Goal: Task Accomplishment & Management: Use online tool/utility

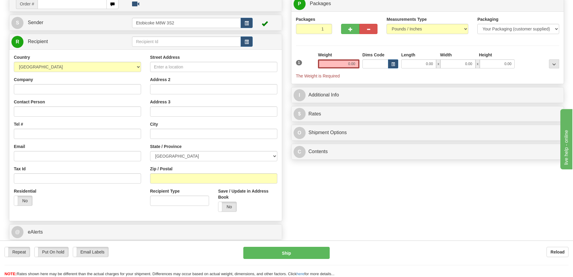
scroll to position [23, 0]
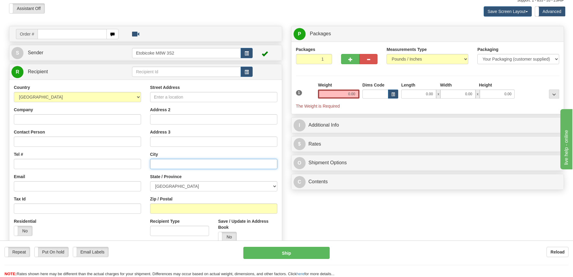
click at [257, 160] on input "text" at bounding box center [213, 164] width 127 height 10
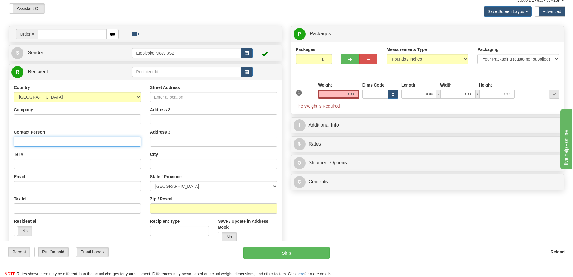
click at [83, 141] on input "Contact Person" at bounding box center [77, 141] width 127 height 10
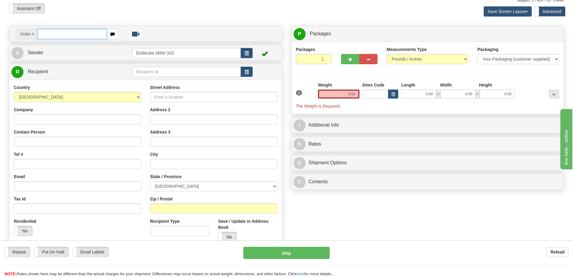
click at [54, 32] on input "text" at bounding box center [72, 34] width 69 height 10
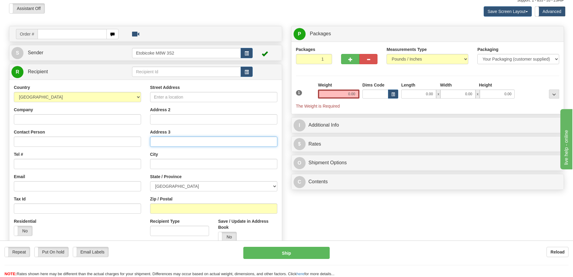
click at [268, 143] on input "Address 3" at bounding box center [213, 141] width 127 height 10
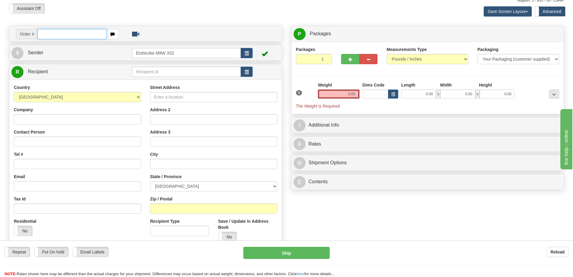
click at [41, 36] on input "text" at bounding box center [72, 34] width 69 height 10
type input "ca-425570"
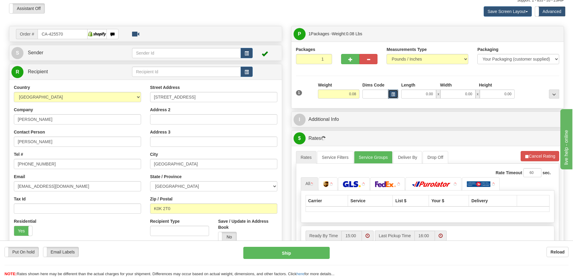
click at [392, 94] on span "button" at bounding box center [394, 94] width 4 height 3
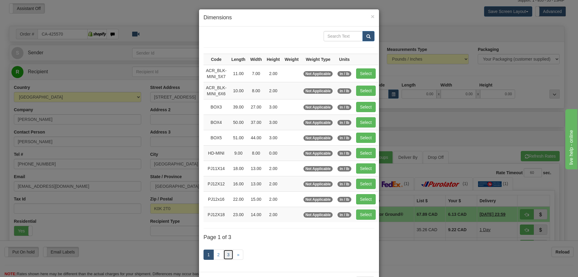
click at [226, 253] on link "3" at bounding box center [228, 254] width 10 height 10
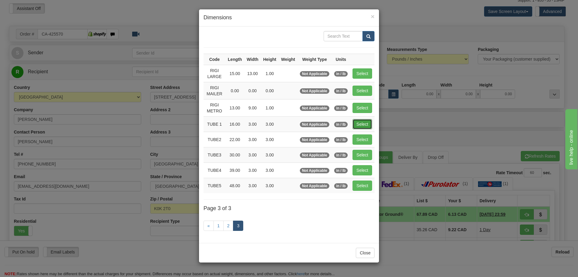
click at [368, 122] on button "Select" at bounding box center [363, 124] width 20 height 10
type input "TUBE 1"
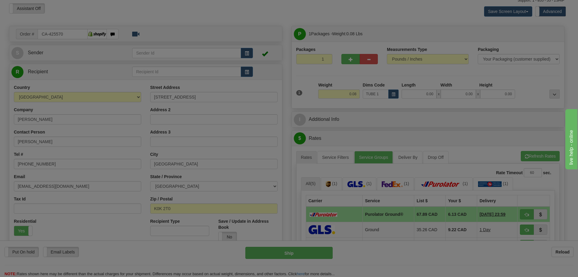
type input "16.00"
type input "3.00"
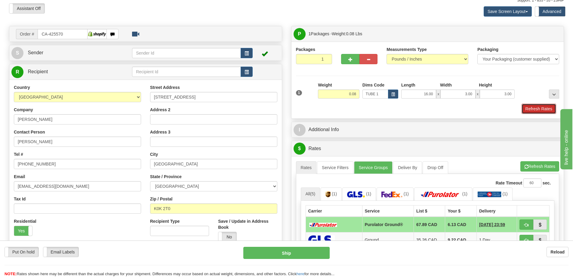
click at [546, 107] on button "Refresh Rates" at bounding box center [539, 109] width 35 height 10
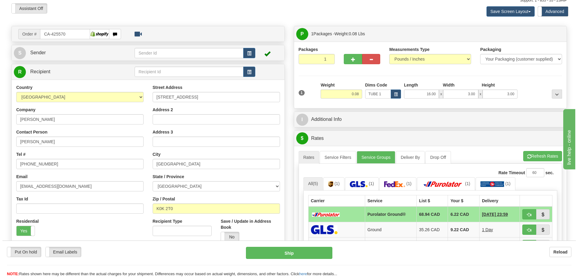
scroll to position [113, 0]
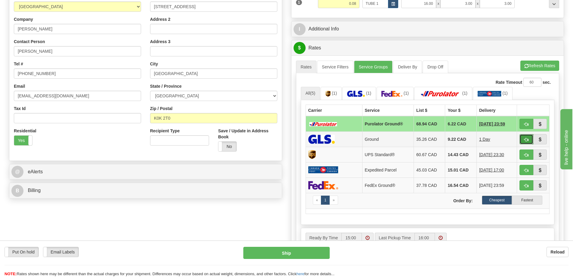
click at [528, 140] on span "button" at bounding box center [527, 140] width 4 height 4
type input "1"
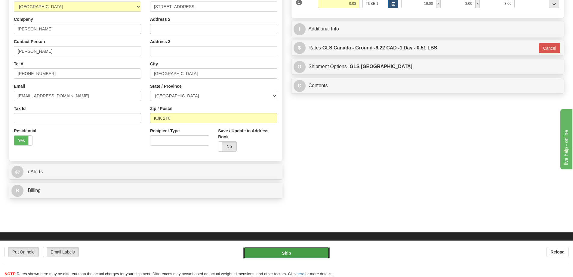
click at [306, 250] on button "Ship" at bounding box center [287, 253] width 86 height 12
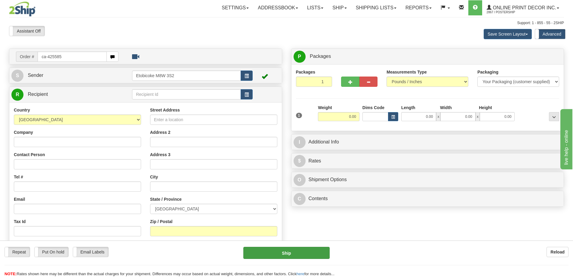
type input "ca-425585"
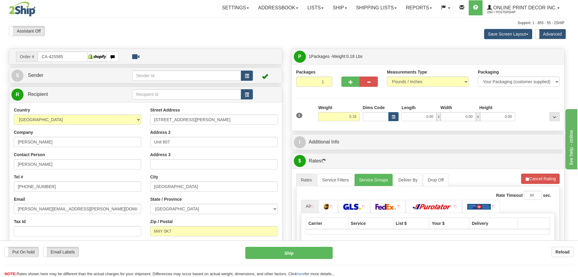
type input "TORONTO"
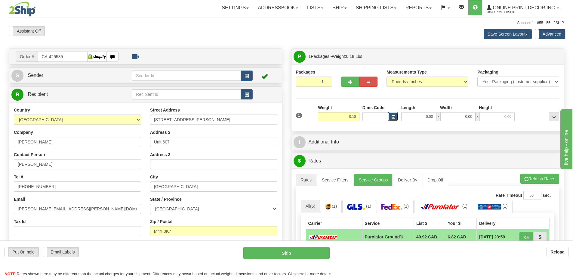
click at [390, 117] on button "button" at bounding box center [393, 116] width 10 height 9
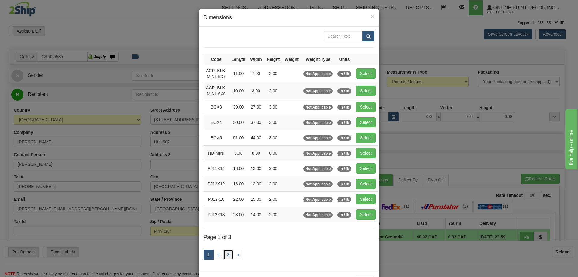
click at [224, 254] on link "3" at bounding box center [228, 254] width 10 height 10
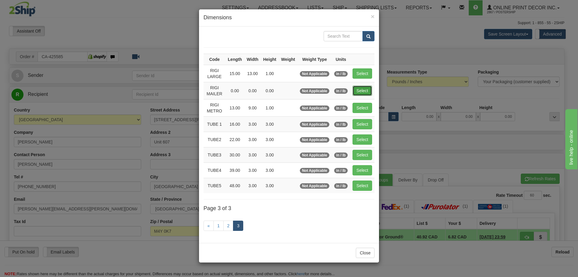
click at [364, 90] on button "Select" at bounding box center [363, 90] width 20 height 10
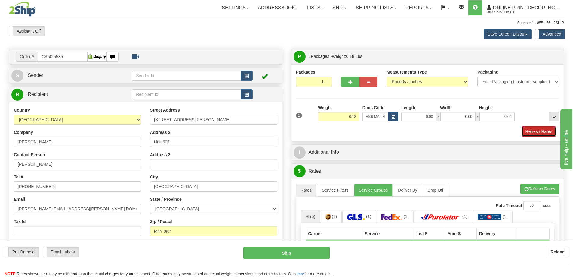
click at [552, 131] on button "Refresh Rates" at bounding box center [539, 131] width 35 height 10
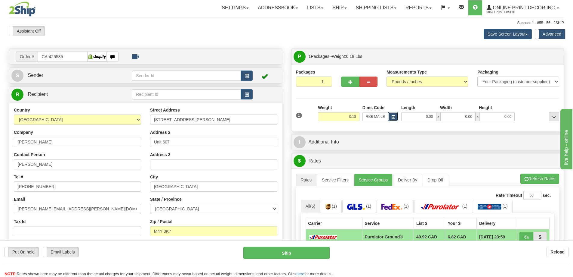
click at [391, 114] on button "button" at bounding box center [393, 116] width 10 height 9
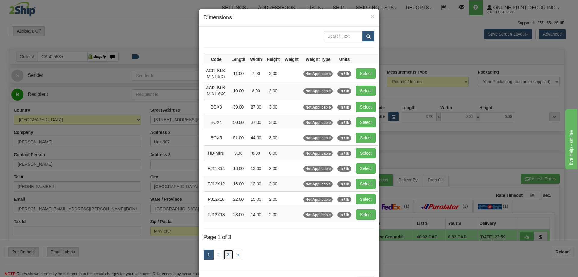
click at [227, 252] on link "3" at bounding box center [228, 254] width 10 height 10
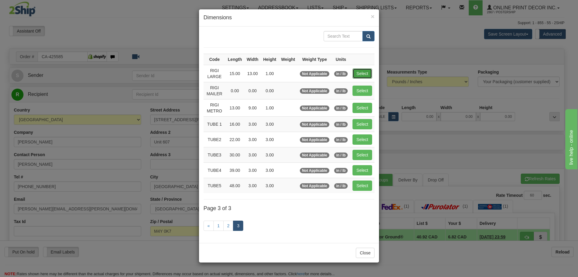
click at [367, 73] on button "Select" at bounding box center [363, 73] width 20 height 10
type input "RIGI LARGE"
type input "15.00"
type input "13.00"
type input "1.00"
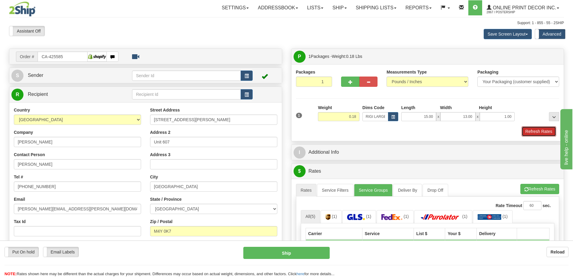
click at [533, 130] on button "Refresh Rates" at bounding box center [539, 131] width 35 height 10
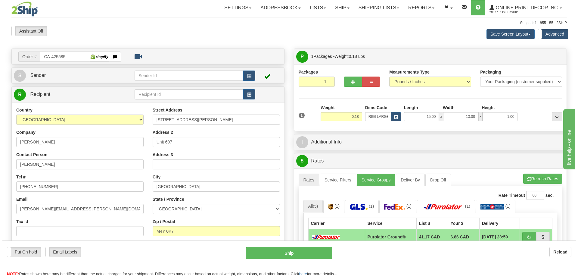
scroll to position [60, 0]
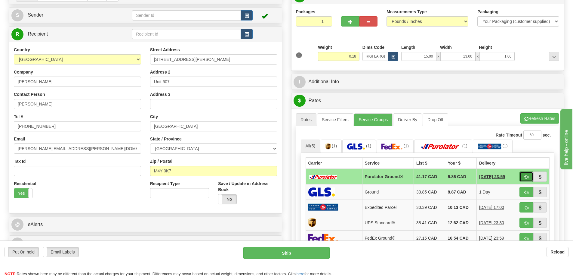
click at [528, 173] on button "button" at bounding box center [527, 176] width 14 height 10
type input "260"
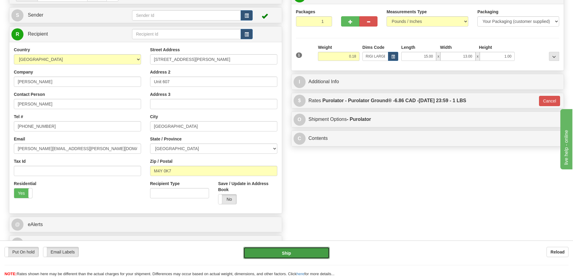
click at [320, 250] on button "Ship" at bounding box center [287, 253] width 86 height 12
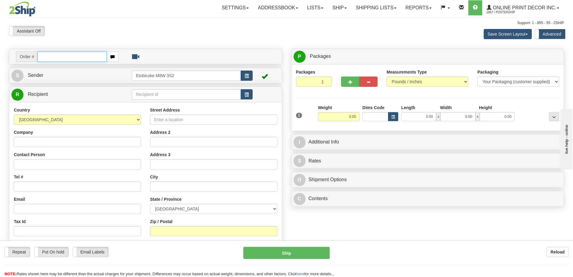
click at [61, 60] on input "text" at bounding box center [72, 56] width 69 height 10
type input "ca-425542"
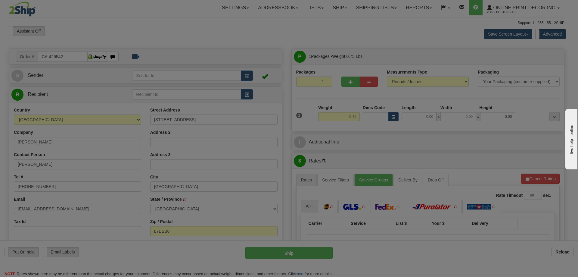
type input "BURLINGTON"
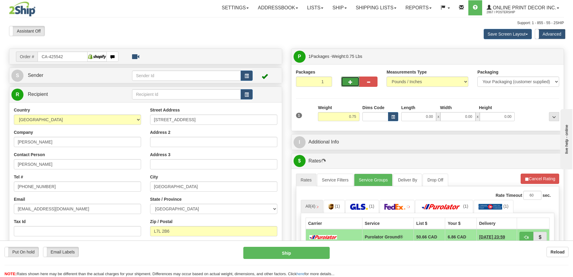
click at [344, 82] on button "button" at bounding box center [350, 81] width 18 height 10
radio input "true"
type input "2"
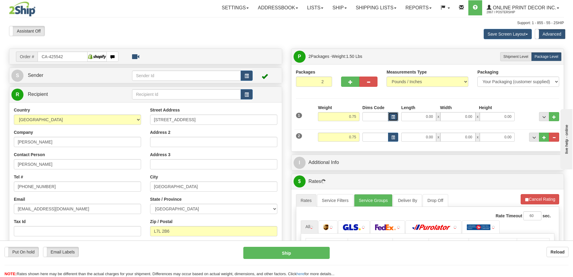
click at [393, 116] on span "button" at bounding box center [394, 116] width 4 height 3
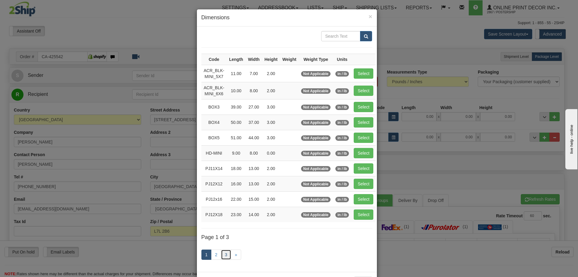
click at [224, 254] on link "3" at bounding box center [226, 254] width 10 height 10
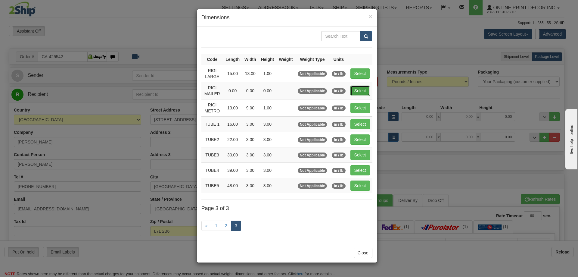
click at [356, 89] on button "Select" at bounding box center [360, 90] width 20 height 10
type input "RIGI MAILER"
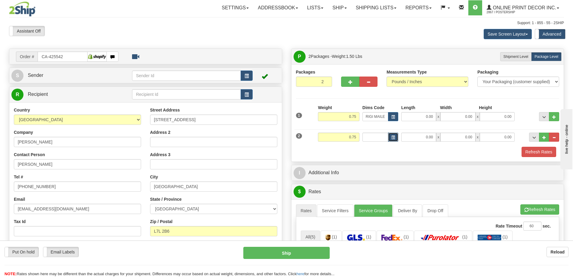
click at [393, 136] on span "button" at bounding box center [394, 137] width 4 height 3
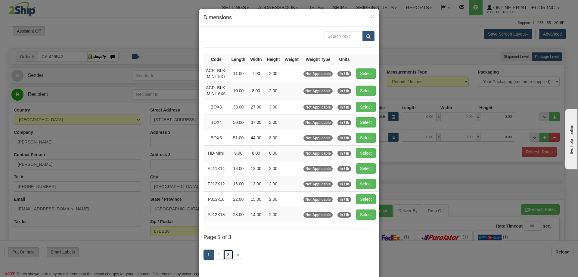
drag, startPoint x: 226, startPoint y: 254, endPoint x: 235, endPoint y: 244, distance: 13.9
click at [226, 254] on link "3" at bounding box center [228, 254] width 10 height 10
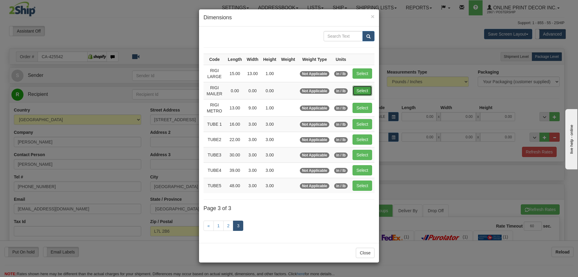
click at [362, 89] on button "Select" at bounding box center [363, 90] width 20 height 10
type input "RIGI MAILER"
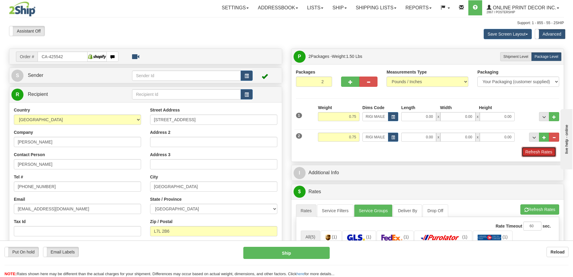
click at [543, 154] on button "Refresh Rates" at bounding box center [539, 152] width 35 height 10
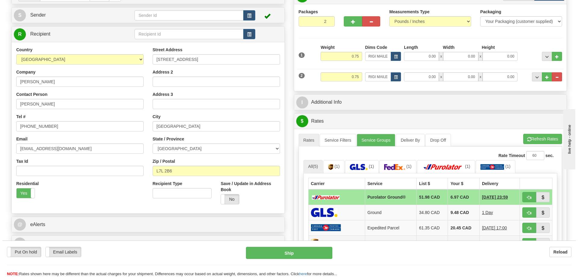
scroll to position [120, 0]
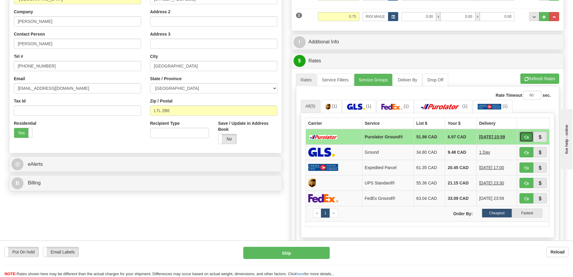
click at [529, 136] on button "button" at bounding box center [527, 137] width 14 height 10
type input "260"
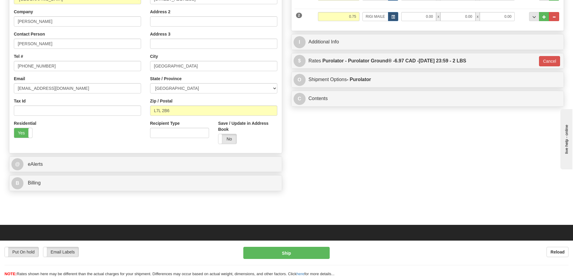
click at [311, 242] on div "Put On hold Put On hold Email Labels Email Labels Edit Reload Ship Reload" at bounding box center [286, 258] width 573 height 36
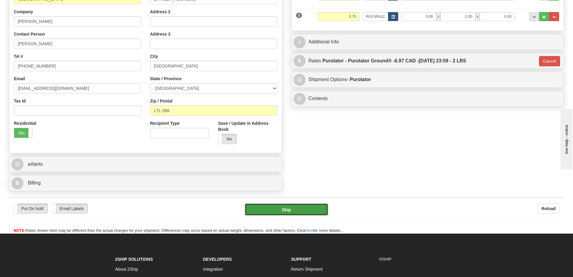
click at [305, 210] on button "Ship" at bounding box center [286, 209] width 83 height 12
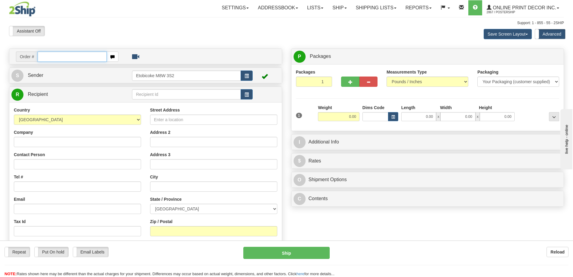
drag, startPoint x: 62, startPoint y: 59, endPoint x: 56, endPoint y: 57, distance: 6.4
click at [60, 58] on input "text" at bounding box center [72, 56] width 69 height 10
type input "ca-425558"
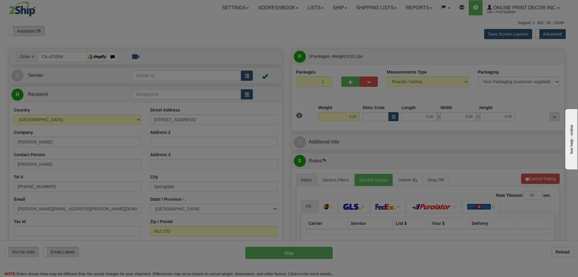
type input "SPRINGDALE"
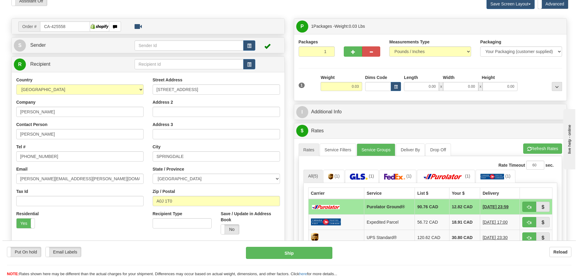
scroll to position [60, 0]
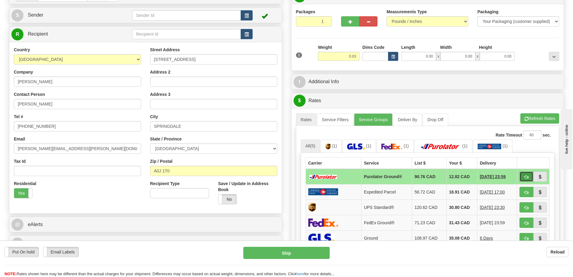
click at [526, 176] on span "button" at bounding box center [527, 177] width 4 height 4
type input "260"
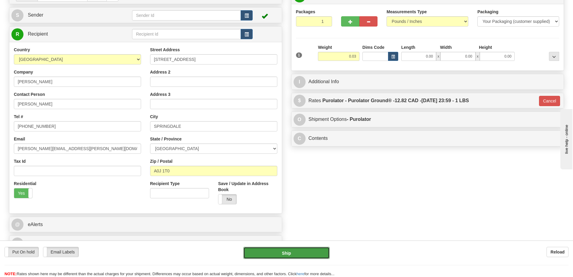
click at [316, 253] on button "Ship" at bounding box center [287, 253] width 86 height 12
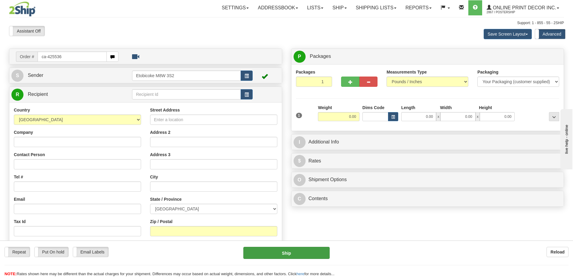
type input "ca-425536"
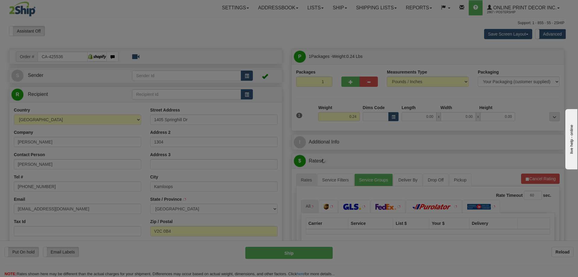
type input "KAMLOOPS"
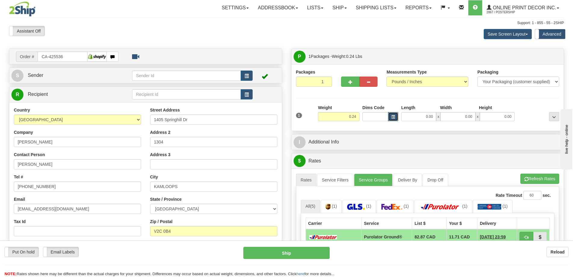
click at [396, 118] on button "button" at bounding box center [393, 116] width 10 height 9
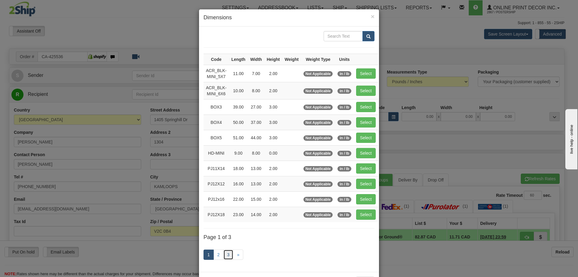
click at [225, 253] on link "3" at bounding box center [228, 254] width 10 height 10
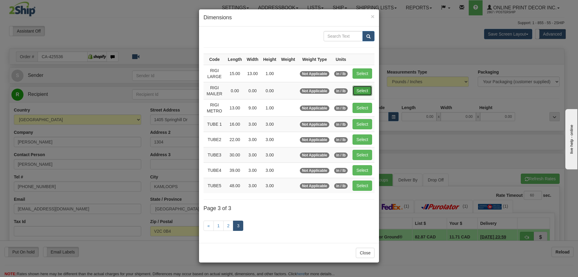
click at [368, 90] on button "Select" at bounding box center [363, 90] width 20 height 10
type input "RIGI MAILER"
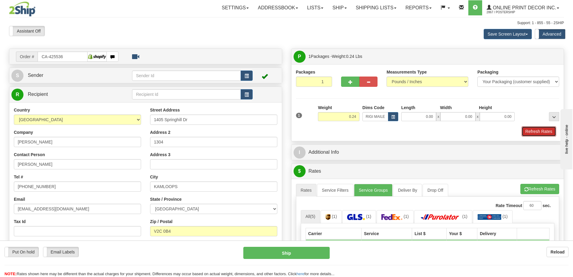
click at [532, 130] on button "Refresh Rates" at bounding box center [539, 131] width 35 height 10
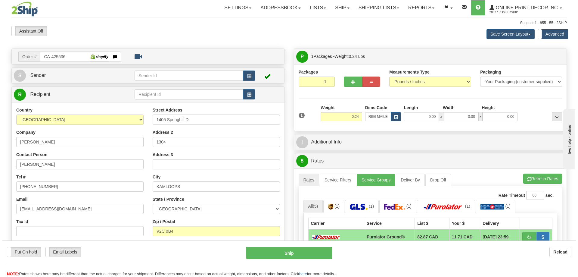
scroll to position [90, 0]
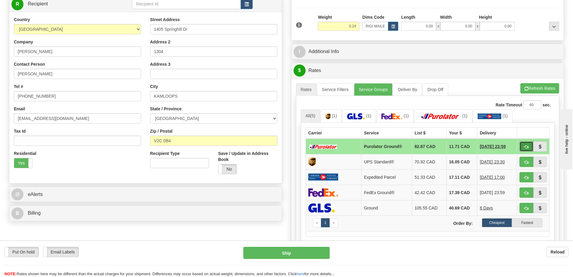
click at [524, 146] on button "button" at bounding box center [527, 146] width 14 height 10
type input "260"
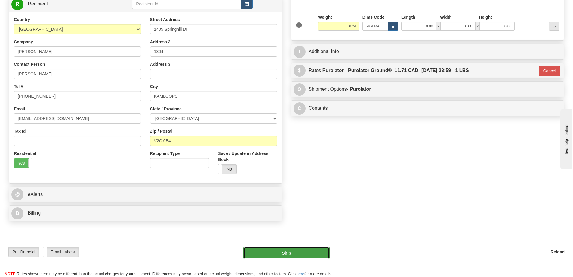
click at [300, 251] on button "Ship" at bounding box center [287, 253] width 86 height 12
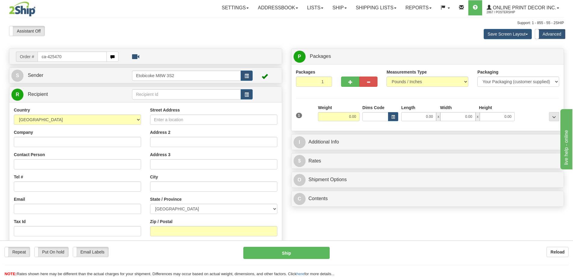
type input "ca-425470"
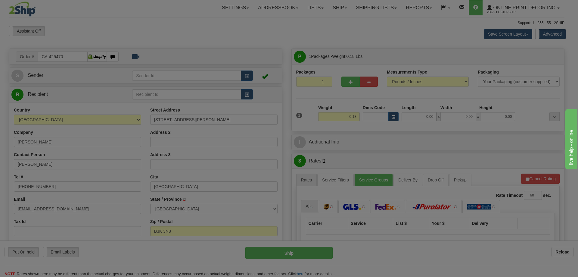
type input "[GEOGRAPHIC_DATA]"
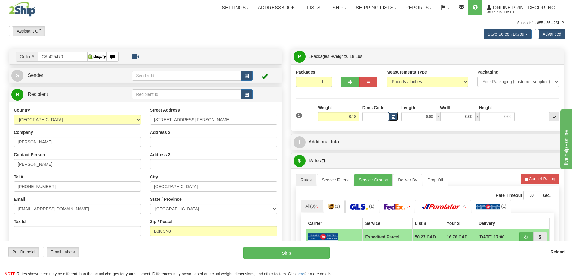
click at [391, 113] on button "button" at bounding box center [393, 116] width 10 height 9
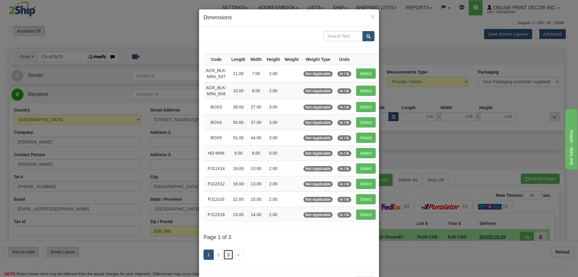
click at [225, 253] on link "3" at bounding box center [228, 254] width 10 height 10
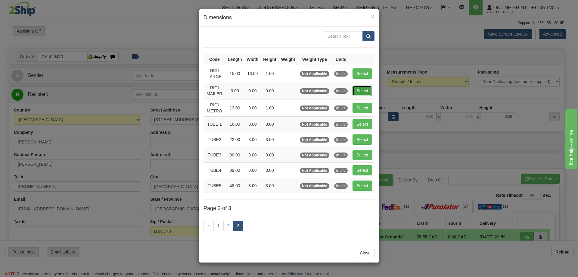
click at [360, 91] on button "Select" at bounding box center [363, 90] width 20 height 10
type input "RIGI MAILER"
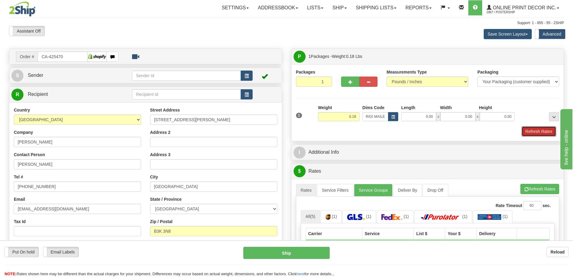
click at [533, 127] on button "Refresh Rates" at bounding box center [539, 131] width 35 height 10
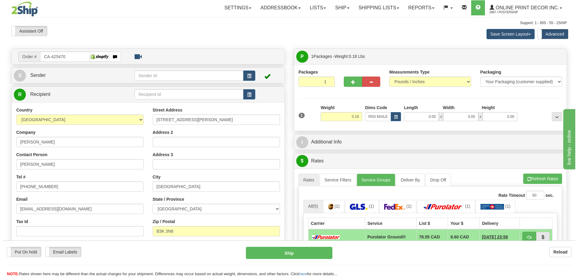
scroll to position [90, 0]
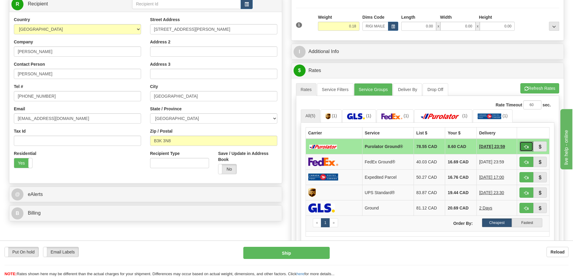
drag, startPoint x: 533, startPoint y: 148, endPoint x: 526, endPoint y: 147, distance: 6.5
click at [532, 148] on button "button" at bounding box center [527, 146] width 14 height 10
type input "260"
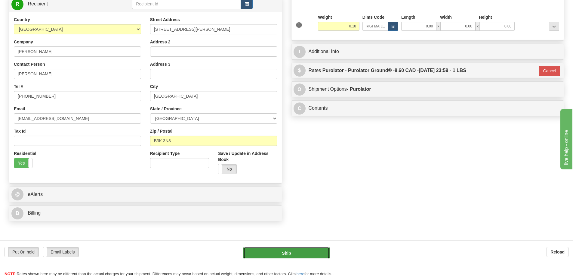
click at [316, 251] on button "Ship" at bounding box center [287, 253] width 86 height 12
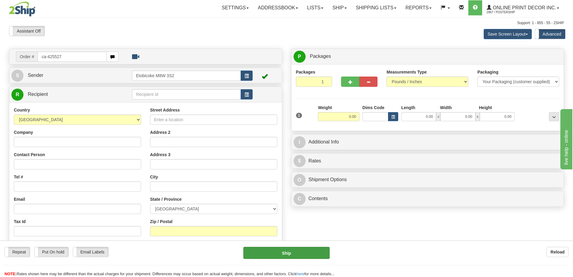
type input "ca-425527"
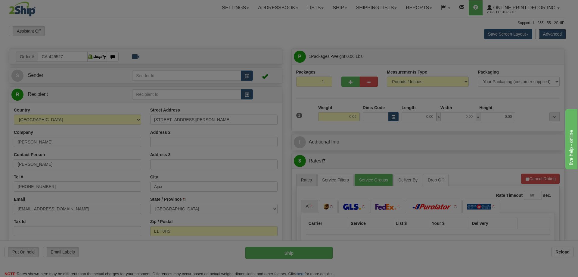
type input "AJAX"
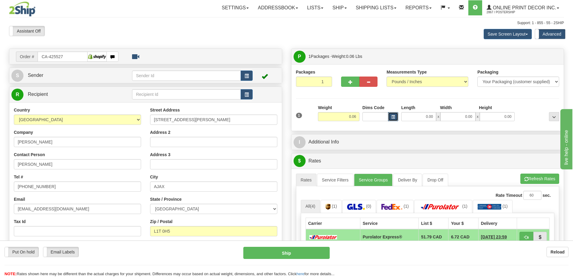
click at [393, 115] on span "button" at bounding box center [394, 116] width 4 height 3
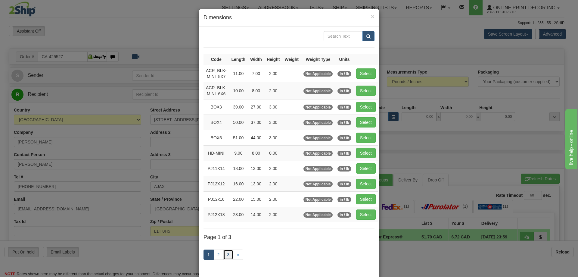
click at [223, 254] on link "3" at bounding box center [228, 254] width 10 height 10
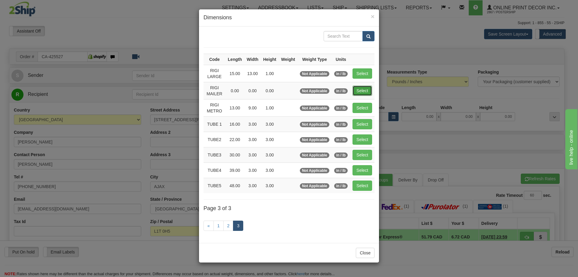
click at [358, 88] on button "Select" at bounding box center [363, 90] width 20 height 10
type input "RIGI MAILER"
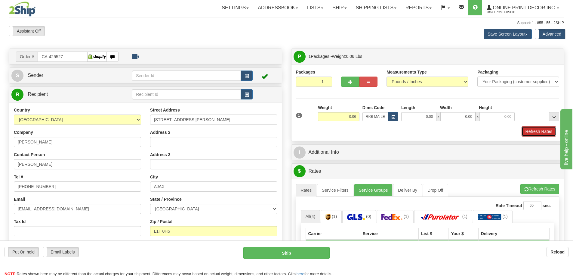
click at [537, 132] on button "Refresh Rates" at bounding box center [539, 131] width 35 height 10
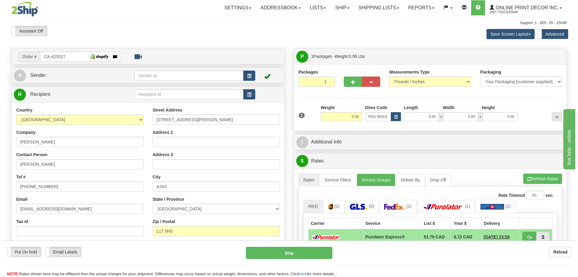
scroll to position [60, 0]
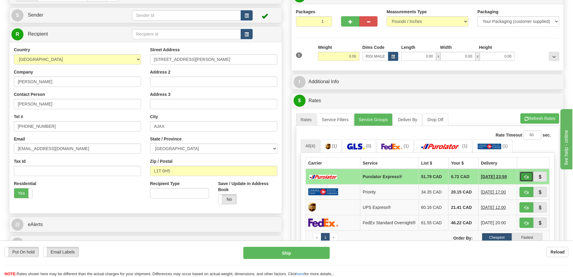
click at [530, 177] on button "button" at bounding box center [527, 176] width 14 height 10
type input "202"
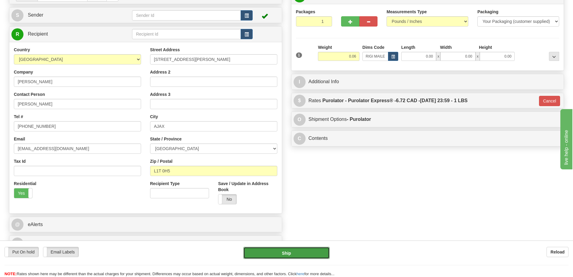
click at [296, 249] on button "Ship" at bounding box center [287, 253] width 86 height 12
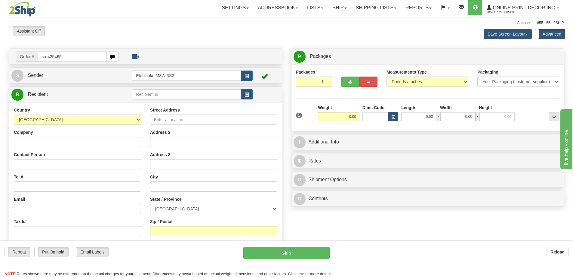
type input "ca-425465"
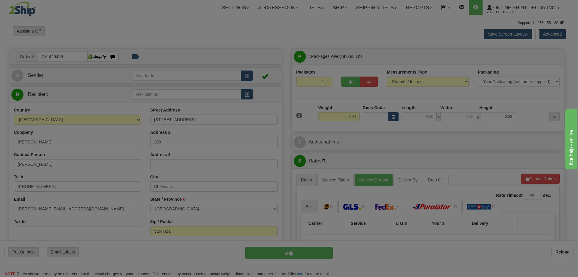
type input "CHILLIWACK"
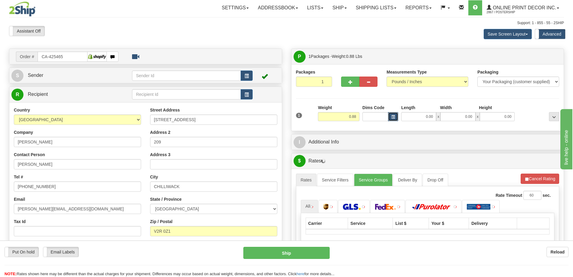
click at [394, 117] on span "button" at bounding box center [394, 116] width 4 height 3
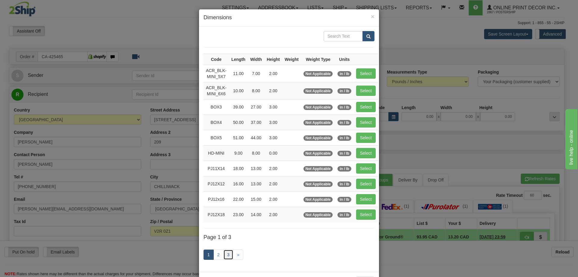
click at [226, 252] on link "3" at bounding box center [228, 254] width 10 height 10
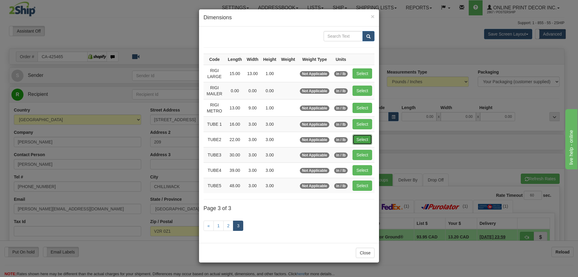
click at [363, 137] on button "Select" at bounding box center [363, 139] width 20 height 10
type input "TUBE2"
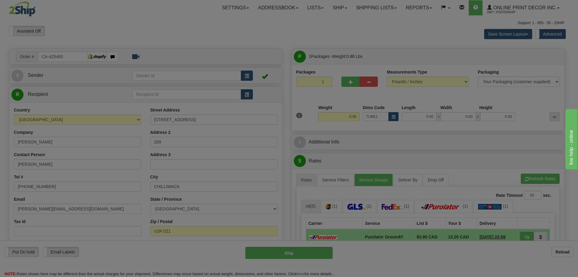
type input "22.00"
type input "3.00"
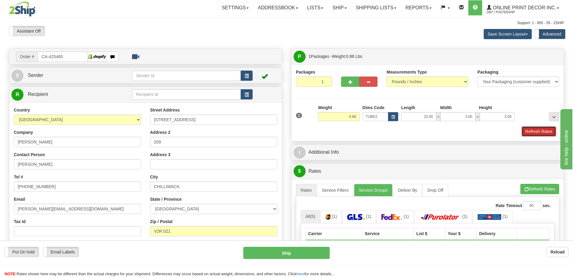
click at [548, 133] on button "Refresh Rates" at bounding box center [539, 131] width 35 height 10
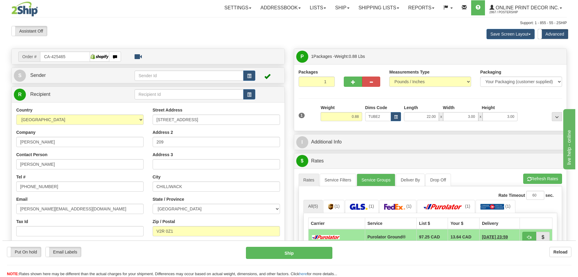
scroll to position [60, 0]
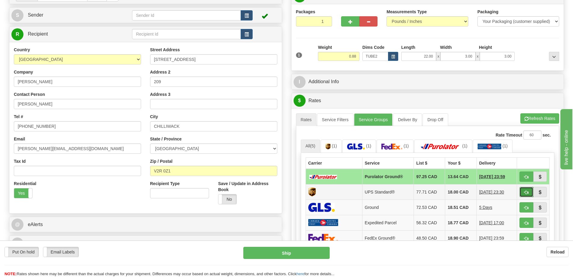
click at [523, 190] on button "button" at bounding box center [527, 192] width 14 height 10
type input "11"
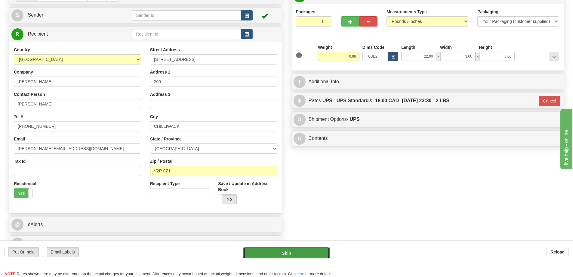
click at [314, 256] on button "Ship" at bounding box center [287, 253] width 86 height 12
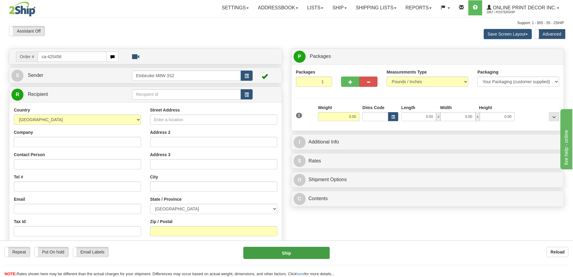
type input "ca-425456"
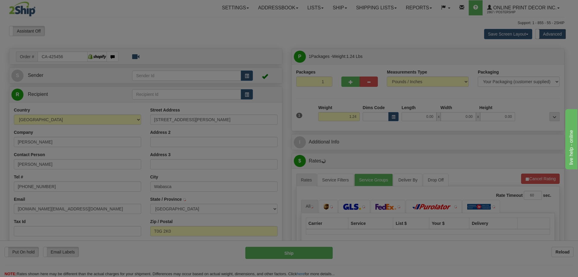
type input "WABASCA"
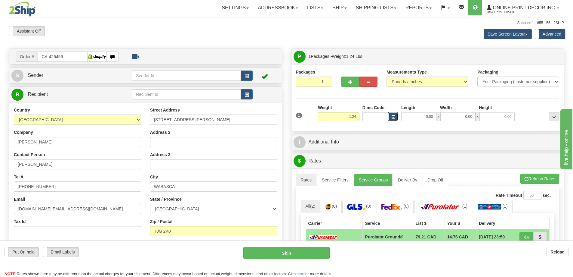
click at [389, 116] on button "button" at bounding box center [393, 116] width 10 height 9
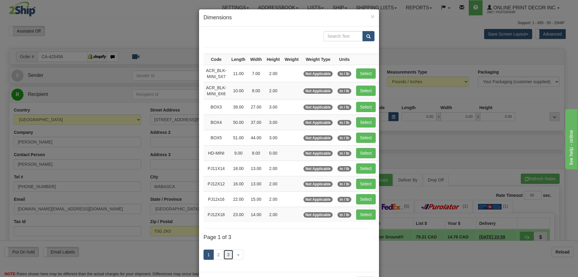
click at [223, 253] on link "3" at bounding box center [228, 254] width 10 height 10
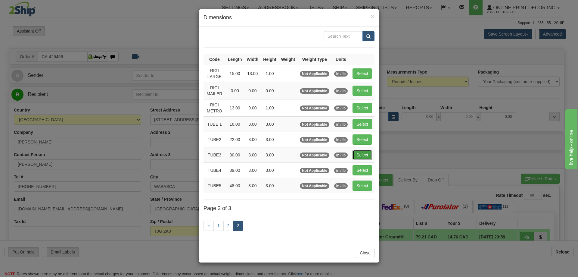
click at [361, 154] on button "Select" at bounding box center [363, 155] width 20 height 10
type input "TUBE3"
type input "30.00"
type input "3.00"
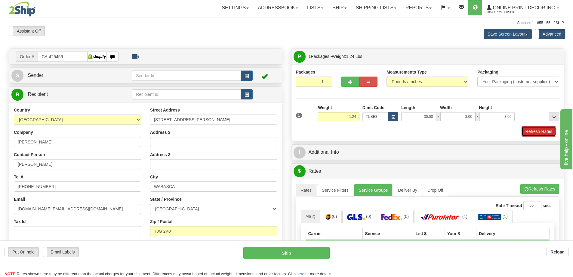
click at [532, 131] on button "Refresh Rates" at bounding box center [539, 131] width 35 height 10
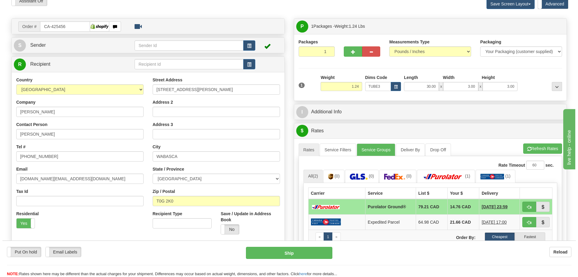
scroll to position [60, 0]
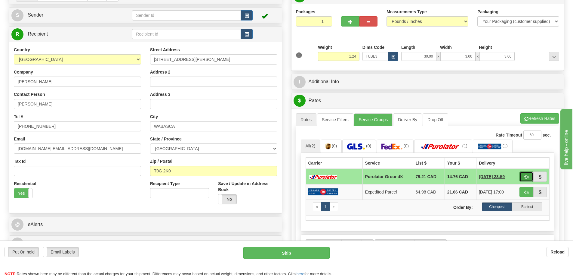
click at [527, 178] on span "button" at bounding box center [527, 177] width 4 height 4
type input "260"
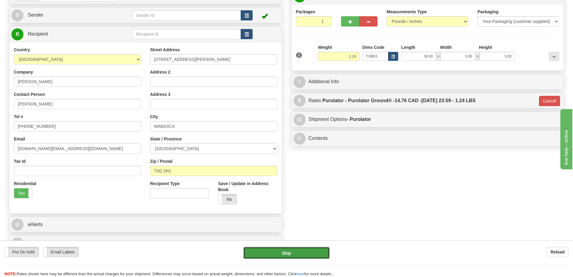
click at [308, 251] on button "Ship" at bounding box center [287, 253] width 86 height 12
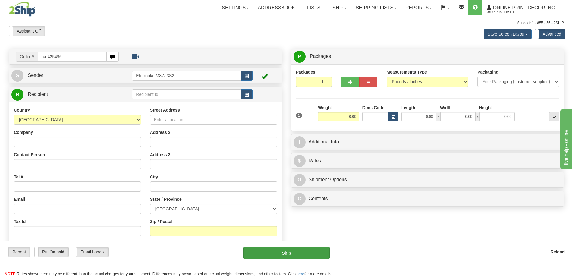
type input "ca-425496"
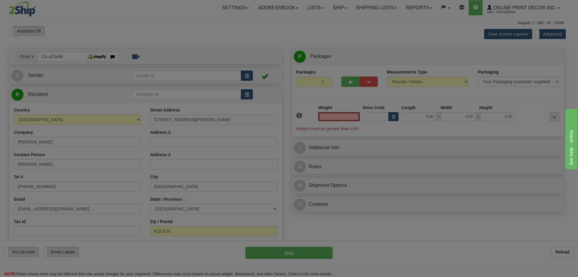
type input "[GEOGRAPHIC_DATA]"
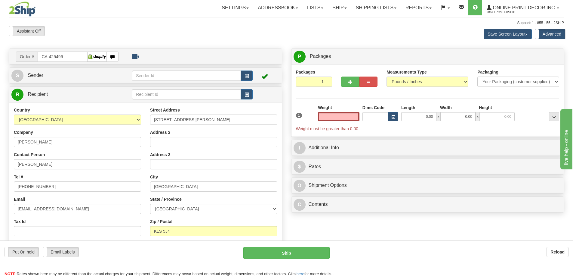
drag, startPoint x: 351, startPoint y: 117, endPoint x: 343, endPoint y: 114, distance: 8.3
click at [351, 117] on input "text" at bounding box center [339, 116] width 42 height 9
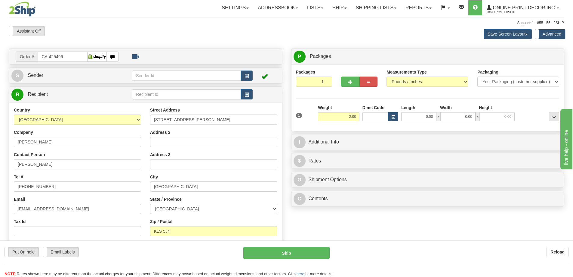
type input "2.00"
click at [394, 116] on span "button" at bounding box center [394, 116] width 4 height 3
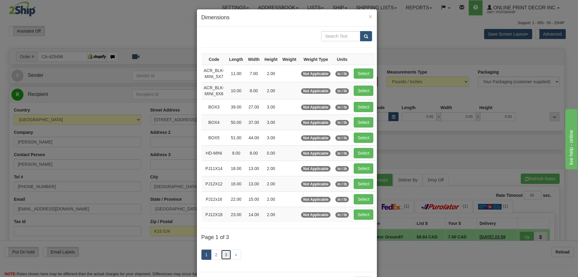
click at [224, 253] on link "3" at bounding box center [226, 254] width 10 height 10
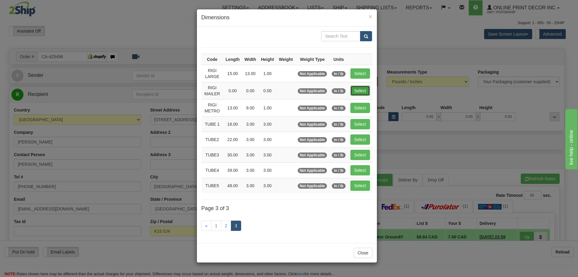
click at [363, 89] on button "Select" at bounding box center [360, 90] width 20 height 10
type input "RIGI MAILER"
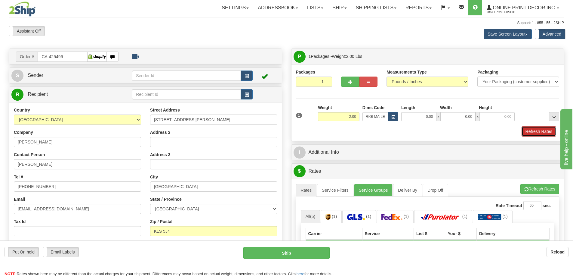
click at [543, 132] on button "Refresh Rates" at bounding box center [539, 131] width 35 height 10
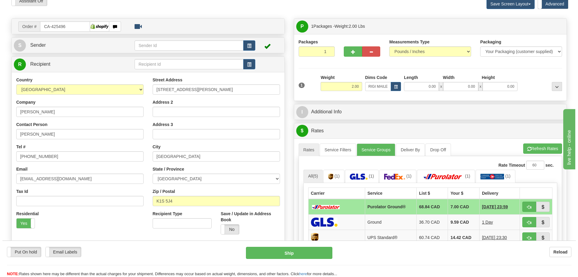
scroll to position [60, 0]
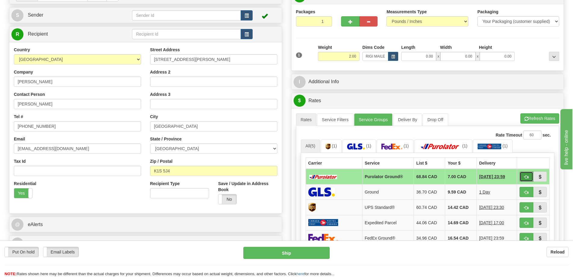
click at [525, 174] on button "button" at bounding box center [527, 176] width 14 height 10
type input "260"
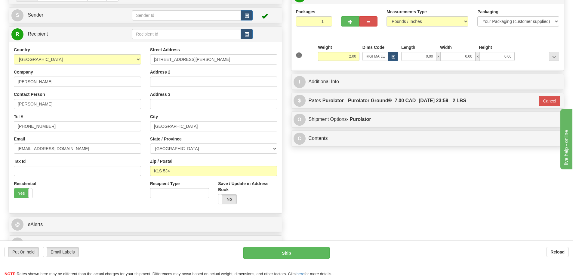
click at [317, 244] on div "Put On hold Put On hold Email Labels Email Labels Edit Reload Ship Reload" at bounding box center [286, 258] width 573 height 36
click at [309, 253] on button "Ship" at bounding box center [287, 253] width 86 height 12
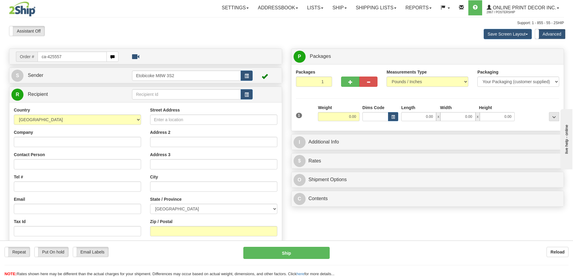
type input "ca-425557"
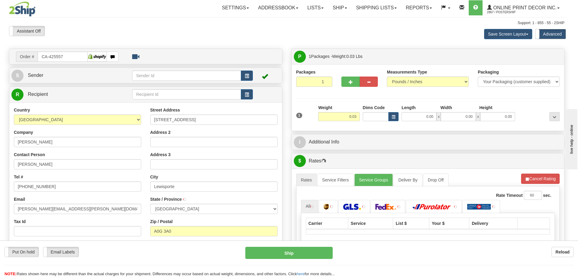
type input "LEWISPORTE"
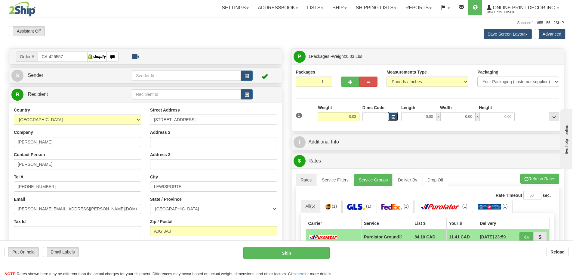
click at [393, 116] on span "button" at bounding box center [394, 116] width 4 height 3
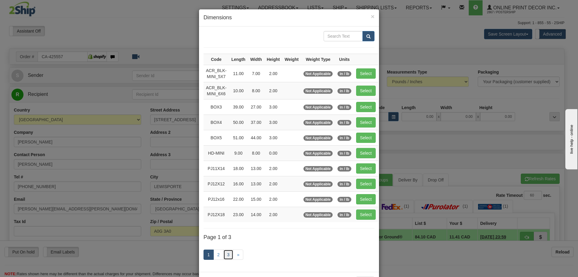
click at [228, 251] on link "3" at bounding box center [228, 254] width 10 height 10
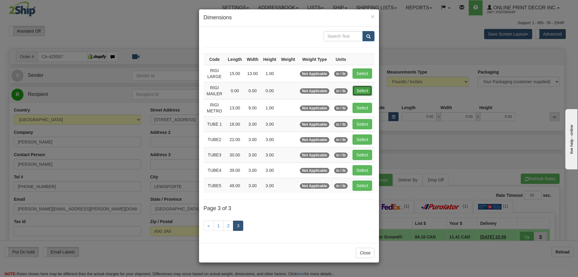
drag, startPoint x: 365, startPoint y: 91, endPoint x: 358, endPoint y: 86, distance: 7.6
click at [365, 90] on button "Select" at bounding box center [363, 90] width 20 height 10
type input "RIGI MAILER"
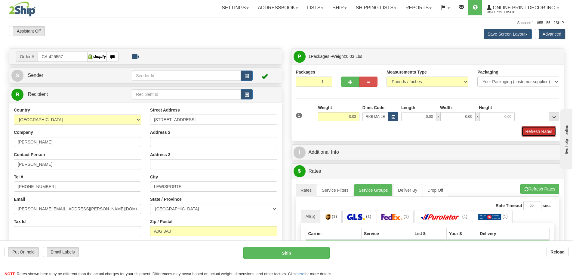
click at [534, 135] on button "Refresh Rates" at bounding box center [539, 131] width 35 height 10
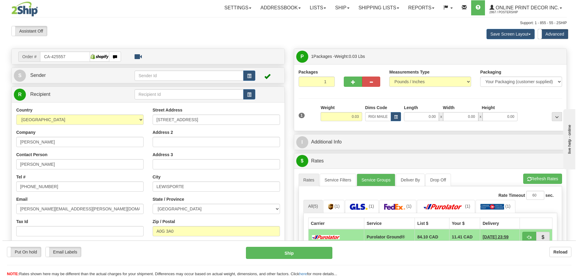
scroll to position [60, 0]
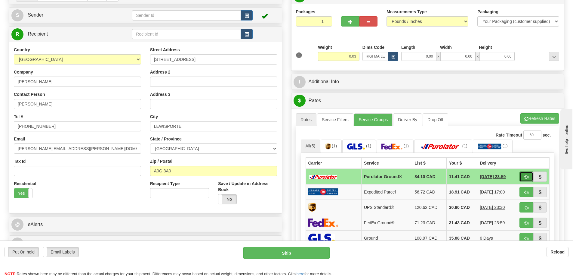
click at [523, 174] on button "button" at bounding box center [527, 176] width 14 height 10
type input "260"
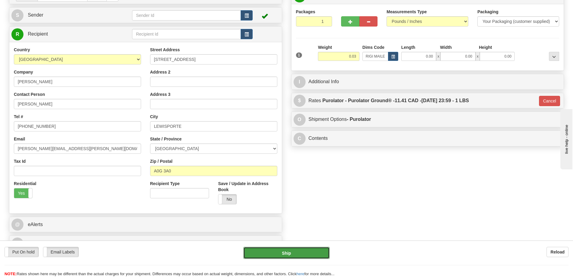
click at [321, 254] on button "Ship" at bounding box center [287, 253] width 86 height 12
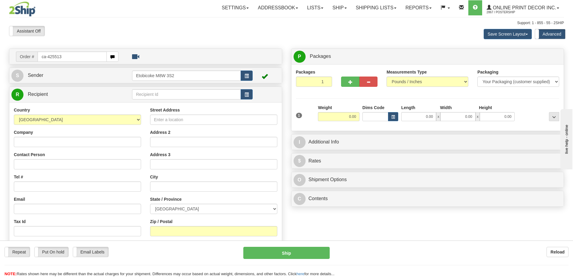
type input "ca-425513"
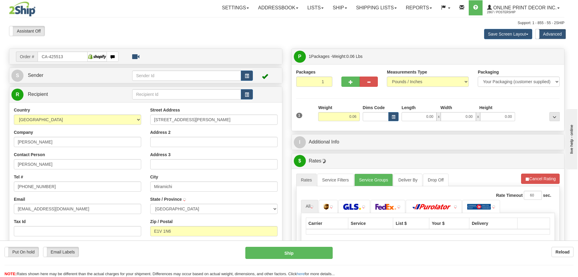
type input "MIRAMICHI"
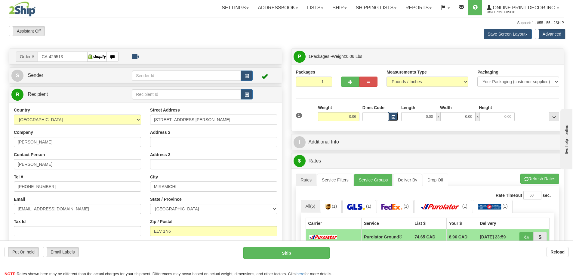
click at [395, 117] on span "button" at bounding box center [394, 116] width 4 height 3
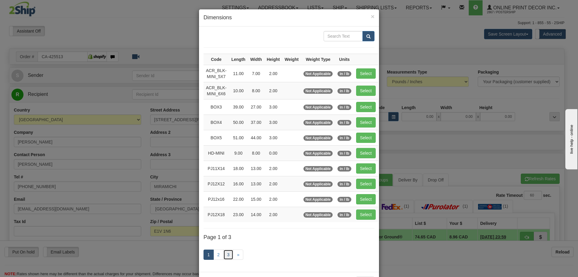
click at [224, 251] on link "3" at bounding box center [228, 254] width 10 height 10
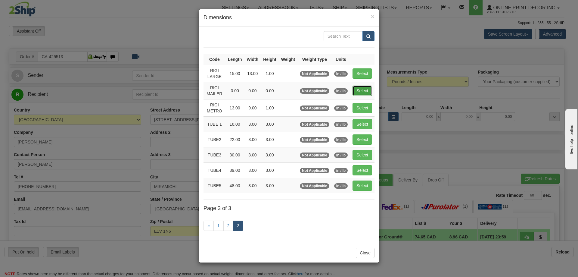
click at [365, 87] on button "Select" at bounding box center [363, 90] width 20 height 10
type input "RIGI MAILER"
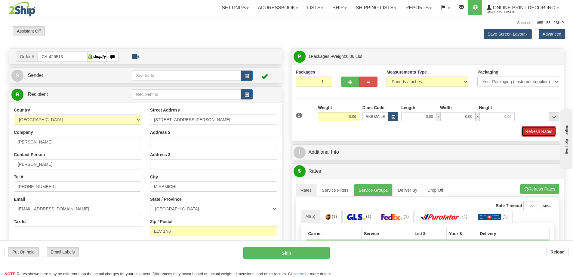
click at [531, 133] on button "Refresh Rates" at bounding box center [539, 131] width 35 height 10
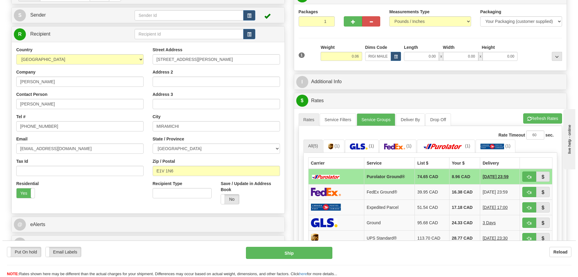
scroll to position [90, 0]
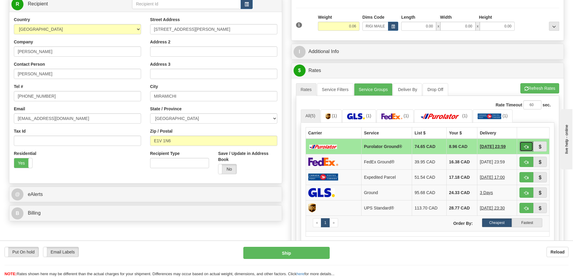
click at [532, 146] on button "button" at bounding box center [527, 146] width 14 height 10
type input "260"
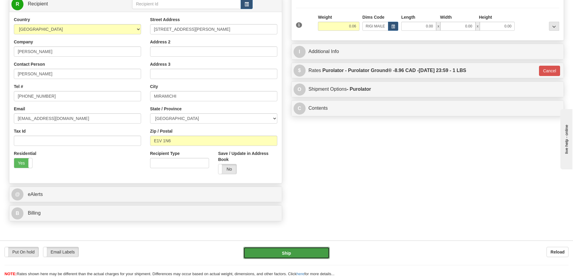
click at [300, 253] on button "Ship" at bounding box center [287, 253] width 86 height 12
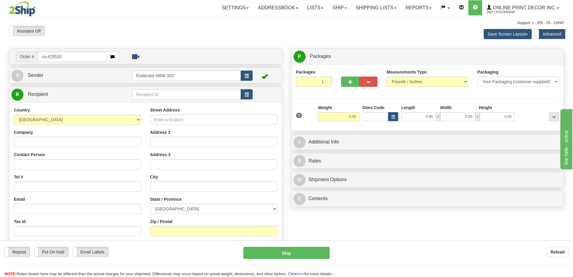
type input "ca-425535"
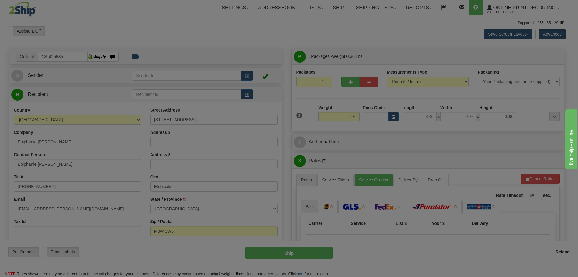
type input "ETOBICOKE"
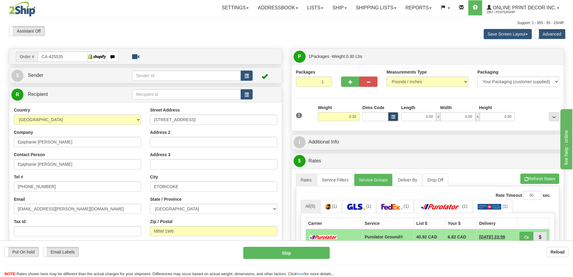
click at [397, 117] on button "button" at bounding box center [393, 116] width 10 height 9
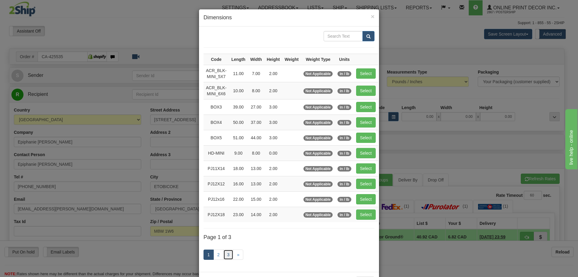
click at [224, 255] on link "3" at bounding box center [228, 254] width 10 height 10
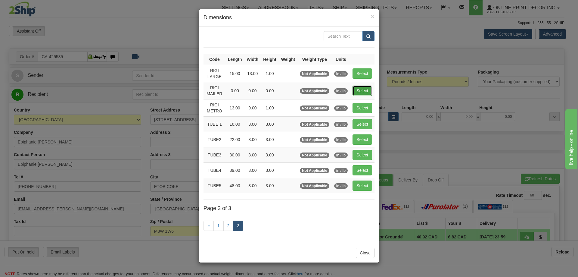
click at [364, 90] on button "Select" at bounding box center [363, 90] width 20 height 10
type input "RIGI MAILER"
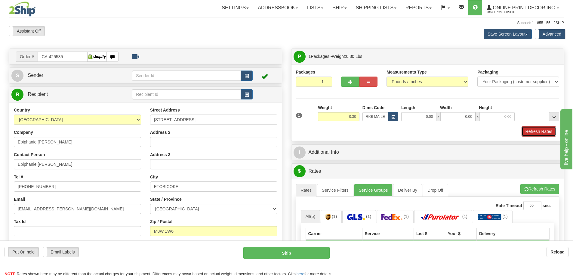
click at [535, 135] on button "Refresh Rates" at bounding box center [539, 131] width 35 height 10
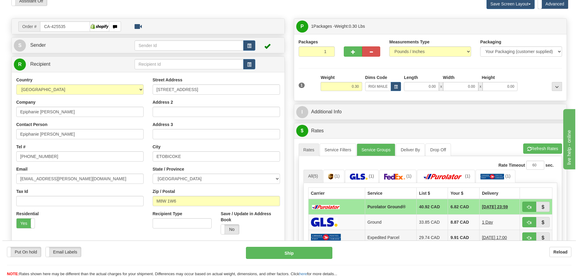
scroll to position [60, 0]
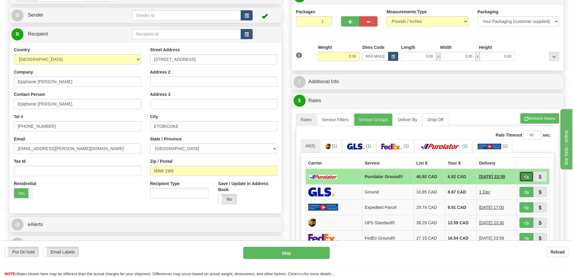
click at [529, 178] on button "button" at bounding box center [527, 176] width 14 height 10
type input "260"
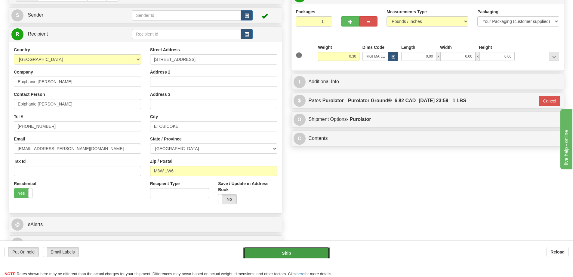
click at [308, 250] on button "Ship" at bounding box center [287, 253] width 86 height 12
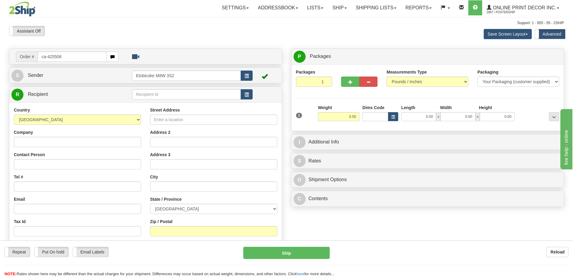
type input "ca-425506"
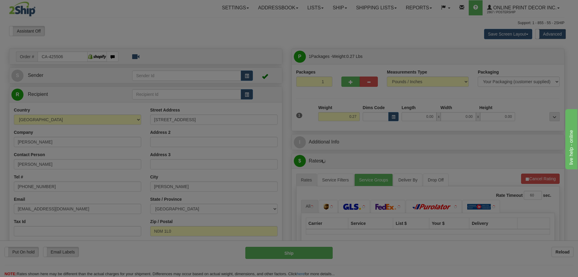
type input "[PERSON_NAME]"
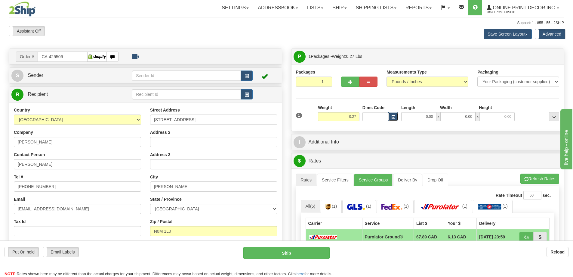
click at [396, 115] on button "button" at bounding box center [393, 116] width 10 height 9
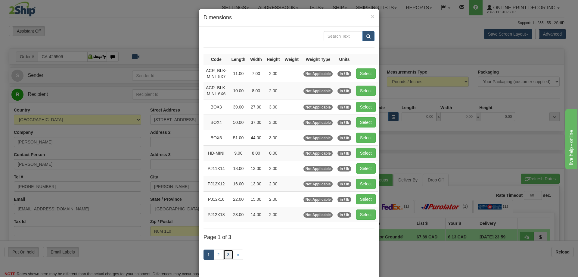
click at [226, 253] on link "3" at bounding box center [228, 254] width 10 height 10
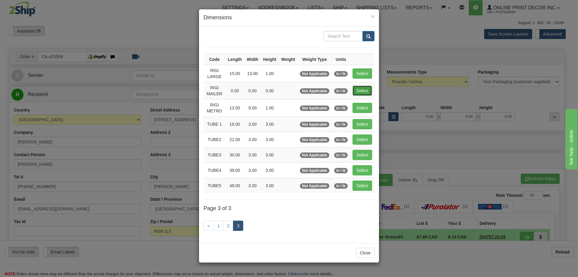
click at [361, 90] on button "Select" at bounding box center [363, 90] width 20 height 10
type input "RIGI MAILER"
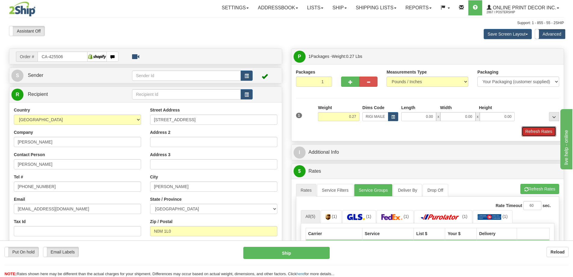
click at [533, 130] on button "Refresh Rates" at bounding box center [539, 131] width 35 height 10
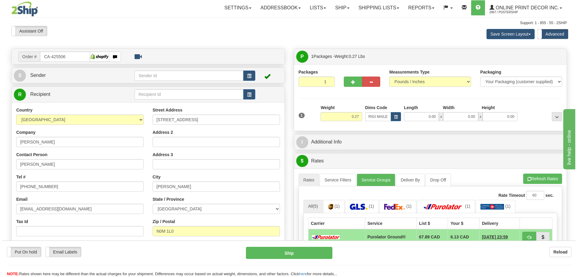
scroll to position [90, 0]
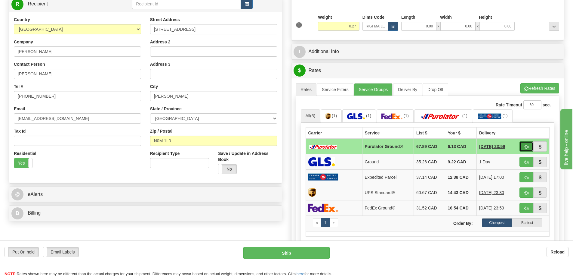
click at [527, 146] on span "button" at bounding box center [527, 147] width 4 height 4
type input "260"
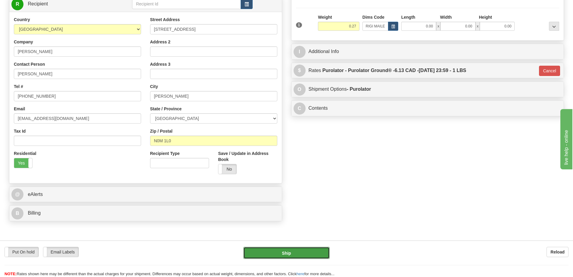
click at [315, 252] on button "Ship" at bounding box center [287, 253] width 86 height 12
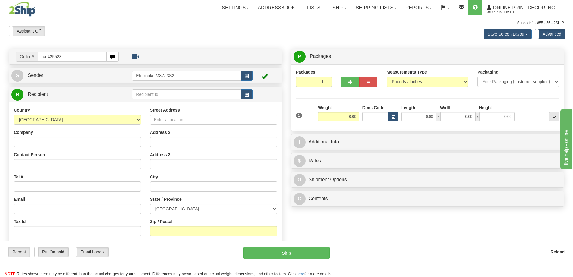
type input "ca-425528"
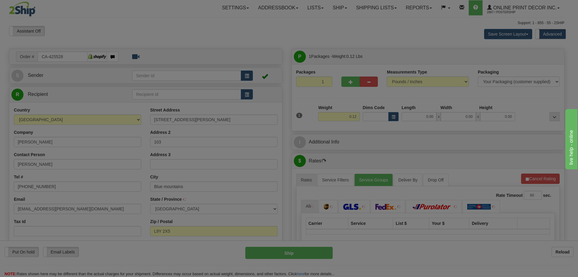
type input "[GEOGRAPHIC_DATA]"
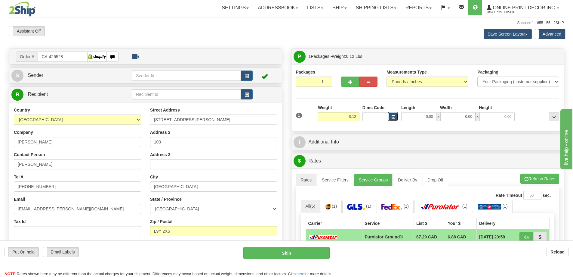
click at [393, 116] on span "button" at bounding box center [394, 116] width 4 height 3
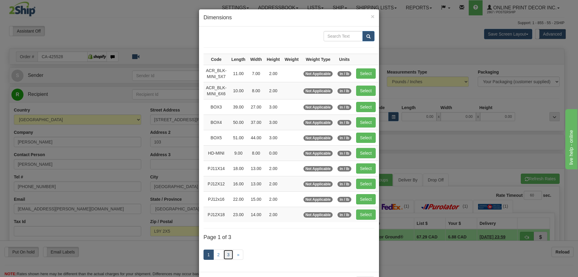
click at [226, 254] on link "3" at bounding box center [228, 254] width 10 height 10
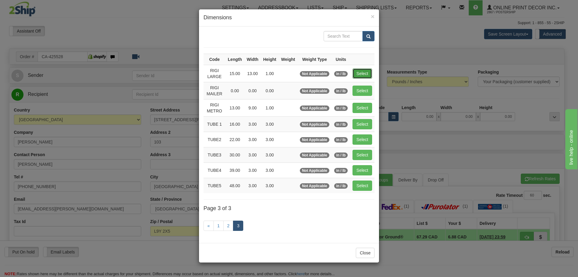
click at [361, 70] on button "Select" at bounding box center [363, 73] width 20 height 10
type input "RIGI LARGE"
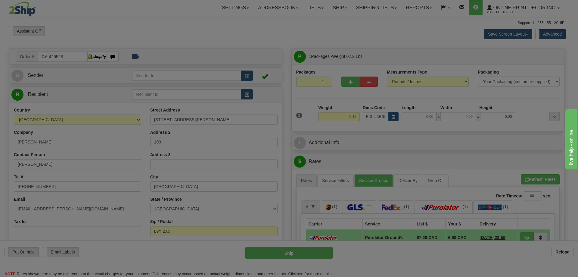
type input "15.00"
type input "13.00"
type input "1.00"
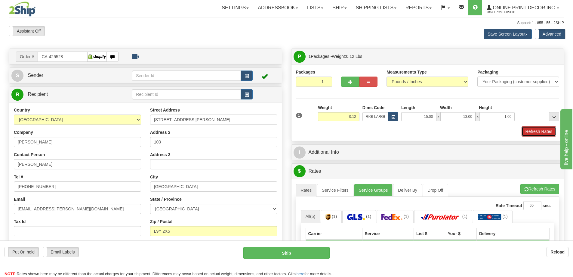
click at [529, 129] on button "Refresh Rates" at bounding box center [539, 131] width 35 height 10
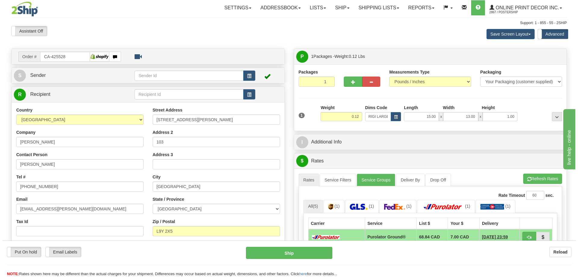
scroll to position [60, 0]
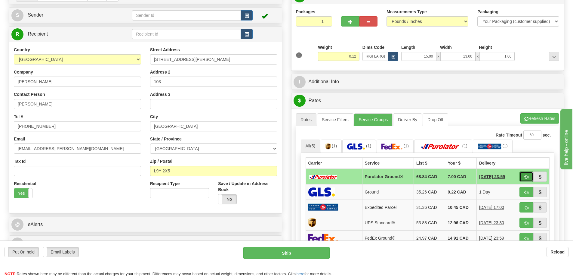
click at [524, 174] on button "button" at bounding box center [527, 176] width 14 height 10
type input "260"
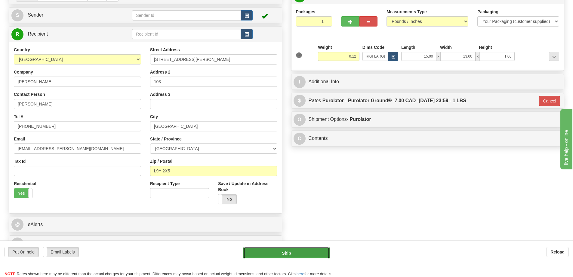
click at [309, 250] on button "Ship" at bounding box center [287, 253] width 86 height 12
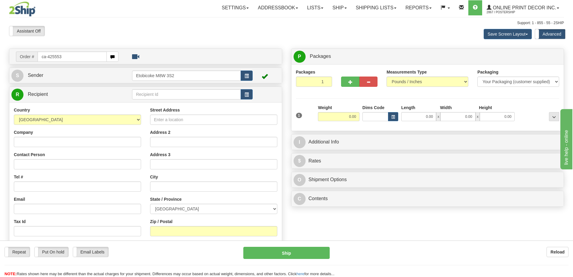
type input "ca-425553"
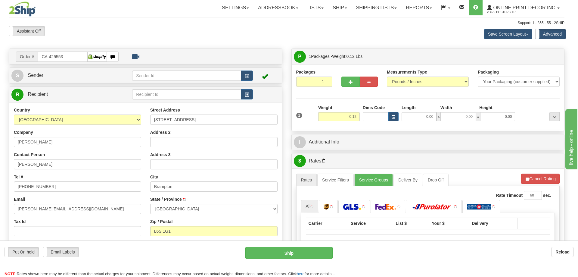
type input "BRAMPTON"
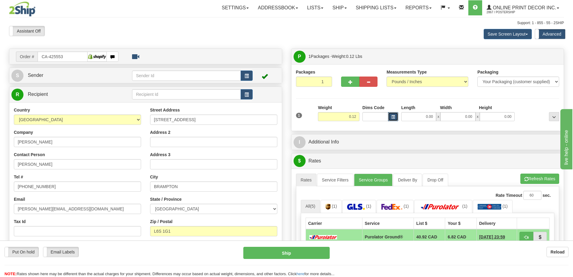
click at [395, 113] on button "button" at bounding box center [393, 116] width 10 height 9
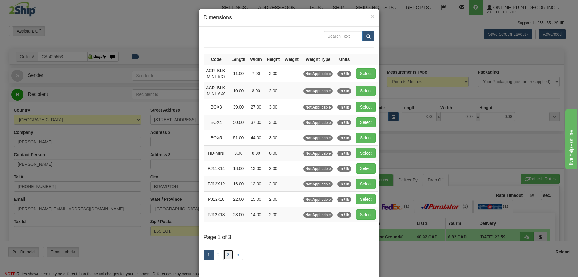
click at [223, 255] on link "3" at bounding box center [228, 254] width 10 height 10
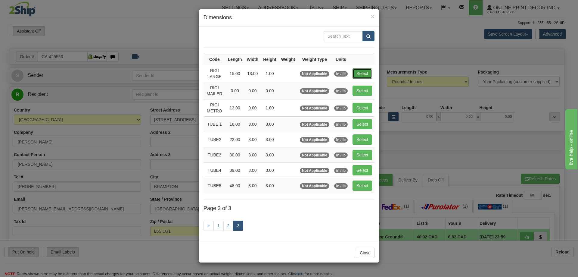
click at [362, 71] on button "Select" at bounding box center [363, 73] width 20 height 10
type input "RIGI LARGE"
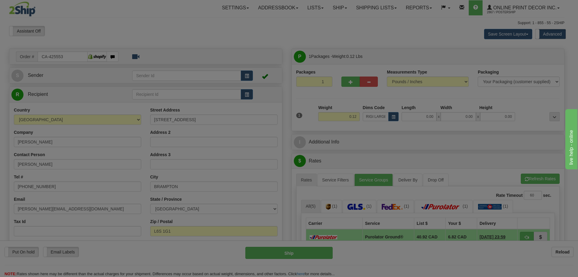
type input "15.00"
type input "13.00"
type input "1.00"
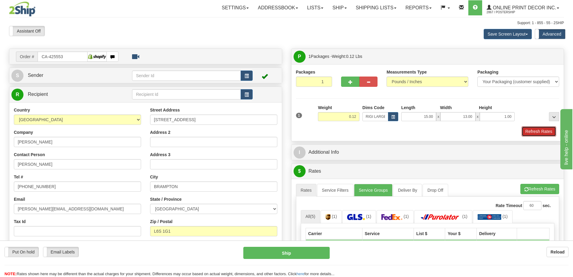
click at [543, 133] on button "Refresh Rates" at bounding box center [539, 131] width 35 height 10
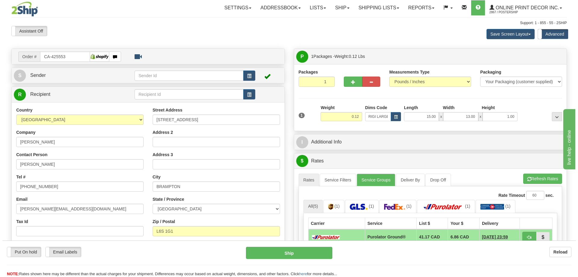
scroll to position [60, 0]
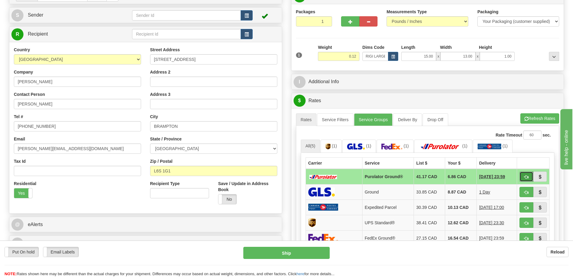
click at [525, 179] on span "button" at bounding box center [527, 177] width 4 height 4
type input "260"
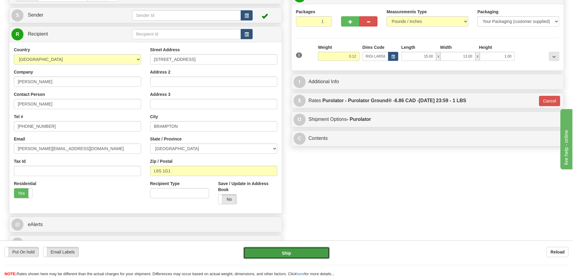
click at [325, 251] on button "Ship" at bounding box center [287, 253] width 86 height 12
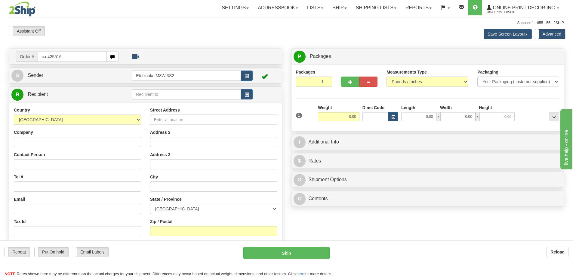
type input "ca-425516"
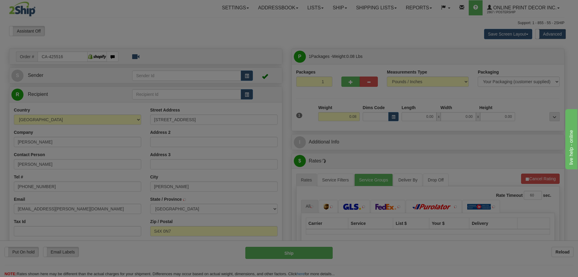
type input "REGINA"
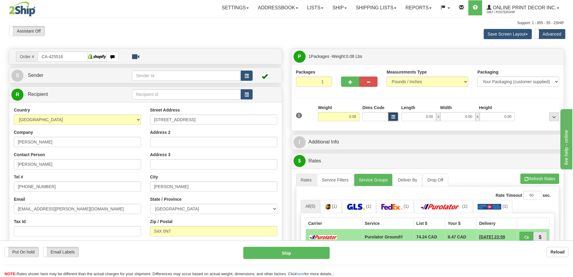
click at [393, 116] on span "button" at bounding box center [394, 116] width 4 height 3
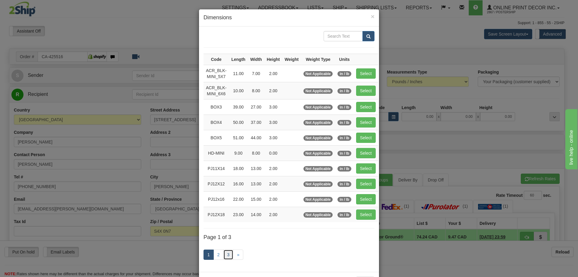
click at [226, 254] on link "3" at bounding box center [228, 254] width 10 height 10
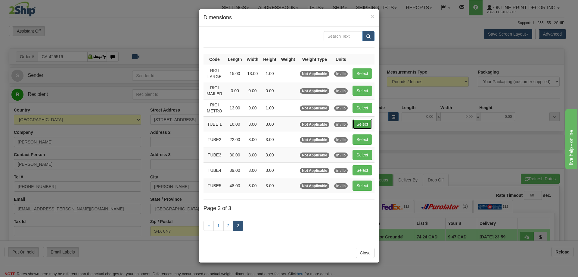
click at [363, 121] on button "Select" at bounding box center [363, 124] width 20 height 10
type input "TUBE 1"
type input "16.00"
type input "3.00"
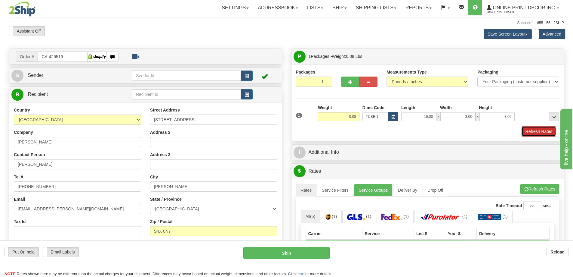
click at [537, 129] on button "Refresh Rates" at bounding box center [539, 131] width 35 height 10
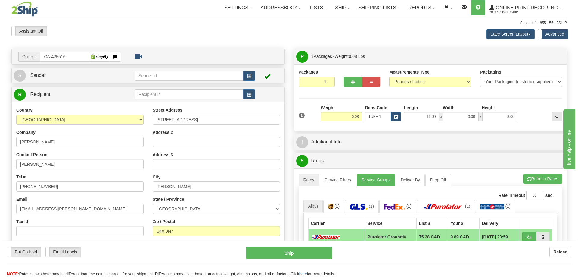
scroll to position [90, 0]
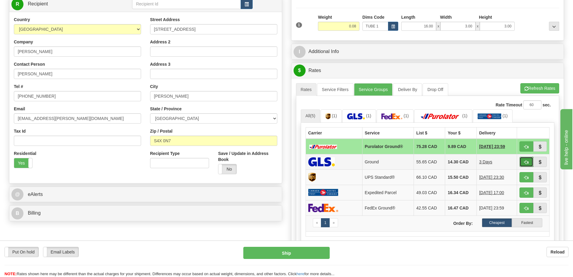
click at [527, 161] on span "button" at bounding box center [527, 162] width 4 height 4
type input "1"
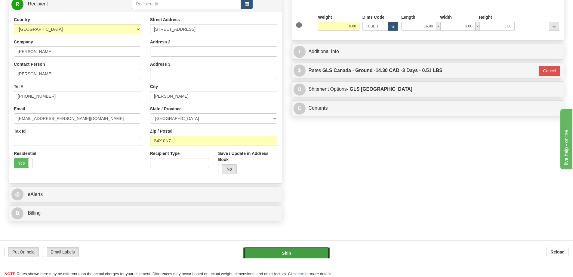
click at [320, 249] on button "Ship" at bounding box center [287, 253] width 86 height 12
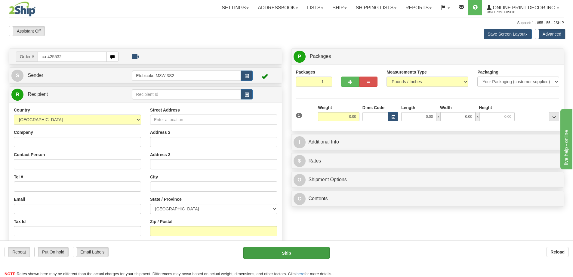
type input "ca-425532"
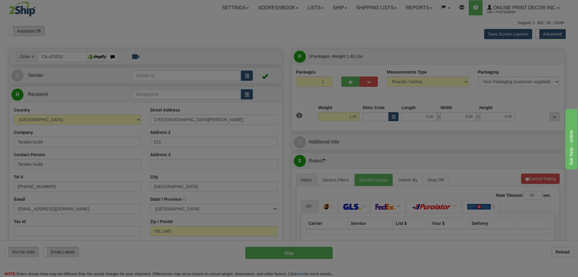
type input "[GEOGRAPHIC_DATA]"
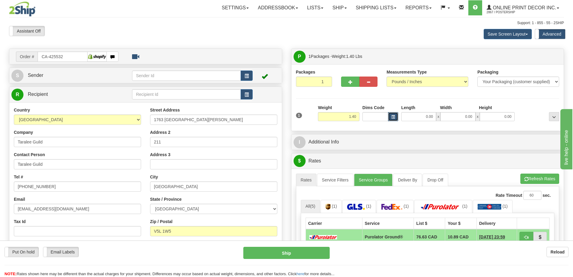
click at [394, 115] on span "button" at bounding box center [394, 116] width 4 height 3
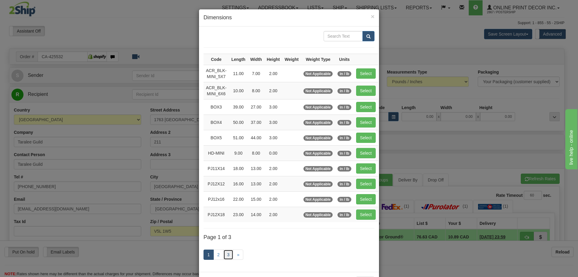
click at [226, 253] on link "3" at bounding box center [228, 254] width 10 height 10
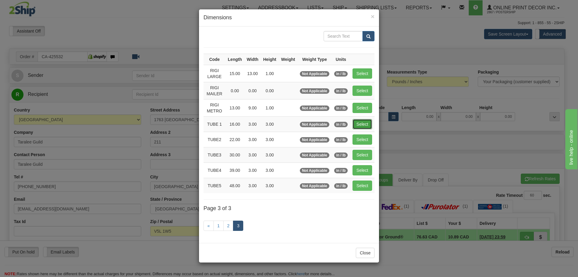
click at [359, 123] on button "Select" at bounding box center [363, 124] width 20 height 10
type input "TUBE 1"
type input "16.00"
type input "3.00"
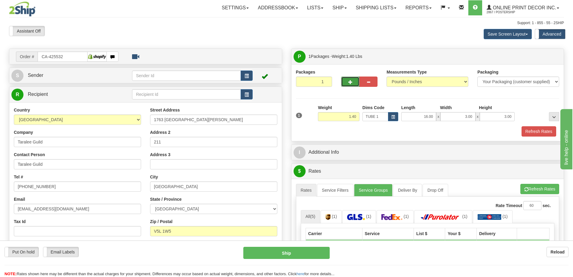
click at [356, 82] on button "button" at bounding box center [350, 81] width 18 height 10
radio input "true"
type input "2"
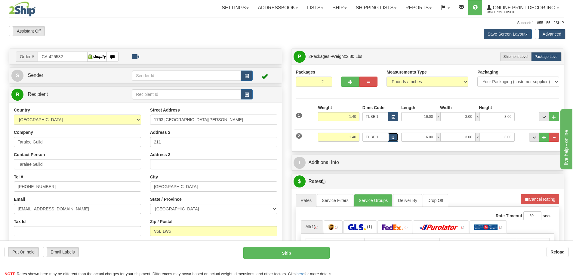
click at [393, 137] on span "button" at bounding box center [394, 137] width 4 height 3
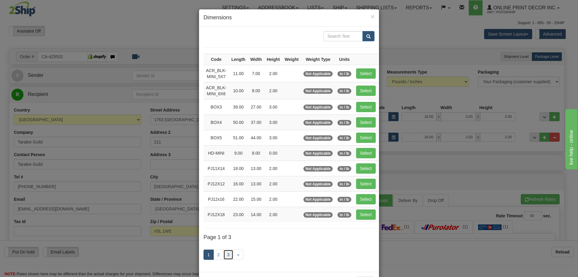
click at [224, 255] on link "3" at bounding box center [228, 254] width 10 height 10
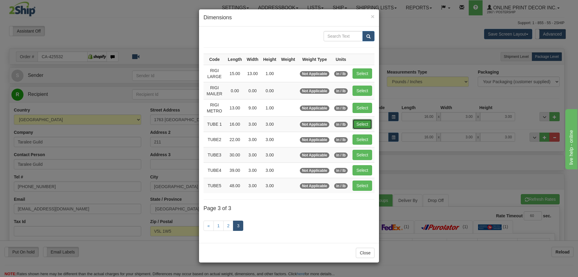
click at [356, 124] on button "Select" at bounding box center [363, 124] width 20 height 10
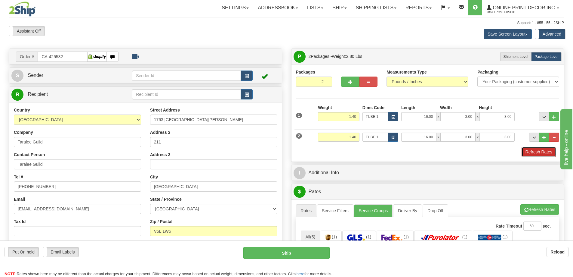
click at [538, 151] on button "Refresh Rates" at bounding box center [539, 152] width 35 height 10
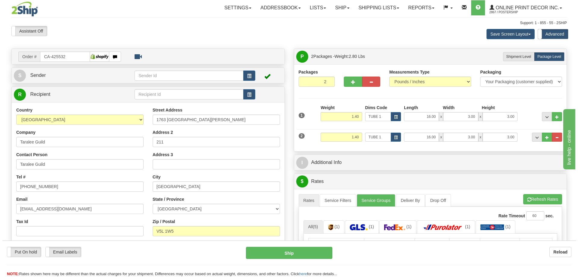
scroll to position [90, 0]
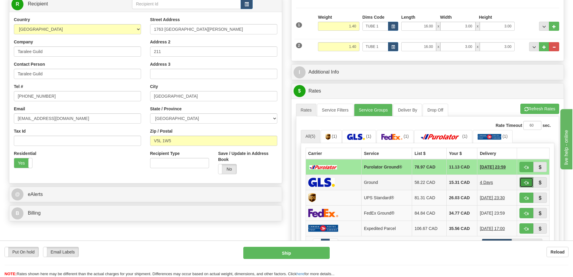
click at [529, 179] on button "button" at bounding box center [527, 182] width 14 height 10
type input "1"
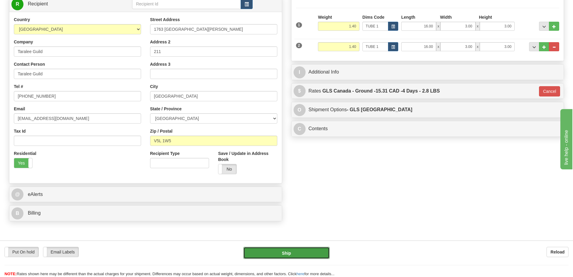
click at [305, 255] on button "Ship" at bounding box center [287, 253] width 86 height 12
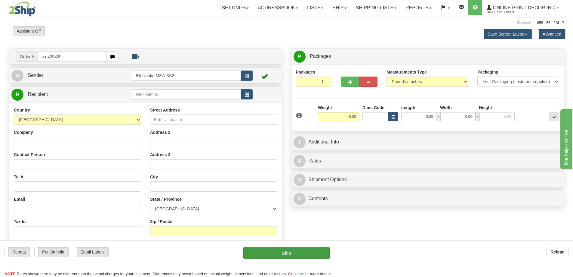
type input "ca-425420"
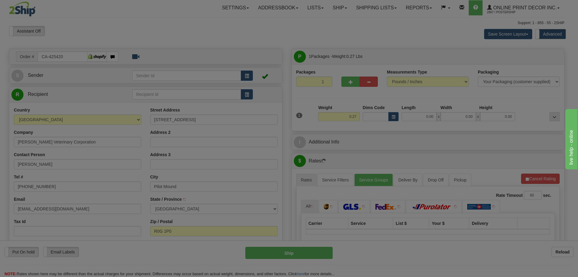
type input "PILOT MOUND"
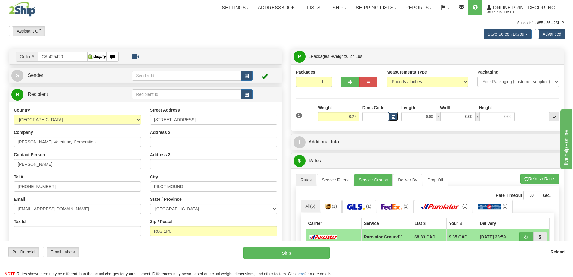
click at [396, 117] on button "button" at bounding box center [393, 116] width 10 height 9
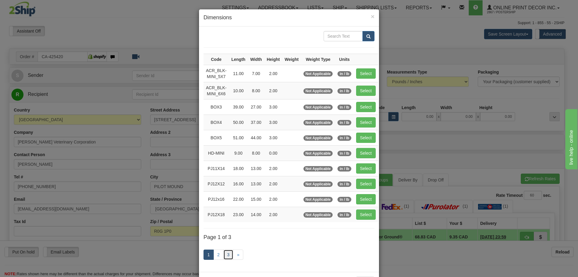
click at [226, 253] on link "3" at bounding box center [228, 254] width 10 height 10
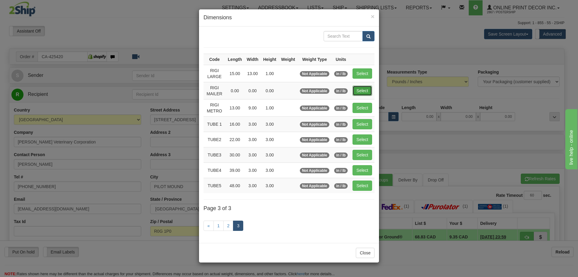
click at [369, 87] on button "Select" at bounding box center [363, 90] width 20 height 10
type input "RIGI MAILER"
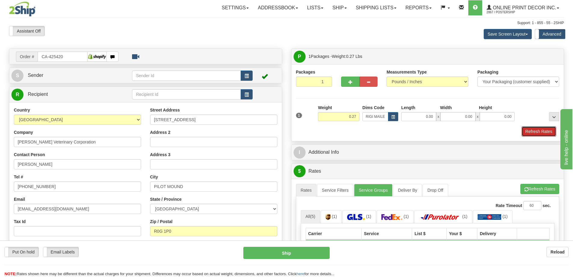
click at [542, 133] on button "Refresh Rates" at bounding box center [539, 131] width 35 height 10
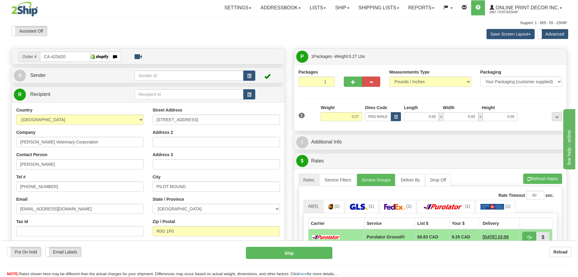
scroll to position [60, 0]
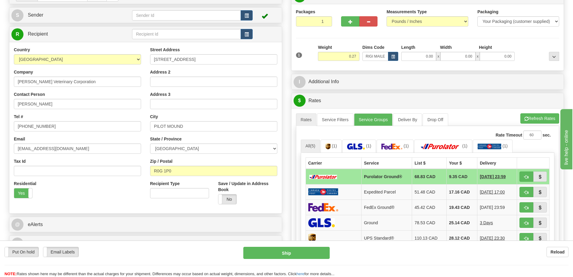
click at [519, 179] on td at bounding box center [533, 177] width 33 height 16
click at [527, 174] on button "button" at bounding box center [527, 176] width 14 height 10
type input "260"
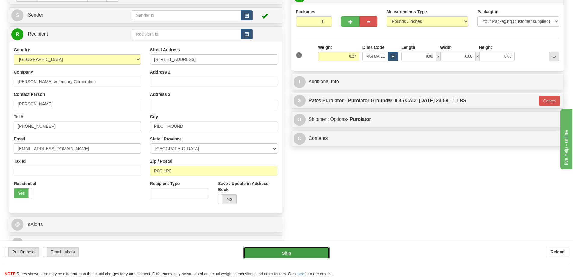
click at [284, 255] on button "Ship" at bounding box center [287, 253] width 86 height 12
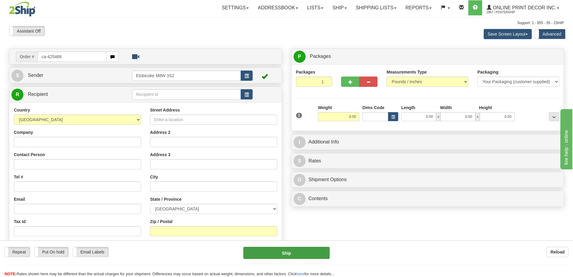
type input "ca-425468"
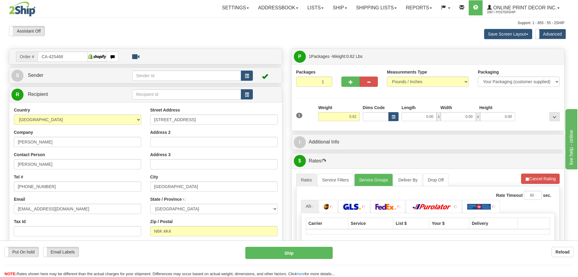
type input "LONDON"
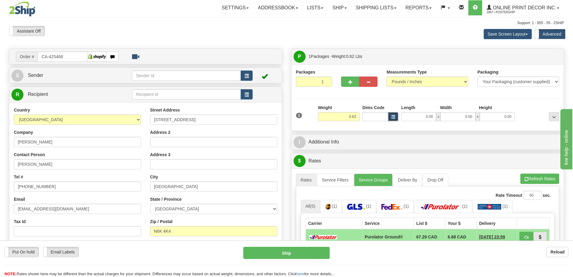
click at [391, 117] on button "button" at bounding box center [393, 116] width 10 height 9
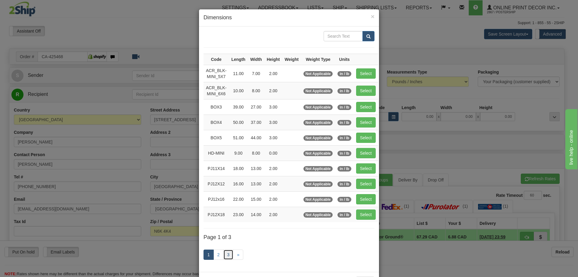
click at [225, 253] on link "3" at bounding box center [228, 254] width 10 height 10
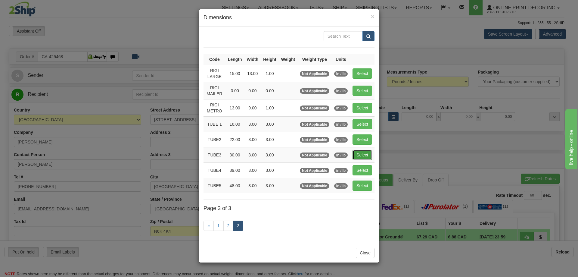
click at [365, 151] on button "Select" at bounding box center [363, 155] width 20 height 10
type input "TUBE3"
type input "30.00"
type input "3.00"
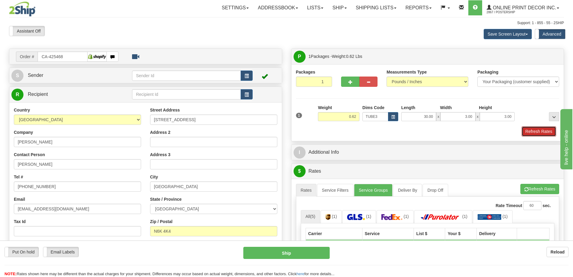
click at [539, 133] on button "Refresh Rates" at bounding box center [539, 131] width 35 height 10
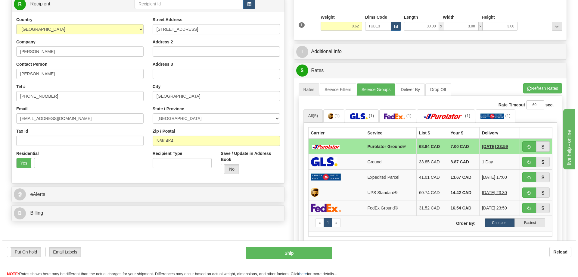
scroll to position [120, 0]
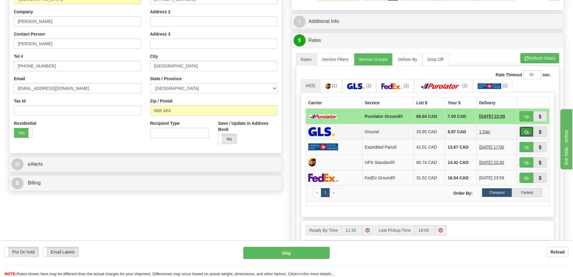
click at [529, 134] on span "button" at bounding box center [527, 132] width 4 height 4
type input "1"
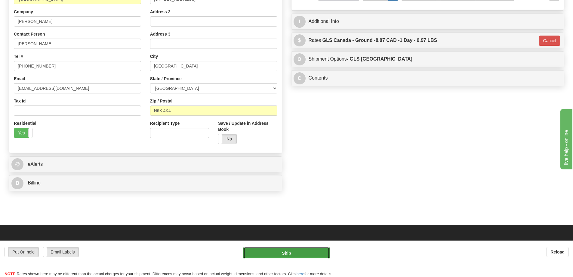
click at [292, 257] on button "Ship" at bounding box center [287, 253] width 86 height 12
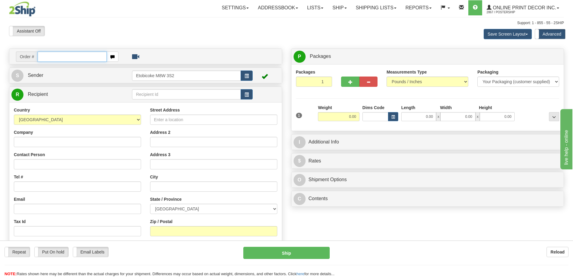
click at [59, 55] on input "text" at bounding box center [72, 56] width 69 height 10
type input "ca-425478"
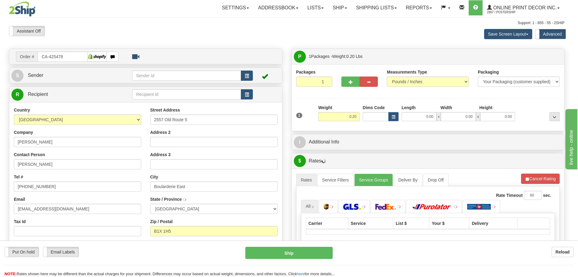
type input "BIG BRAS D'OR"
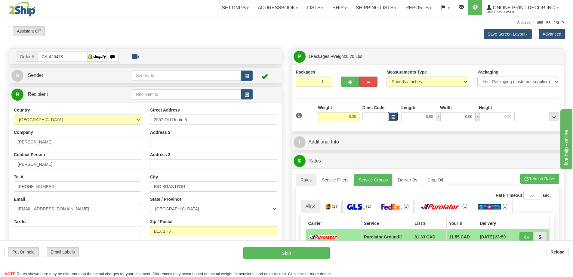
click at [393, 117] on span "button" at bounding box center [394, 116] width 4 height 3
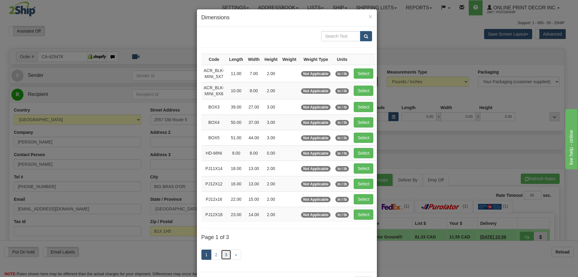
click at [225, 254] on link "3" at bounding box center [226, 254] width 10 height 10
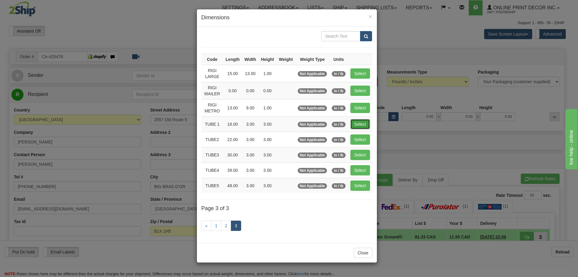
click at [368, 125] on button "Select" at bounding box center [360, 124] width 20 height 10
type input "TUBE 1"
type input "16.00"
type input "3.00"
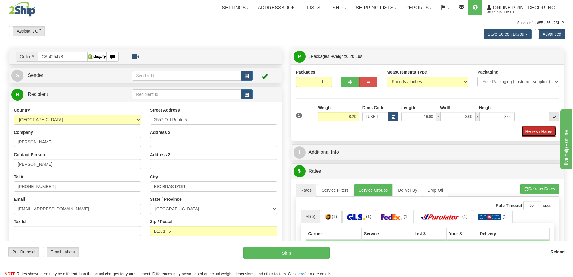
click at [548, 135] on button "Refresh Rates" at bounding box center [539, 131] width 35 height 10
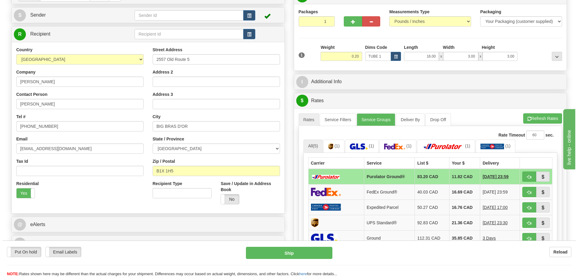
scroll to position [90, 0]
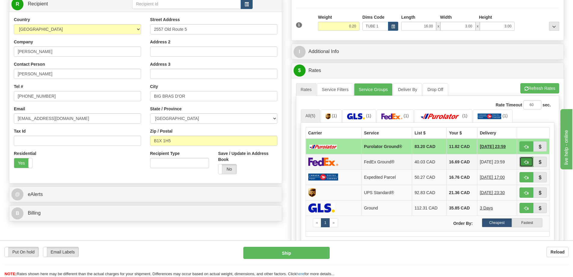
click at [526, 161] on span "button" at bounding box center [527, 162] width 4 height 4
type input "92"
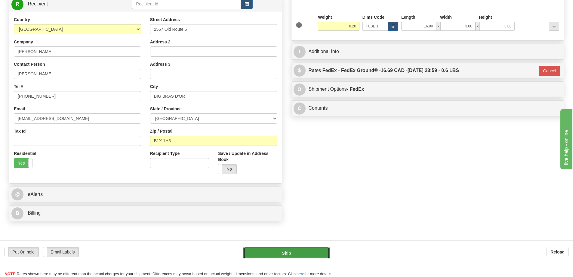
click at [307, 251] on button "Ship" at bounding box center [287, 253] width 86 height 12
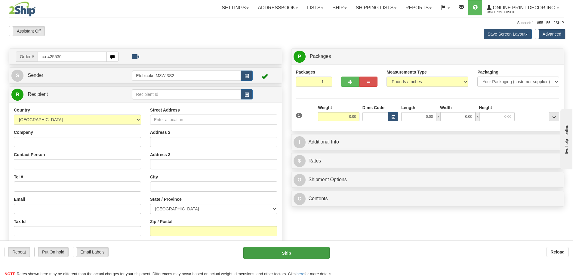
type input "ca-425530"
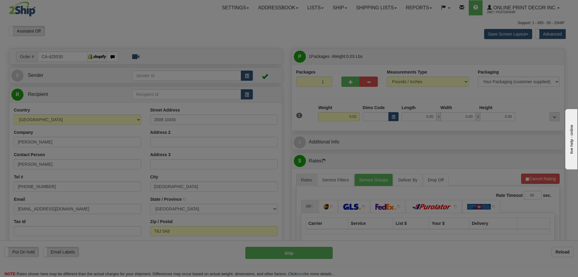
type input "EDMONTON"
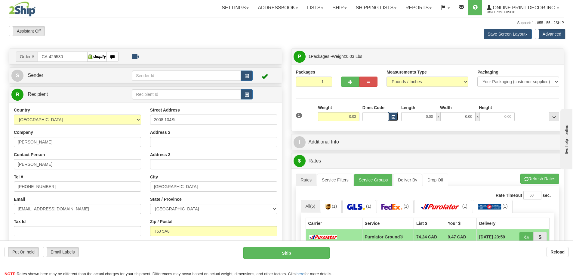
click at [393, 118] on span "button" at bounding box center [394, 116] width 4 height 3
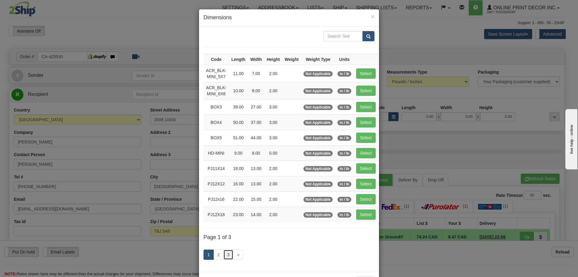
click at [225, 255] on link "3" at bounding box center [228, 254] width 10 height 10
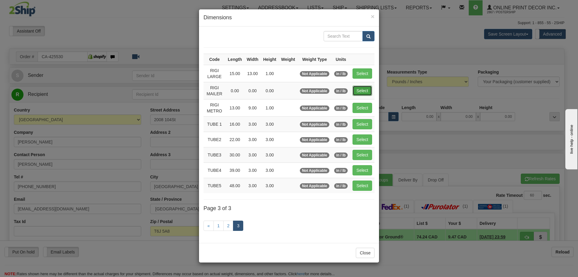
click at [367, 90] on button "Select" at bounding box center [363, 90] width 20 height 10
type input "RIGI MAILER"
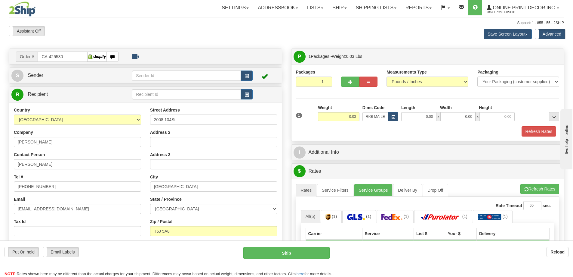
click at [537, 138] on div "Packages 1 1 Measurements Type" at bounding box center [428, 102] width 273 height 77
click at [535, 129] on button "Refresh Rates" at bounding box center [539, 131] width 35 height 10
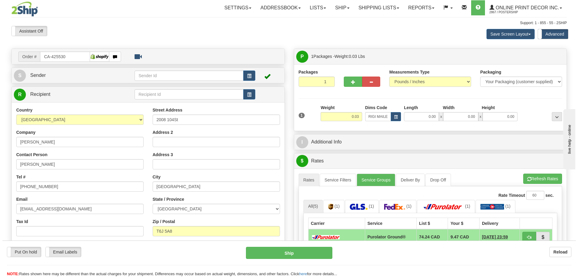
scroll to position [60, 0]
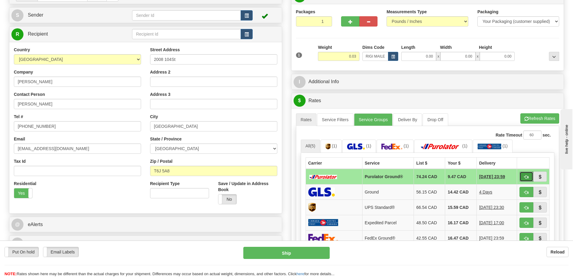
click at [526, 176] on span "button" at bounding box center [527, 177] width 4 height 4
type input "260"
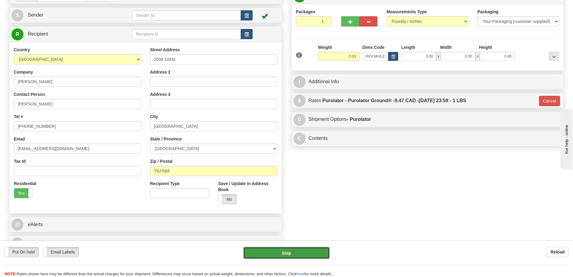
click at [295, 247] on button "Ship" at bounding box center [287, 253] width 86 height 12
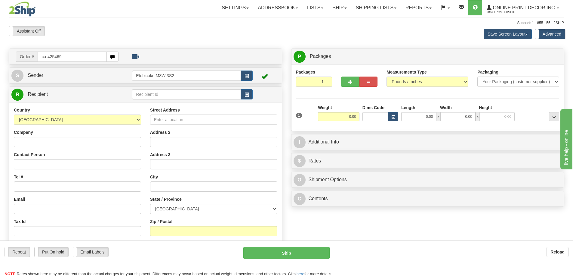
type input "ca-425469"
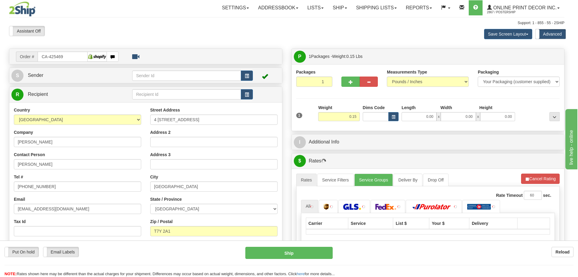
type input "[GEOGRAPHIC_DATA]"
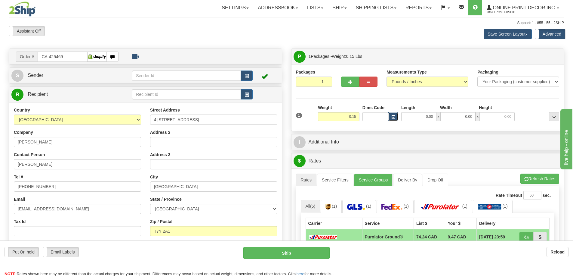
click at [391, 118] on button "button" at bounding box center [393, 116] width 10 height 9
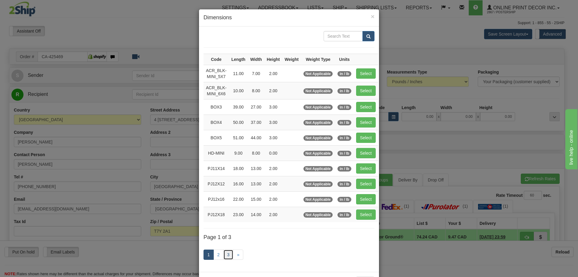
click at [225, 254] on link "3" at bounding box center [228, 254] width 10 height 10
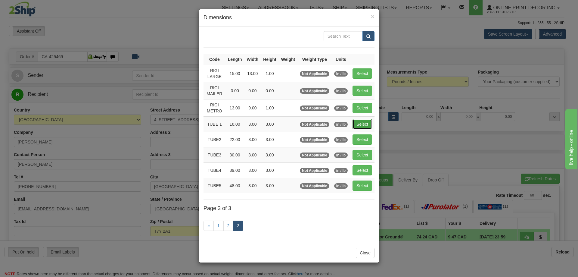
click at [361, 125] on button "Select" at bounding box center [363, 124] width 20 height 10
type input "TUBE 1"
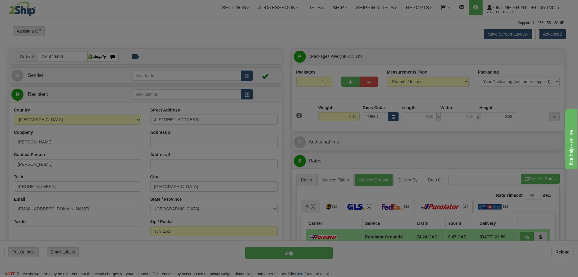
type input "16.00"
type input "3.00"
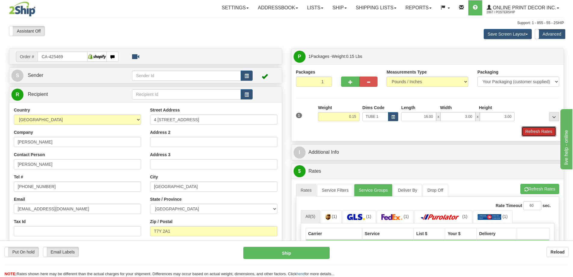
click at [548, 133] on button "Refresh Rates" at bounding box center [539, 131] width 35 height 10
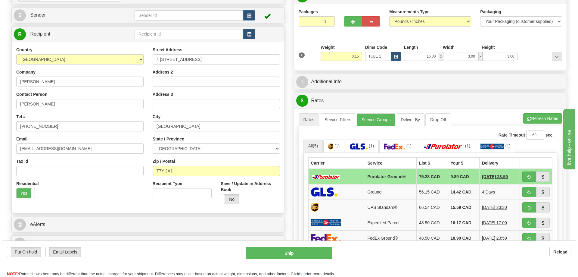
scroll to position [90, 0]
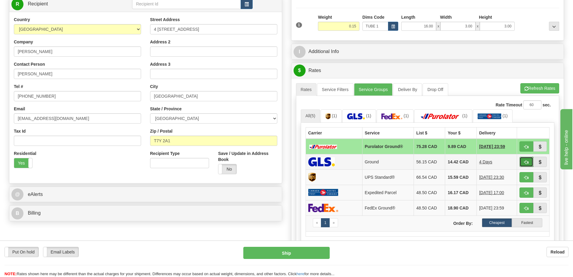
click at [525, 160] on button "button" at bounding box center [527, 162] width 14 height 10
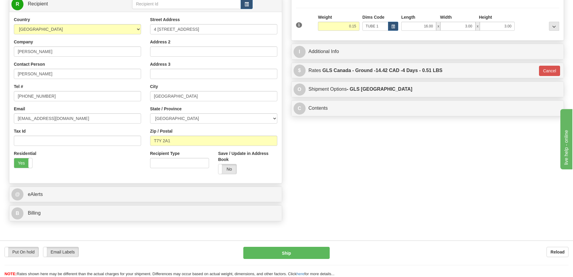
type input "1"
click at [315, 248] on button "Ship" at bounding box center [287, 253] width 86 height 12
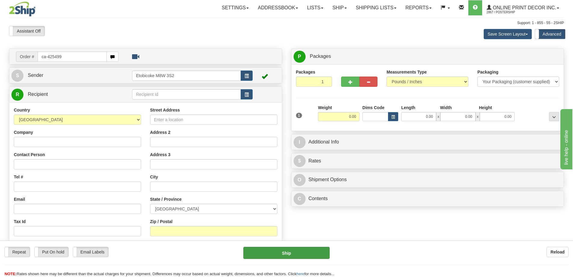
type input "ca-425499"
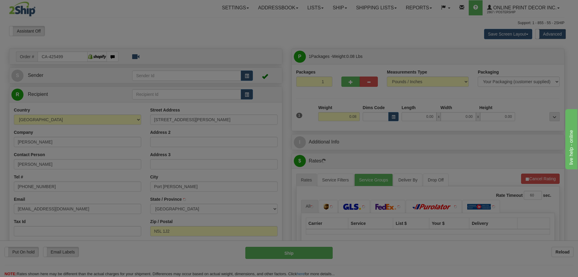
type input "PORT [PERSON_NAME]"
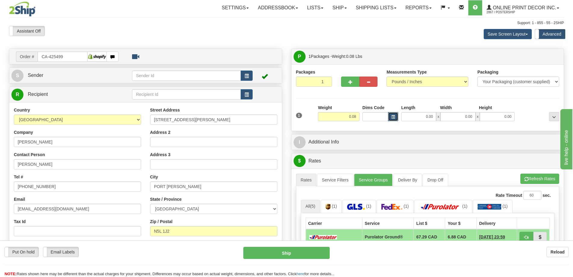
click at [394, 115] on button "button" at bounding box center [393, 116] width 10 height 9
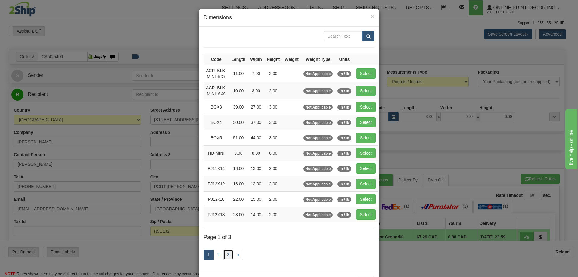
click at [226, 255] on link "3" at bounding box center [228, 254] width 10 height 10
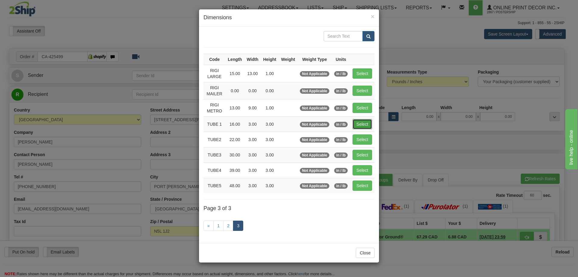
click at [364, 124] on button "Select" at bounding box center [363, 124] width 20 height 10
type input "TUBE 1"
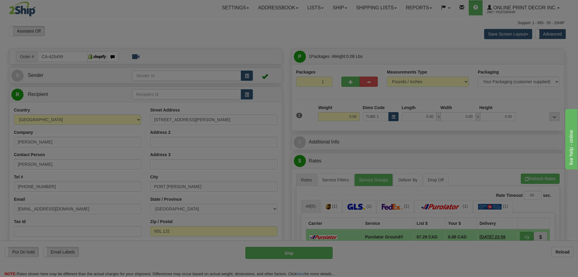
type input "16.00"
type input "3.00"
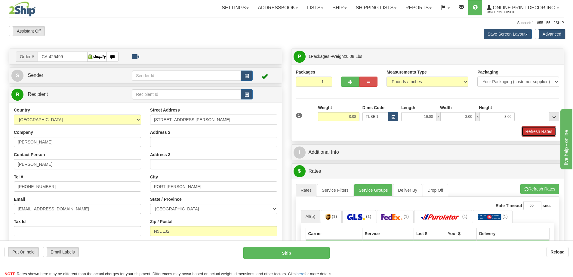
click at [537, 132] on button "Refresh Rates" at bounding box center [539, 131] width 35 height 10
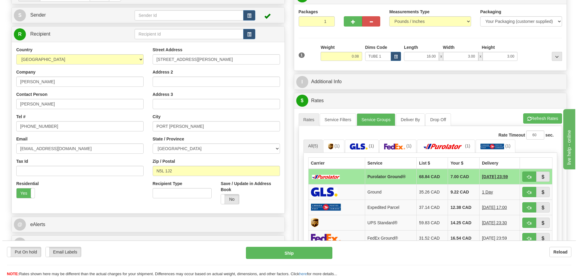
scroll to position [90, 0]
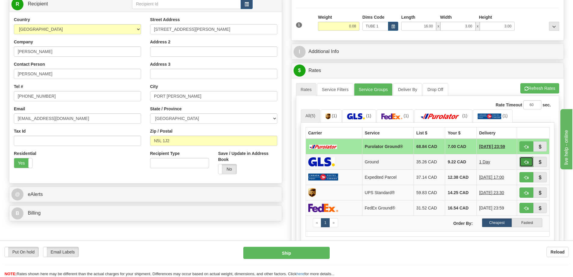
click at [529, 162] on button "button" at bounding box center [527, 162] width 14 height 10
type input "1"
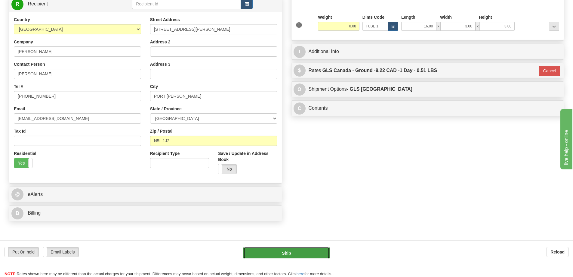
click at [311, 253] on button "Ship" at bounding box center [287, 253] width 86 height 12
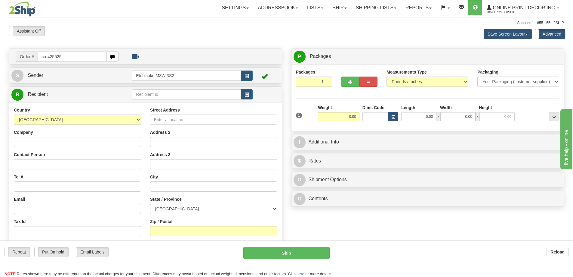
type input "ca-425525"
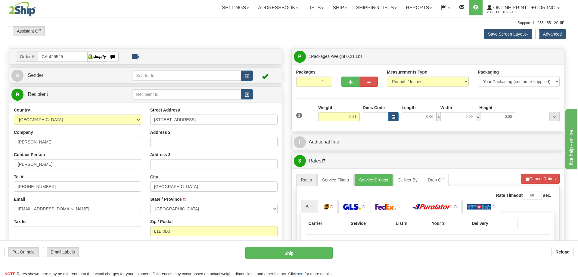
type input "[GEOGRAPHIC_DATA]"
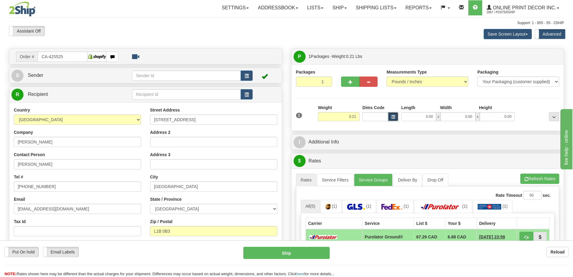
click at [390, 116] on button "button" at bounding box center [393, 116] width 10 height 9
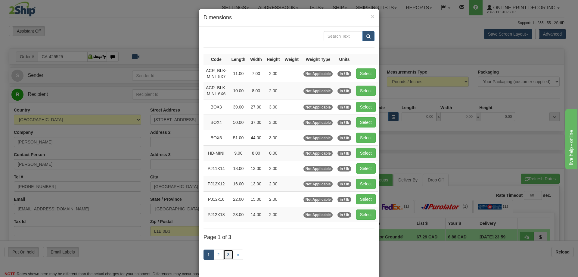
click at [228, 253] on link "3" at bounding box center [228, 254] width 10 height 10
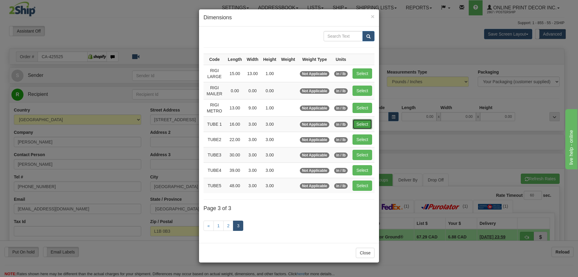
click at [368, 119] on button "Select" at bounding box center [363, 124] width 20 height 10
type input "TUBE 1"
type input "16.00"
type input "3.00"
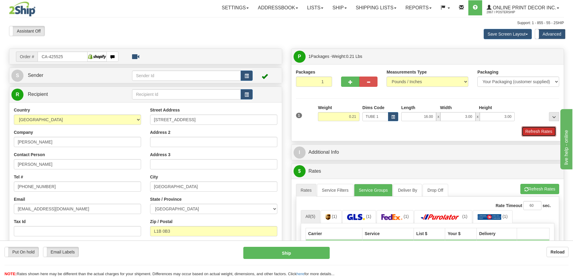
click at [545, 134] on button "Refresh Rates" at bounding box center [539, 131] width 35 height 10
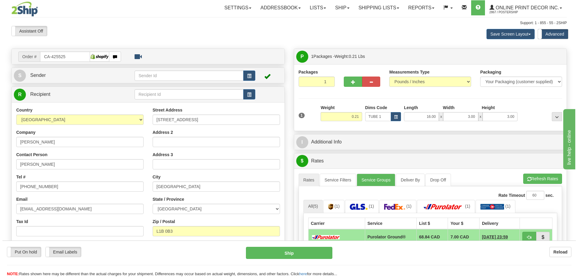
scroll to position [120, 0]
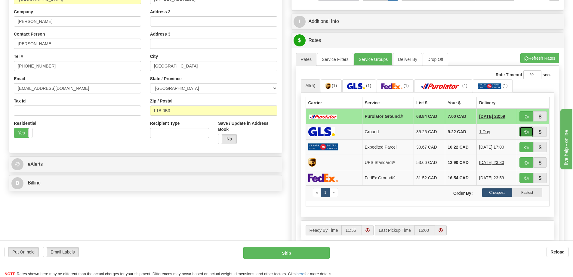
click at [523, 129] on button "button" at bounding box center [527, 131] width 14 height 10
type input "1"
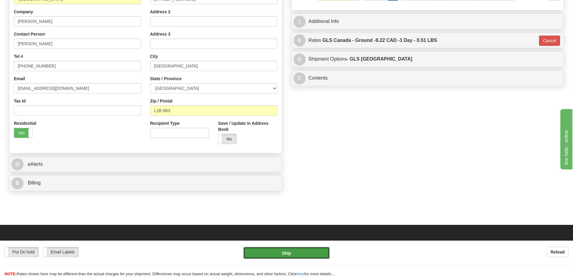
click at [312, 250] on button "Ship" at bounding box center [287, 253] width 86 height 12
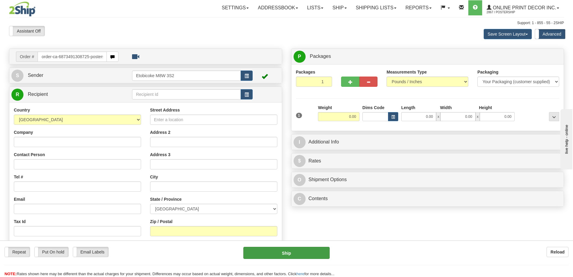
type input "order-ca-6873491308725-posters"
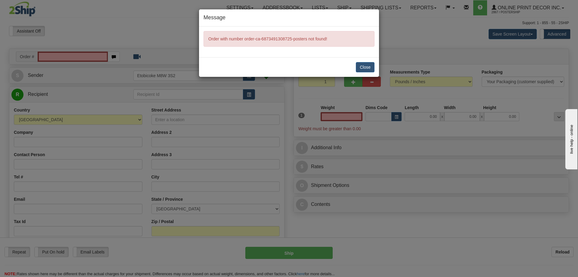
type input "0.00"
click at [362, 67] on button "Close" at bounding box center [365, 67] width 19 height 10
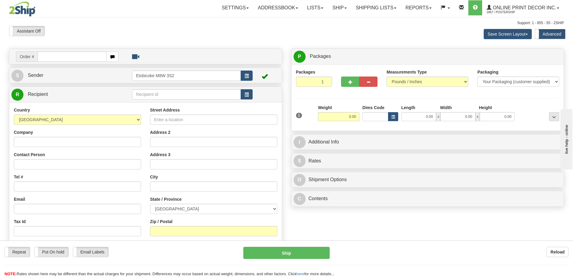
click at [55, 56] on input "text" at bounding box center [72, 56] width 69 height 10
click at [45, 57] on input "text" at bounding box center [72, 56] width 69 height 10
type input "ca-425495"
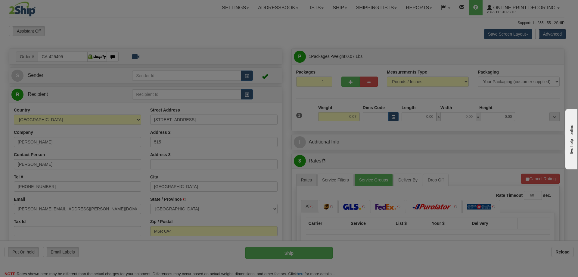
type input "TORONTO"
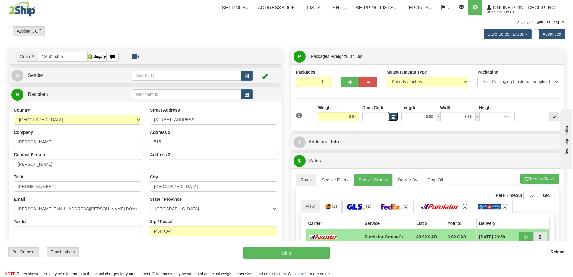
click at [395, 115] on span "button" at bounding box center [394, 116] width 4 height 3
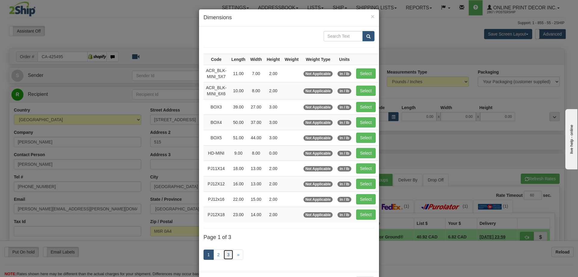
click at [227, 253] on link "3" at bounding box center [228, 254] width 10 height 10
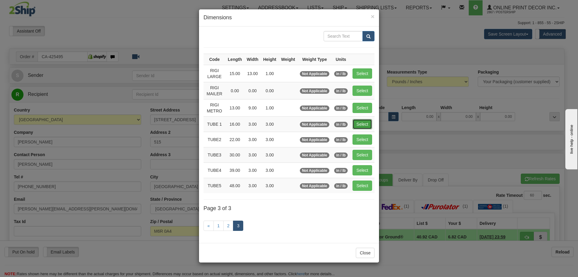
click at [366, 123] on button "Select" at bounding box center [363, 124] width 20 height 10
type input "TUBE 1"
type input "16.00"
type input "3.00"
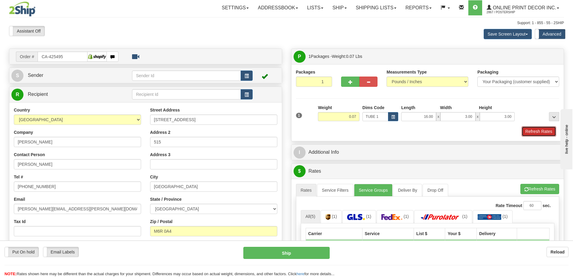
click at [527, 129] on button "Refresh Rates" at bounding box center [539, 131] width 35 height 10
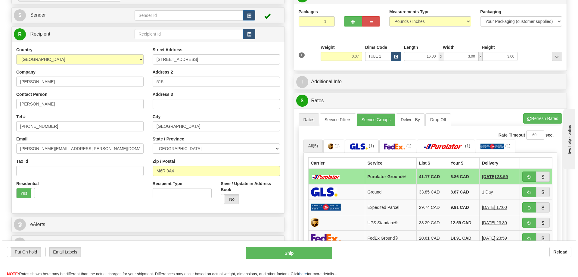
scroll to position [90, 0]
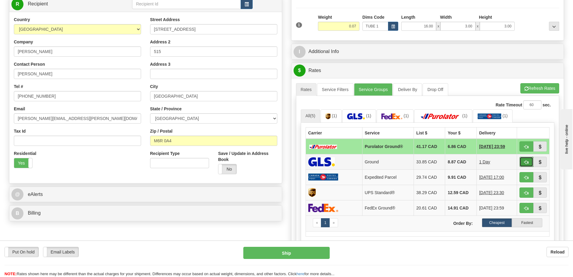
click at [529, 163] on button "button" at bounding box center [527, 162] width 14 height 10
type input "1"
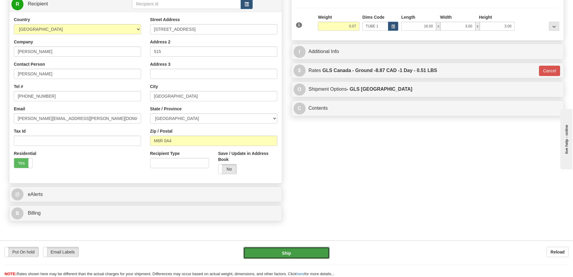
click at [307, 252] on button "Ship" at bounding box center [287, 253] width 86 height 12
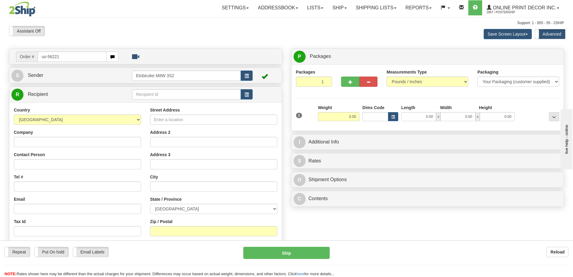
type input "us-56221"
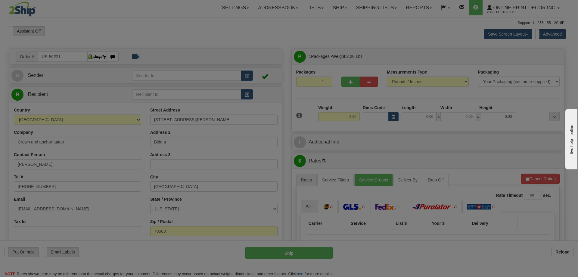
type input "LAFAYETTE"
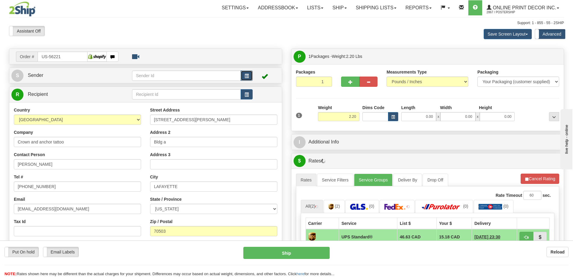
click at [247, 73] on button "button" at bounding box center [247, 75] width 12 height 10
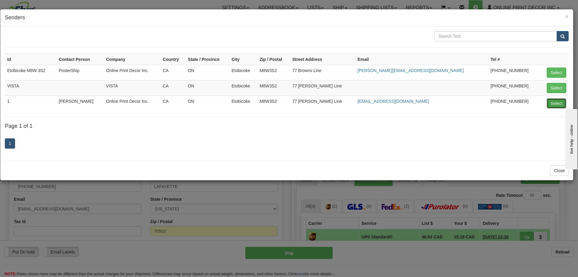
click at [562, 100] on button "Select" at bounding box center [557, 103] width 20 height 10
type input "1"
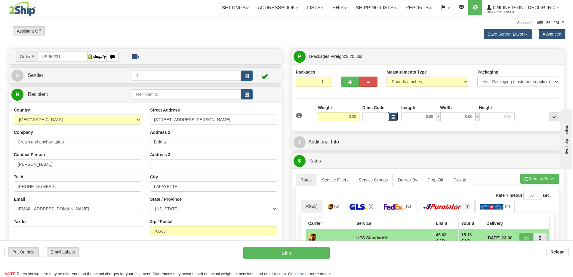
click at [395, 115] on span "button" at bounding box center [394, 116] width 4 height 3
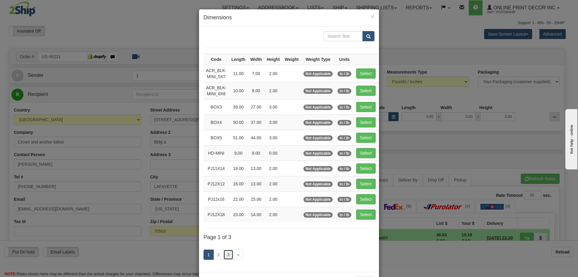
click at [226, 253] on link "3" at bounding box center [228, 254] width 10 height 10
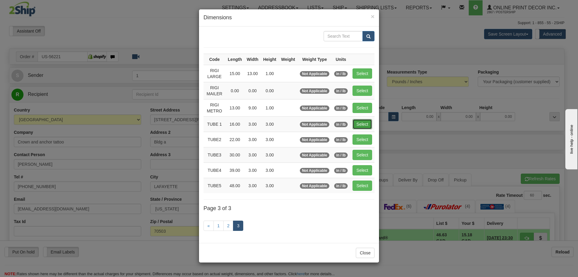
click at [367, 123] on button "Select" at bounding box center [363, 124] width 20 height 10
type input "TUBE 1"
type input "16.00"
type input "3.00"
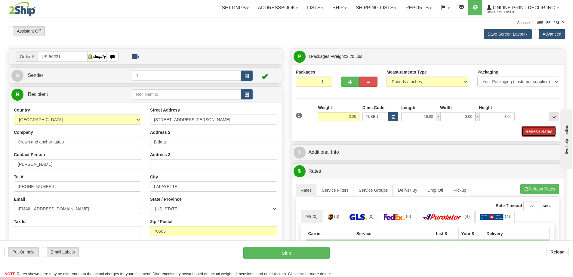
click at [542, 132] on button "Refresh Rates" at bounding box center [539, 131] width 35 height 10
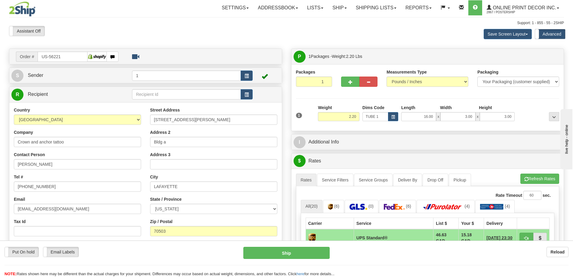
scroll to position [60, 0]
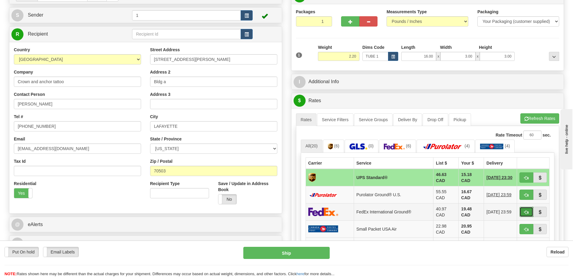
click at [528, 207] on button "button" at bounding box center [527, 212] width 14 height 10
type input "92"
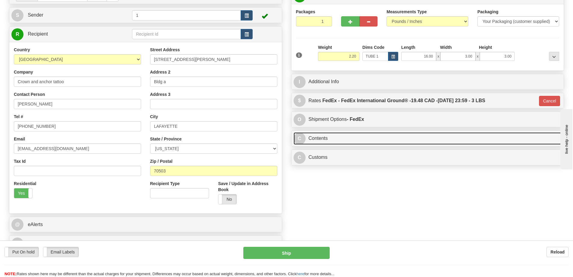
click at [371, 136] on link "C Contents" at bounding box center [428, 138] width 269 height 12
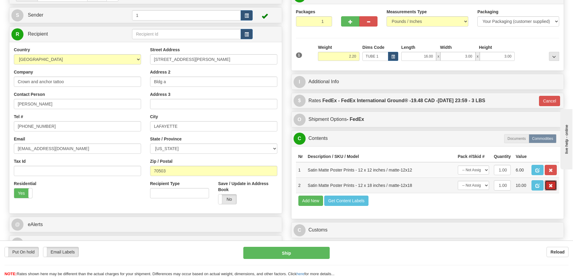
drag, startPoint x: 548, startPoint y: 186, endPoint x: 545, endPoint y: 181, distance: 5.5
click at [548, 185] on button "button" at bounding box center [551, 185] width 12 height 10
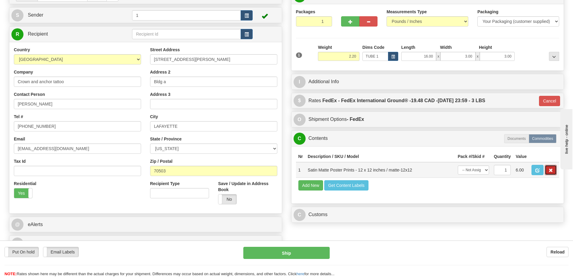
click at [548, 172] on button "button" at bounding box center [551, 170] width 12 height 10
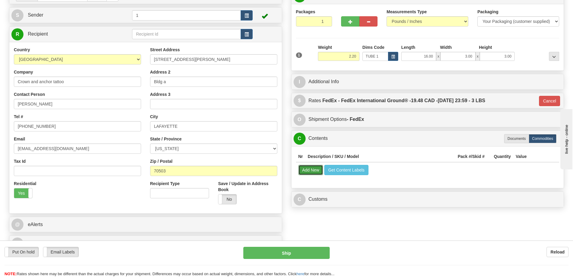
click at [312, 170] on button "Add New" at bounding box center [311, 170] width 25 height 10
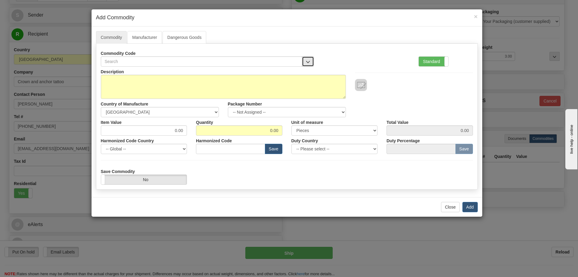
click at [306, 58] on button "button" at bounding box center [308, 61] width 12 height 10
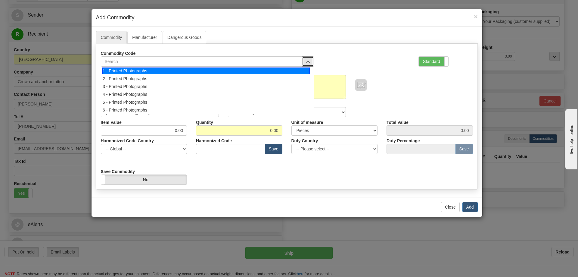
click at [304, 68] on div "1 - Printed Photographs" at bounding box center [205, 70] width 207 height 7
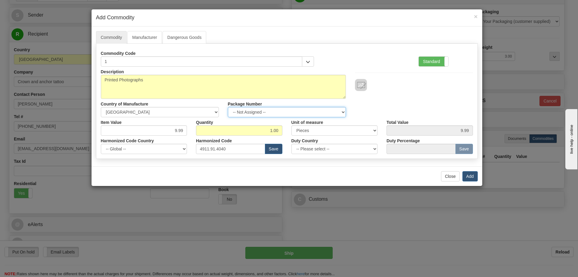
click at [342, 112] on select "-- Not Assigned -- Item 1" at bounding box center [287, 112] width 118 height 10
select select "0"
click at [228, 107] on select "-- Not Assigned -- Item 1" at bounding box center [287, 112] width 118 height 10
click at [467, 175] on button "Add" at bounding box center [469, 176] width 15 height 10
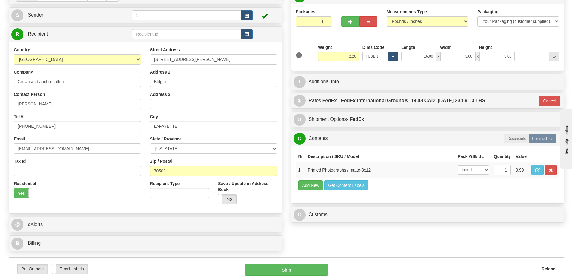
scroll to position [120, 0]
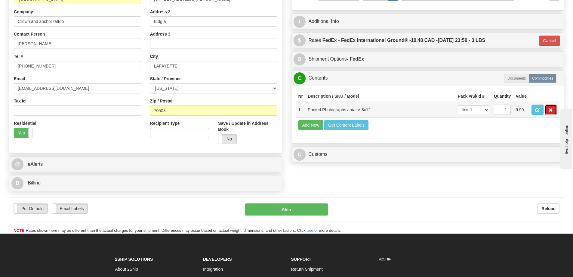
click at [548, 111] on button "button" at bounding box center [551, 109] width 12 height 10
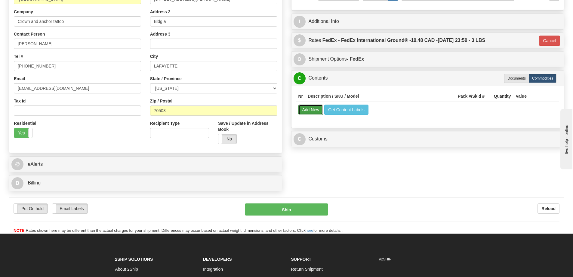
click at [312, 113] on button "Add New" at bounding box center [311, 109] width 25 height 10
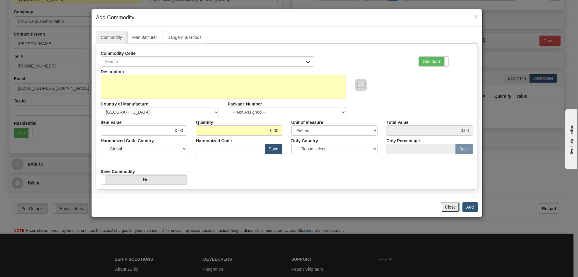
click at [449, 206] on button "Close" at bounding box center [450, 207] width 19 height 10
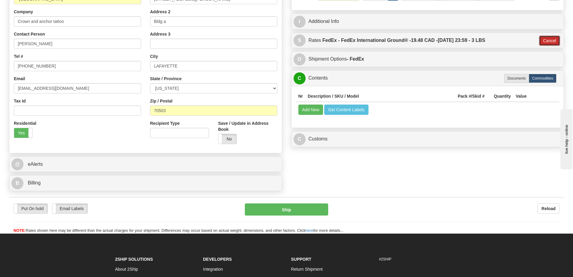
click at [547, 42] on button "Cancel" at bounding box center [549, 41] width 21 height 10
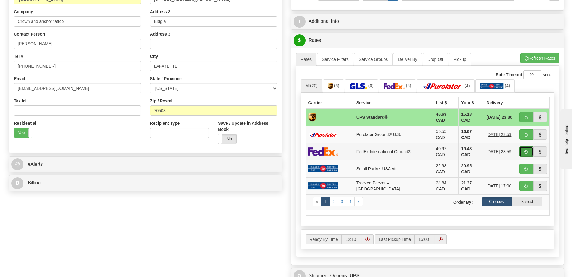
click at [526, 150] on span "button" at bounding box center [527, 152] width 4 height 4
type input "92"
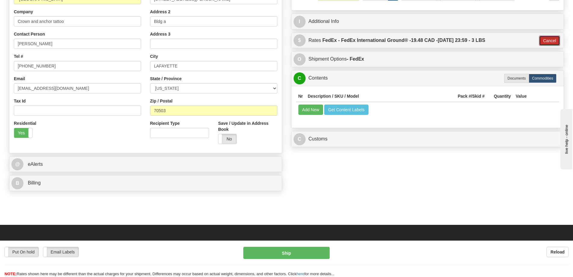
click at [548, 39] on button "Cancel" at bounding box center [549, 41] width 21 height 10
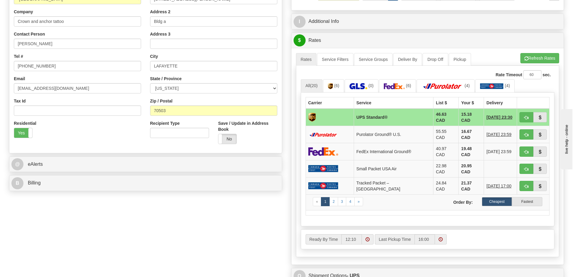
scroll to position [90, 0]
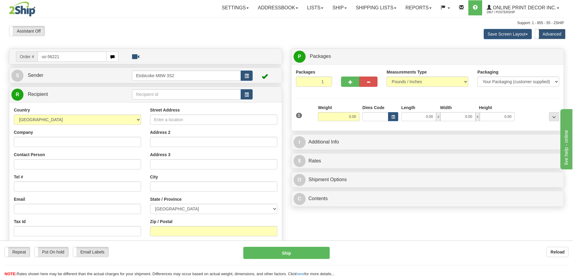
type input "us-56221"
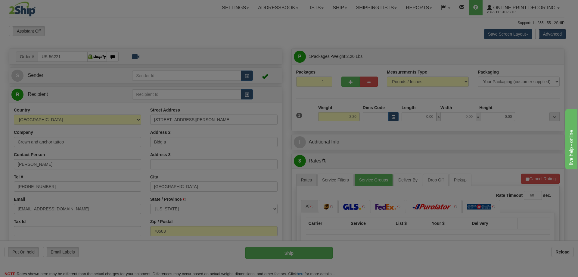
type input "LAFAYETTE"
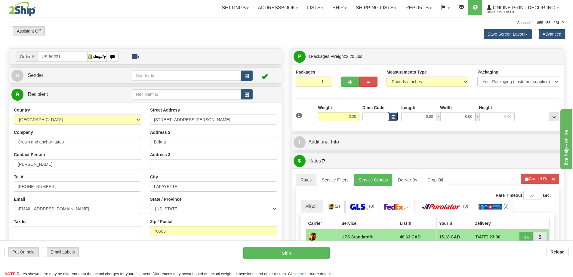
click at [394, 115] on span "button" at bounding box center [394, 116] width 4 height 3
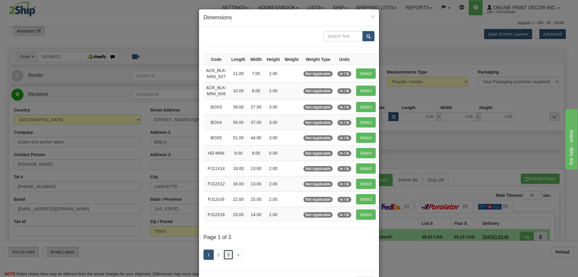
click at [228, 250] on link "3" at bounding box center [228, 254] width 10 height 10
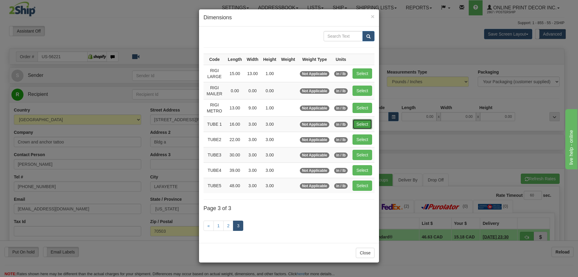
click at [365, 121] on button "Select" at bounding box center [363, 124] width 20 height 10
type input "TUBE 1"
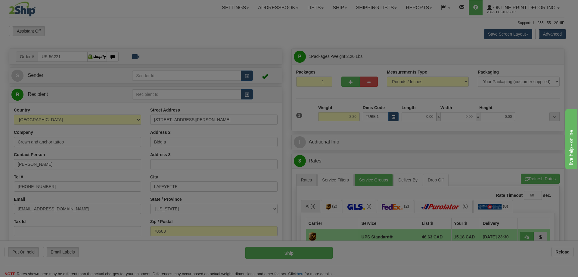
type input "16.00"
type input "3.00"
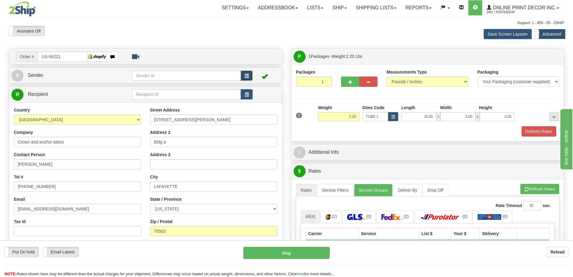
click at [250, 74] on button "button" at bounding box center [247, 75] width 12 height 10
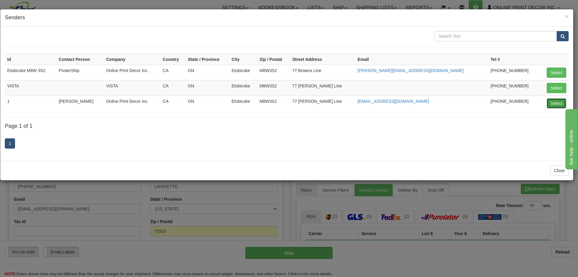
click at [556, 101] on button "Select" at bounding box center [557, 103] width 20 height 10
type input "1"
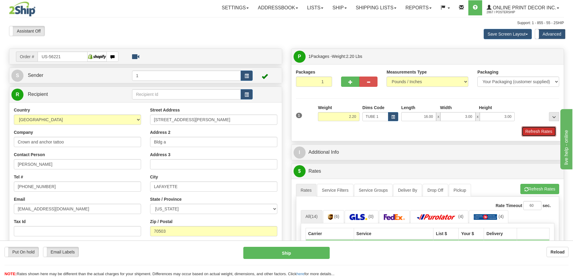
click at [541, 132] on button "Refresh Rates" at bounding box center [539, 131] width 35 height 10
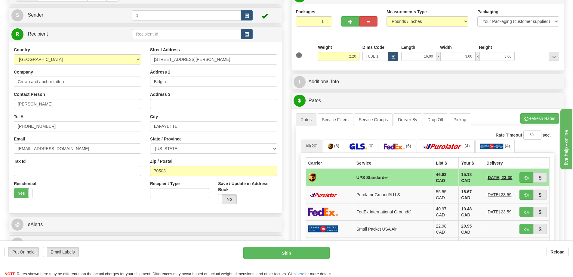
scroll to position [90, 0]
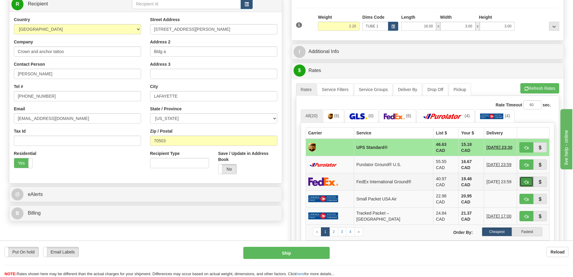
drag, startPoint x: 526, startPoint y: 176, endPoint x: 529, endPoint y: 178, distance: 3.3
click at [529, 178] on button "button" at bounding box center [527, 181] width 14 height 10
type input "92"
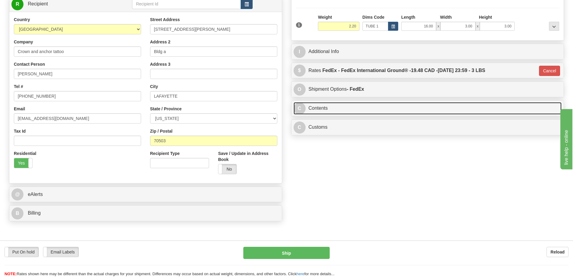
click at [360, 108] on link "C Contents" at bounding box center [428, 108] width 269 height 12
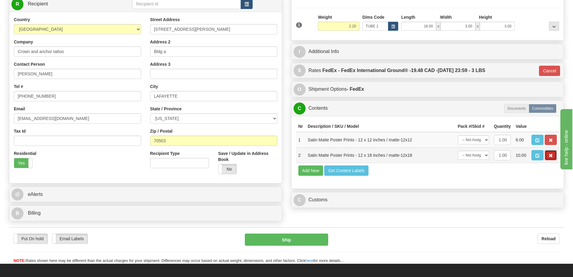
click at [550, 157] on span "button" at bounding box center [551, 156] width 4 height 4
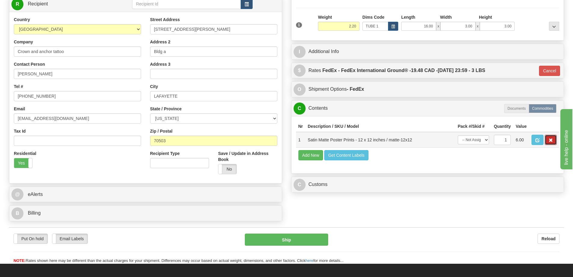
click at [547, 141] on button "button" at bounding box center [551, 140] width 12 height 10
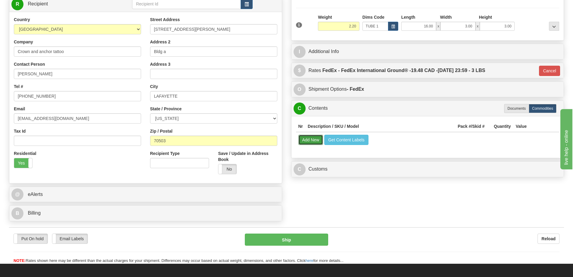
click at [302, 141] on button "Add New" at bounding box center [311, 140] width 25 height 10
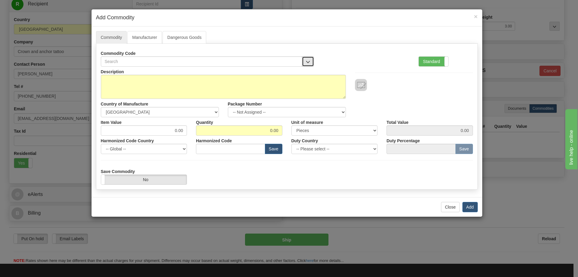
click at [308, 58] on button "button" at bounding box center [308, 61] width 12 height 10
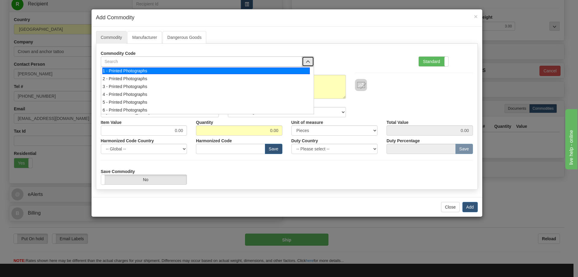
click at [303, 73] on div "1 - Printed Photographs" at bounding box center [205, 70] width 207 height 7
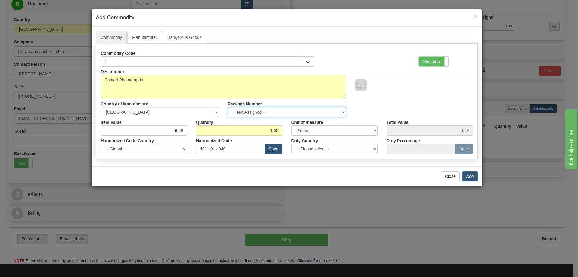
click at [342, 113] on select "-- Not Assigned -- Item 1" at bounding box center [287, 112] width 118 height 10
select select "0"
click at [228, 107] on select "-- Not Assigned -- Item 1" at bounding box center [287, 112] width 118 height 10
click at [472, 176] on button "Add" at bounding box center [469, 176] width 15 height 10
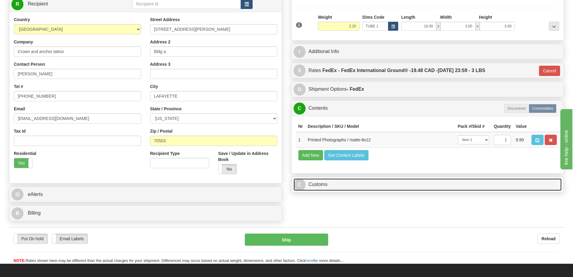
drag, startPoint x: 524, startPoint y: 185, endPoint x: 518, endPoint y: 185, distance: 6.4
click at [523, 184] on link "C Customs" at bounding box center [428, 184] width 269 height 12
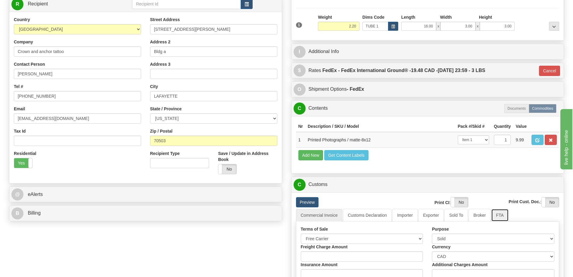
click at [502, 216] on link "FTA" at bounding box center [500, 215] width 17 height 13
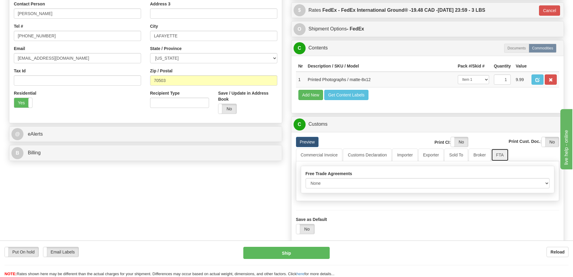
scroll to position [181, 0]
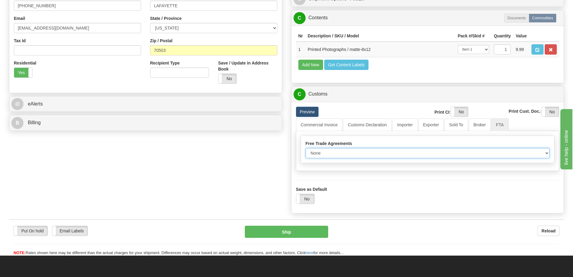
click at [544, 153] on select "None Other USMCA CETA CUKTCA" at bounding box center [428, 153] width 244 height 10
select select "1"
click at [306, 150] on select "None Other USMCA CETA CUKTCA" at bounding box center [428, 153] width 244 height 10
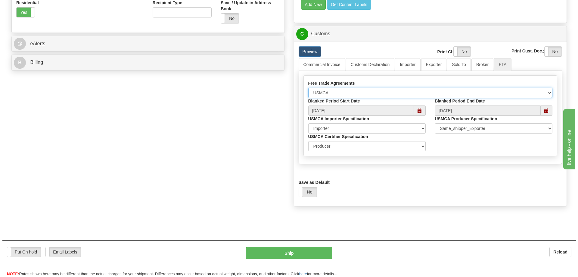
scroll to position [271, 0]
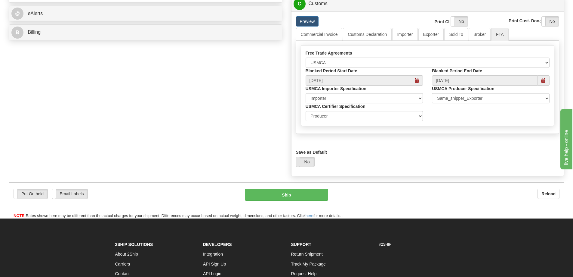
click at [303, 162] on label "No" at bounding box center [306, 162] width 18 height 10
click at [291, 196] on button "Ship" at bounding box center [286, 194] width 83 height 12
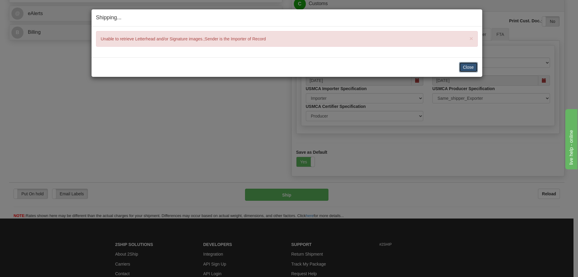
click at [472, 66] on button "Close" at bounding box center [468, 67] width 19 height 10
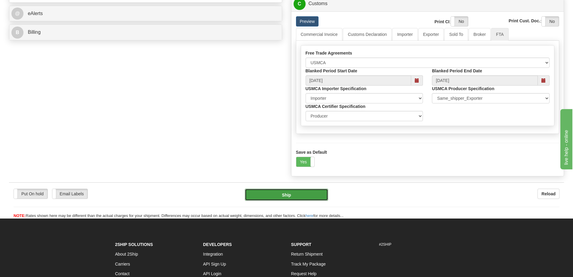
click at [313, 196] on button "Ship" at bounding box center [286, 194] width 83 height 12
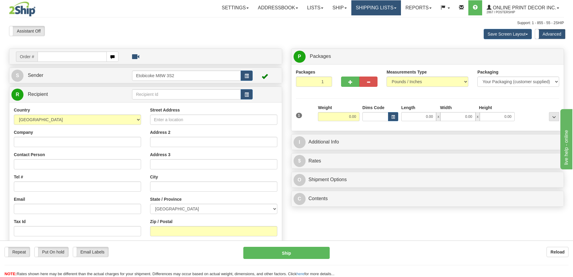
click at [384, 8] on link "Shipping lists" at bounding box center [377, 7] width 50 height 15
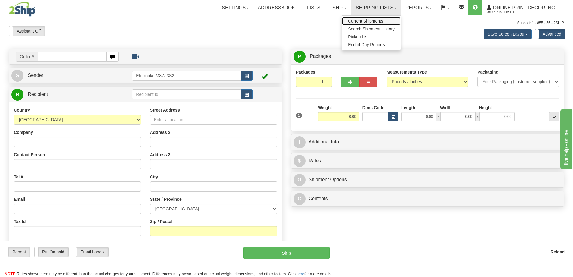
click at [373, 22] on span "Current Shipments" at bounding box center [365, 21] width 35 height 5
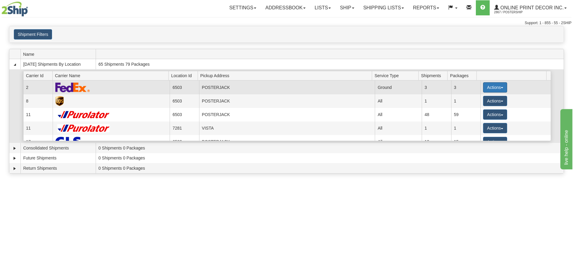
click at [486, 85] on button "Actions" at bounding box center [495, 87] width 24 height 10
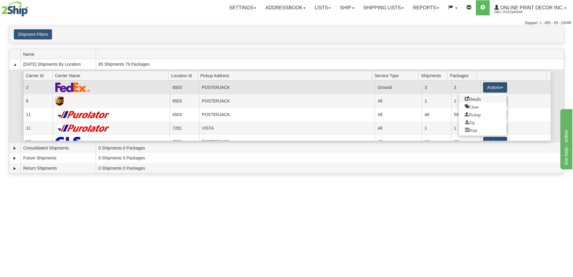
click at [474, 97] on span "Details" at bounding box center [473, 98] width 16 height 4
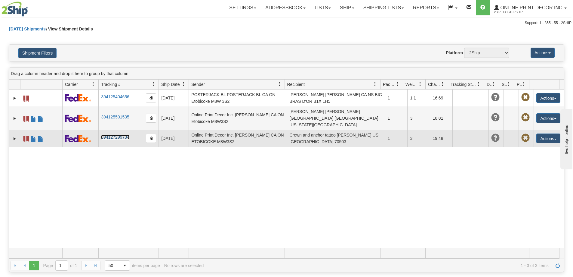
click at [122, 135] on link "394127299734" at bounding box center [115, 137] width 28 height 5
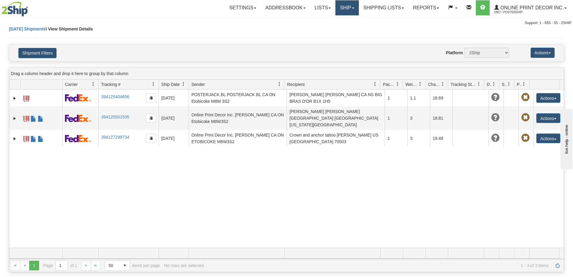
click at [350, 6] on link "Ship" at bounding box center [347, 7] width 23 height 15
click at [333, 21] on span "Ship Screen" at bounding box center [321, 21] width 23 height 5
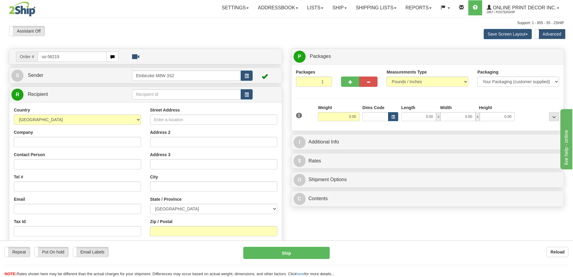
type input "us-56219"
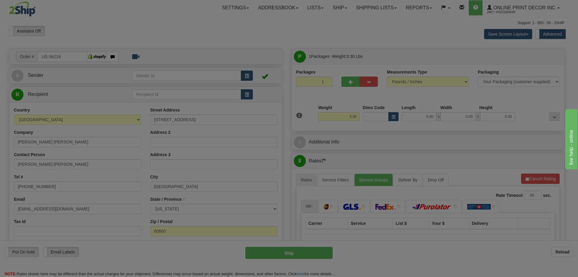
type input "[GEOGRAPHIC_DATA]"
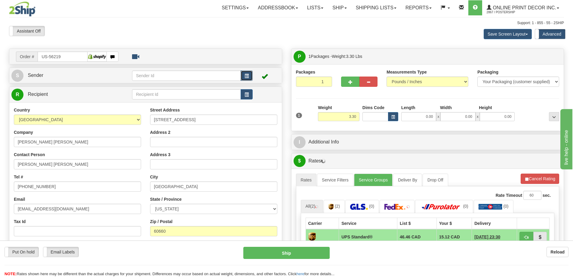
click at [248, 74] on span "button" at bounding box center [247, 76] width 4 height 4
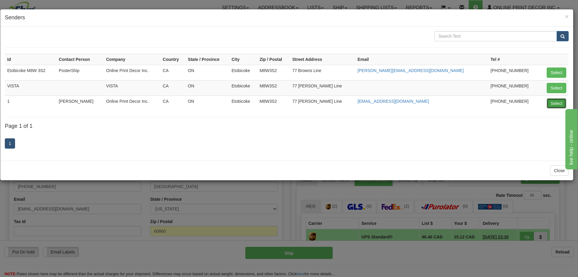
click at [555, 103] on button "Select" at bounding box center [557, 103] width 20 height 10
type input "1"
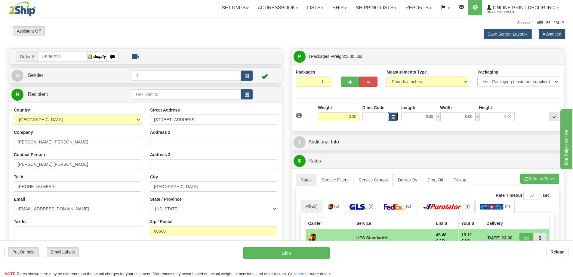
click at [393, 115] on span "button" at bounding box center [394, 116] width 4 height 3
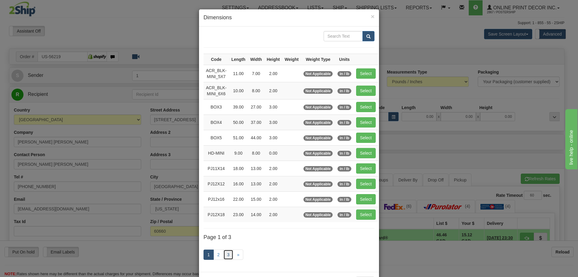
click at [227, 251] on link "3" at bounding box center [228, 254] width 10 height 10
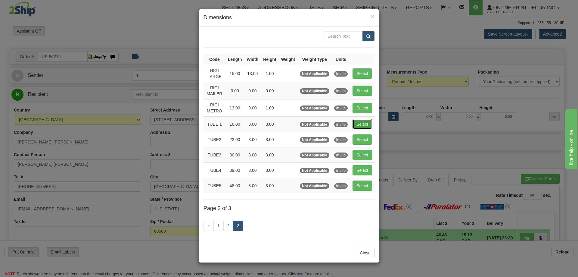
click at [365, 123] on button "Select" at bounding box center [363, 124] width 20 height 10
type input "TUBE 1"
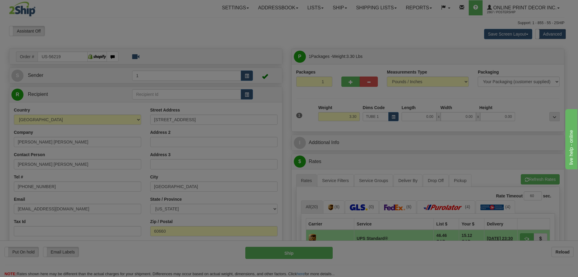
type input "16.00"
type input "3.00"
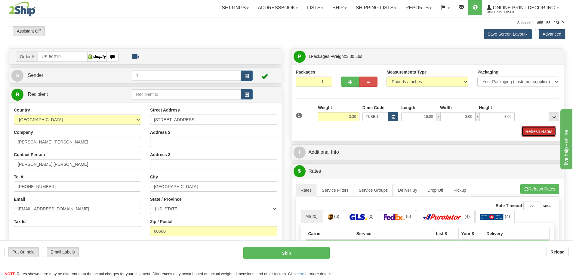
click at [537, 130] on button "Refresh Rates" at bounding box center [539, 131] width 35 height 10
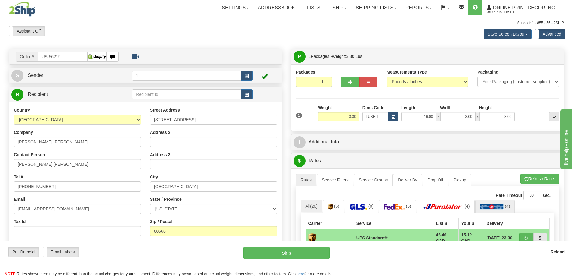
scroll to position [90, 0]
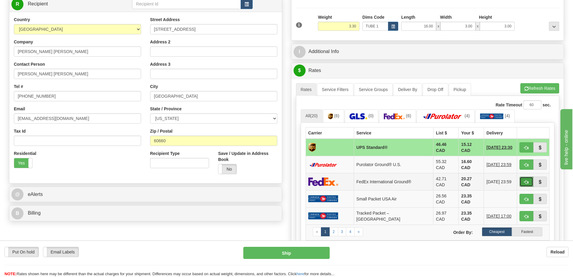
click at [530, 176] on button "button" at bounding box center [527, 181] width 14 height 10
type input "92"
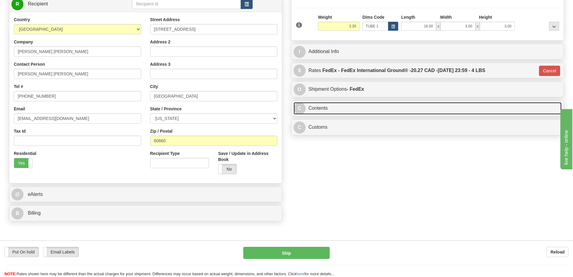
click at [378, 108] on link "C Contents" at bounding box center [428, 108] width 269 height 12
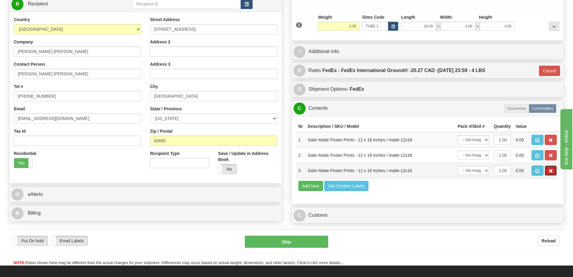
click at [556, 173] on button "button" at bounding box center [551, 170] width 12 height 10
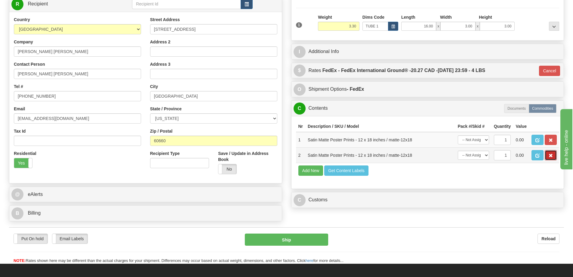
click at [552, 155] on span "button" at bounding box center [551, 156] width 4 height 4
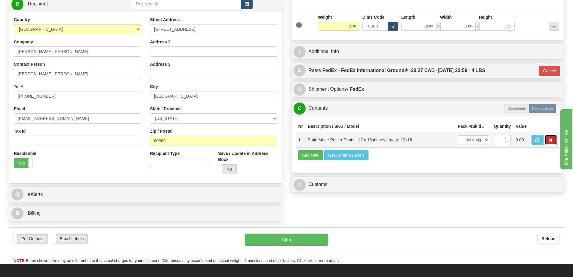
click at [552, 140] on span "button" at bounding box center [551, 140] width 4 height 4
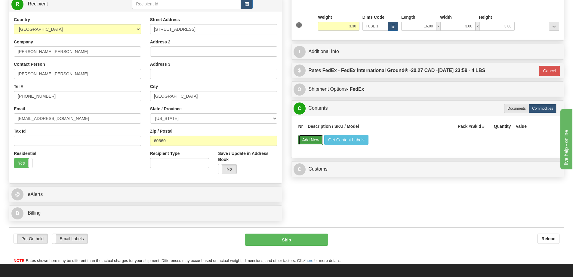
click at [310, 142] on button "Add New" at bounding box center [311, 140] width 25 height 10
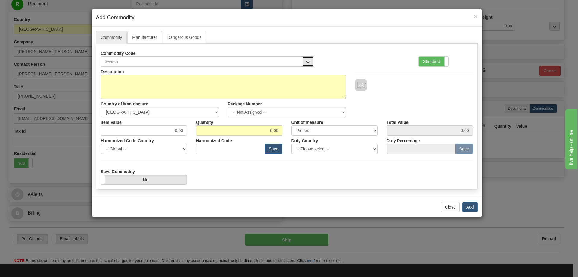
click at [305, 59] on button "button" at bounding box center [308, 61] width 12 height 10
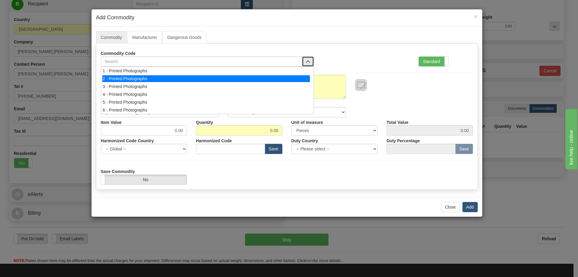
click at [300, 78] on div "2 - Printed Photographs" at bounding box center [205, 78] width 207 height 7
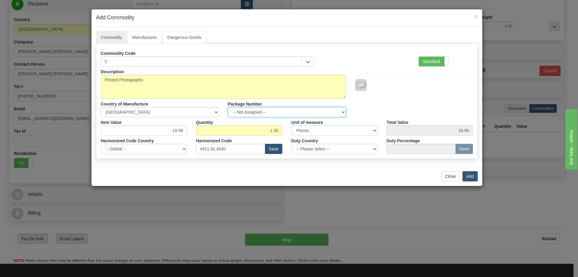
click at [340, 109] on select "-- Not Assigned -- Item 1" at bounding box center [287, 112] width 118 height 10
select select "0"
click at [228, 107] on select "-- Not Assigned -- Item 1" at bounding box center [287, 112] width 118 height 10
click at [471, 172] on button "Add" at bounding box center [469, 176] width 15 height 10
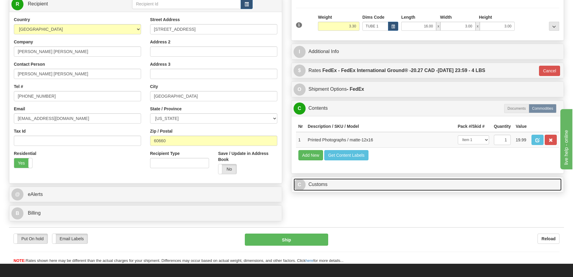
click at [495, 183] on link "C Customs" at bounding box center [428, 184] width 269 height 12
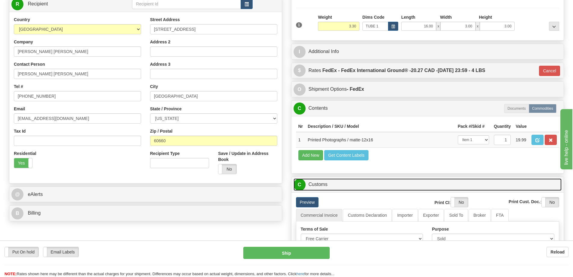
scroll to position [181, 0]
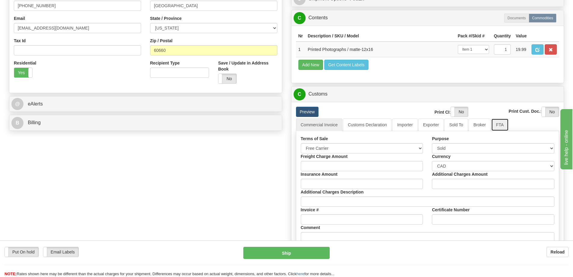
click at [503, 124] on link "FTA" at bounding box center [500, 124] width 17 height 13
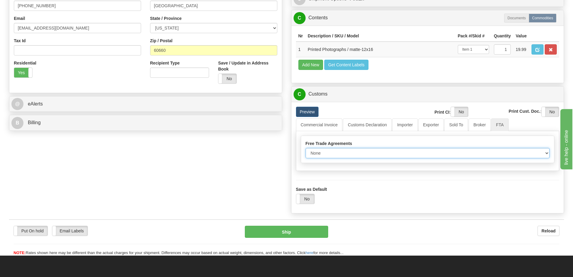
click at [543, 155] on select "None Other USMCA CETA CUKTCA" at bounding box center [428, 153] width 244 height 10
select select "1"
click at [306, 150] on select "None Other USMCA CETA CUKTCA" at bounding box center [428, 153] width 244 height 10
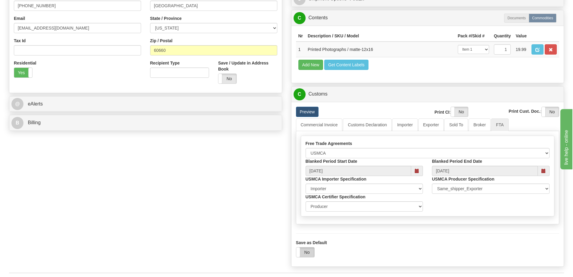
click at [305, 253] on label "No" at bounding box center [306, 252] width 18 height 10
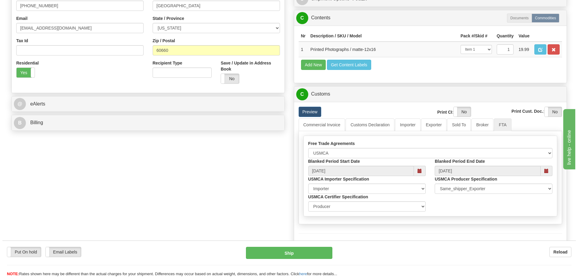
scroll to position [241, 0]
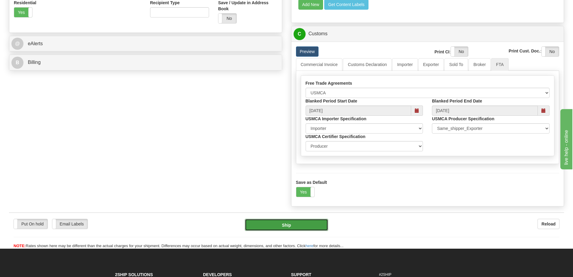
click at [292, 223] on button "Ship" at bounding box center [286, 225] width 83 height 12
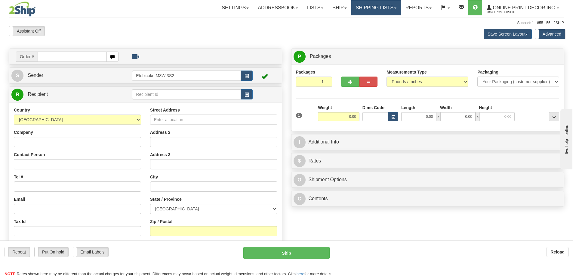
click at [373, 9] on link "Shipping lists" at bounding box center [377, 7] width 50 height 15
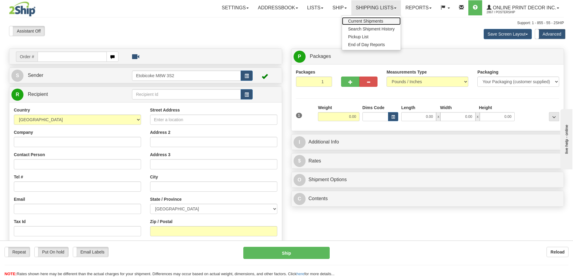
click at [371, 20] on span "Current Shipments" at bounding box center [365, 21] width 35 height 5
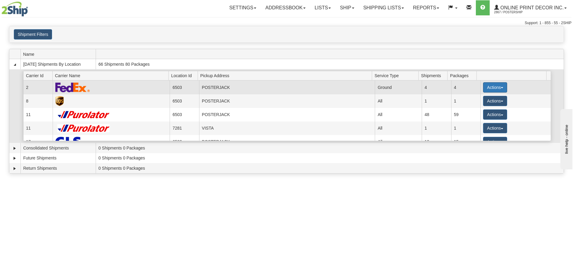
click at [485, 85] on button "Actions" at bounding box center [495, 87] width 24 height 10
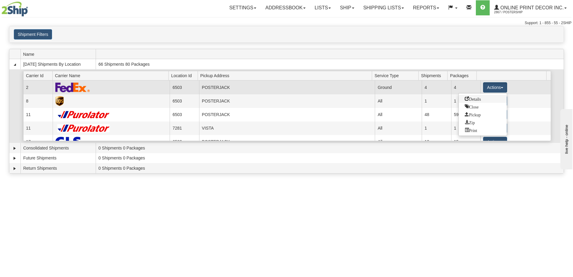
click at [472, 99] on span "Details" at bounding box center [473, 98] width 16 height 4
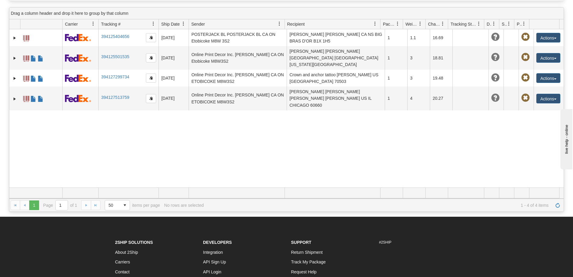
scroll to position [90, 0]
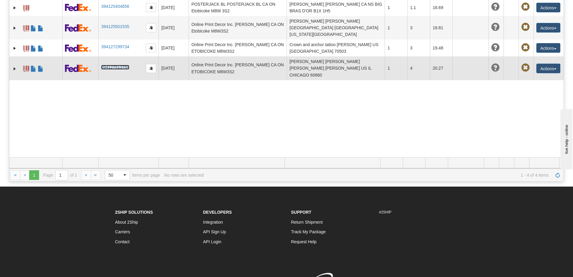
click at [113, 65] on link "394127513759" at bounding box center [115, 67] width 28 height 5
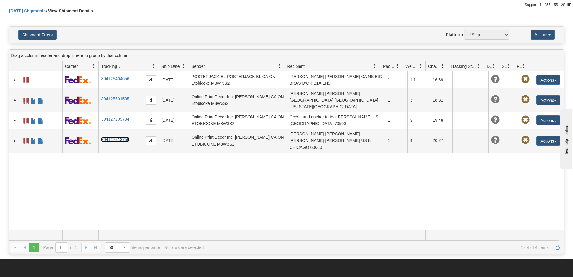
scroll to position [0, 0]
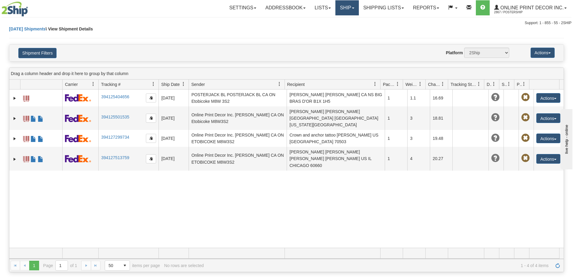
click at [344, 6] on link "Ship" at bounding box center [347, 7] width 23 height 15
click at [331, 21] on span "Ship Screen" at bounding box center [321, 21] width 23 height 5
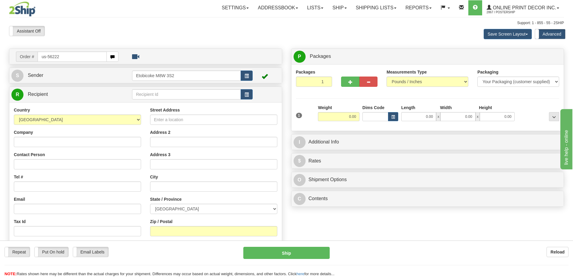
type input "us-56222"
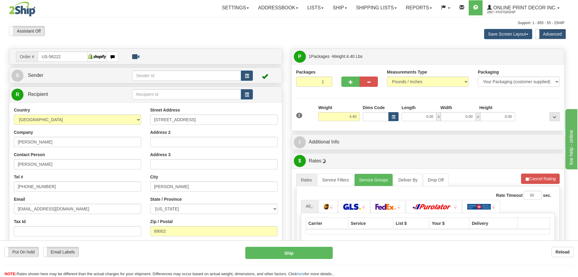
type input "HENDERSON"
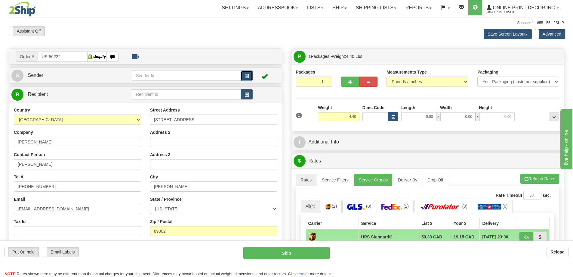
click at [244, 74] on button "button" at bounding box center [247, 75] width 12 height 10
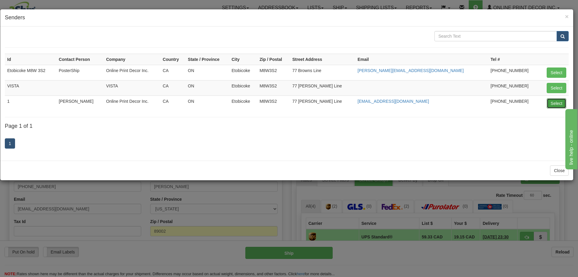
click at [557, 99] on button "Select" at bounding box center [557, 103] width 20 height 10
type input "1"
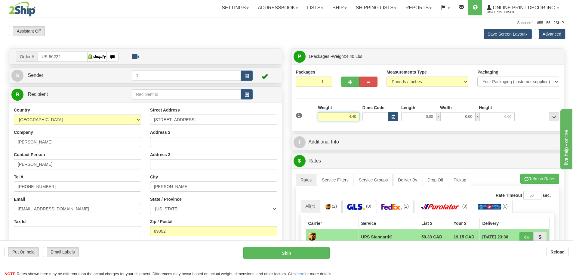
click at [359, 116] on input "4.40" at bounding box center [339, 116] width 42 height 9
type input "4"
type input "2.00"
click at [392, 115] on button "button" at bounding box center [393, 116] width 10 height 9
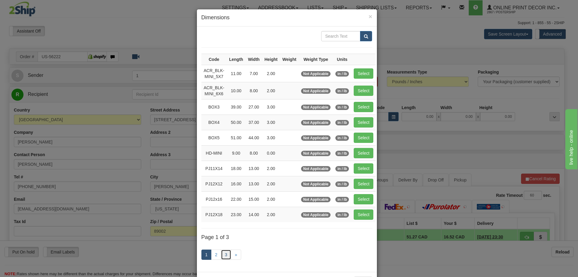
click at [222, 252] on link "3" at bounding box center [226, 254] width 10 height 10
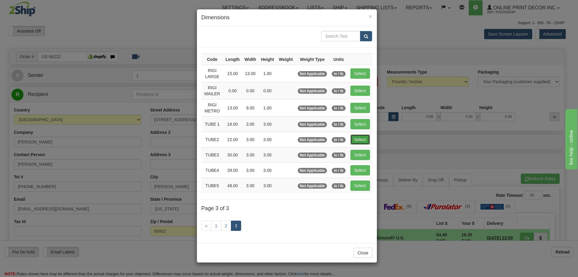
click at [361, 136] on button "Select" at bounding box center [360, 139] width 20 height 10
type input "TUBE2"
type input "22.00"
type input "3.00"
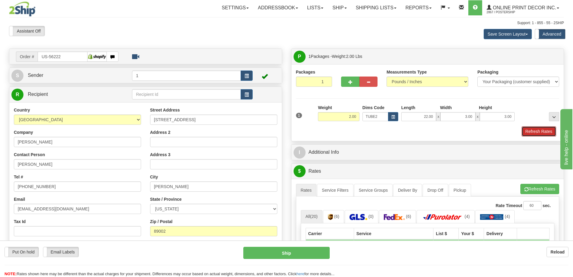
click at [528, 132] on button "Refresh Rates" at bounding box center [539, 131] width 35 height 10
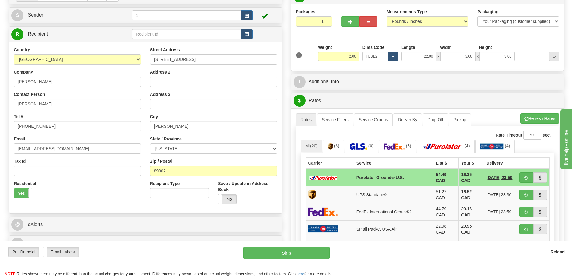
scroll to position [90, 0]
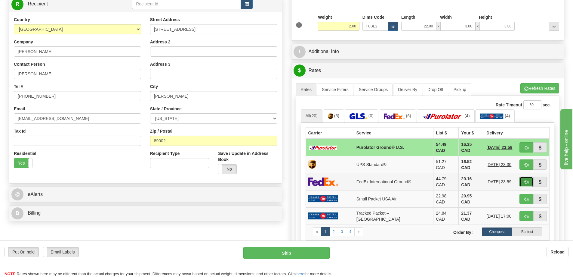
click at [522, 176] on button "button" at bounding box center [527, 181] width 14 height 10
type input "92"
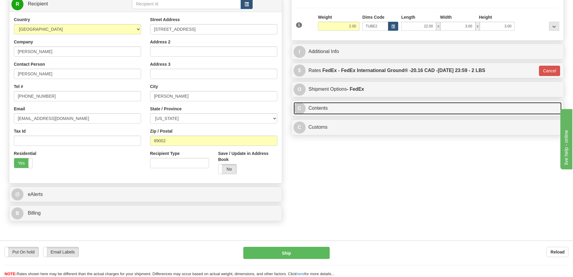
click at [338, 108] on link "C Contents" at bounding box center [428, 108] width 269 height 12
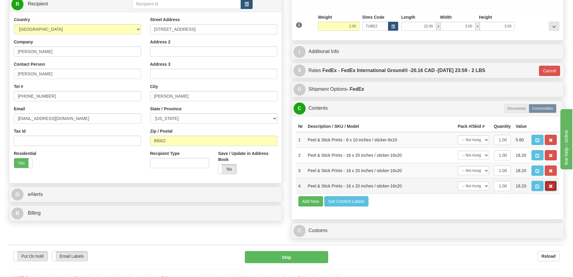
click at [551, 184] on button "button" at bounding box center [551, 186] width 12 height 10
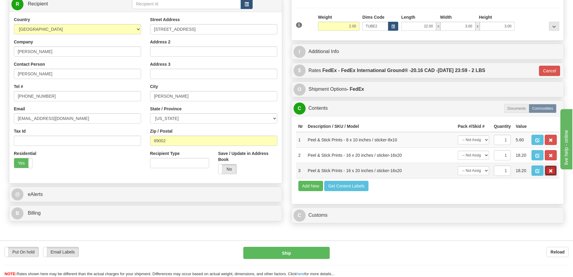
click at [550, 173] on span "button" at bounding box center [551, 171] width 4 height 4
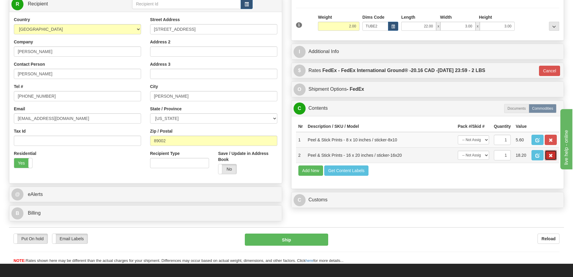
click at [551, 157] on span "button" at bounding box center [551, 156] width 4 height 4
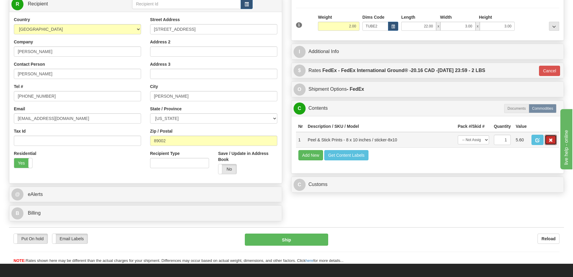
drag, startPoint x: 554, startPoint y: 140, endPoint x: 529, endPoint y: 138, distance: 24.8
click at [554, 140] on button "button" at bounding box center [551, 140] width 12 height 10
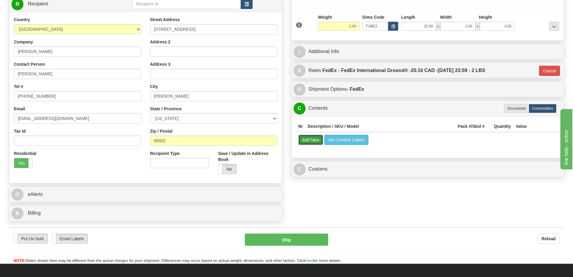
click at [312, 142] on button "Add New" at bounding box center [311, 140] width 25 height 10
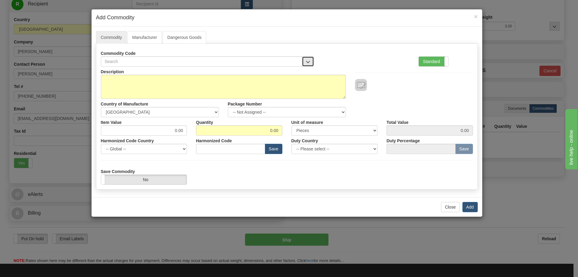
click at [306, 58] on button "button" at bounding box center [308, 61] width 12 height 10
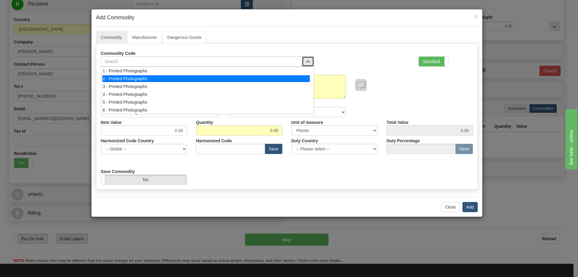
click at [304, 78] on div "2 - Printed Photographs" at bounding box center [205, 78] width 207 height 7
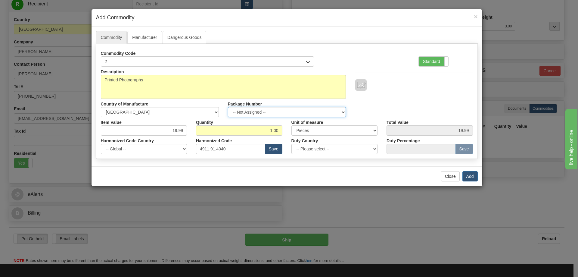
click at [343, 107] on select "-- Not Assigned -- Item 1" at bounding box center [287, 112] width 118 height 10
select select "0"
click at [228, 107] on select "-- Not Assigned -- Item 1" at bounding box center [287, 112] width 118 height 10
drag, startPoint x: 471, startPoint y: 172, endPoint x: 471, endPoint y: 178, distance: 5.4
click at [471, 178] on button "Add" at bounding box center [469, 176] width 15 height 10
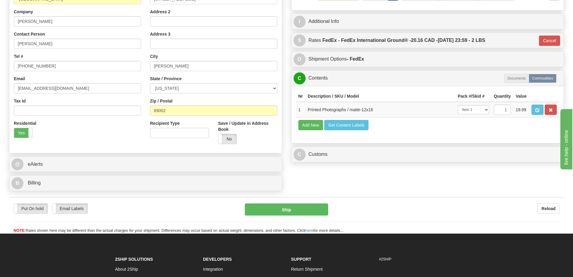
scroll to position [151, 0]
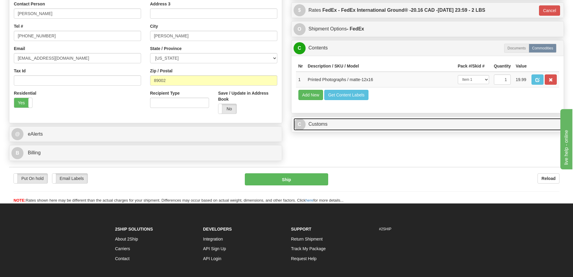
click at [498, 124] on link "C Customs" at bounding box center [428, 124] width 269 height 12
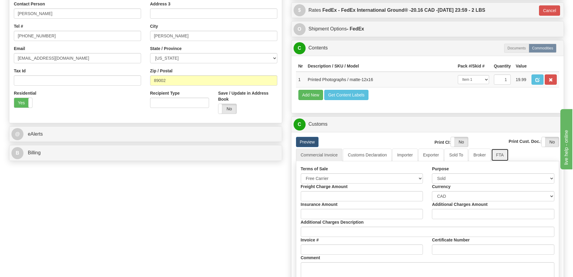
click at [505, 157] on link "FTA" at bounding box center [500, 154] width 17 height 13
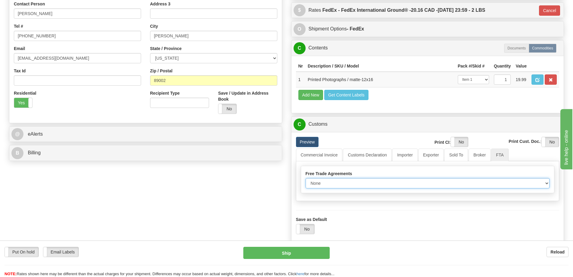
click at [539, 187] on select "None Other USMCA CETA CUKTCA" at bounding box center [428, 183] width 244 height 10
select select "1"
click at [306, 180] on select "None Other USMCA CETA CUKTCA" at bounding box center [428, 183] width 244 height 10
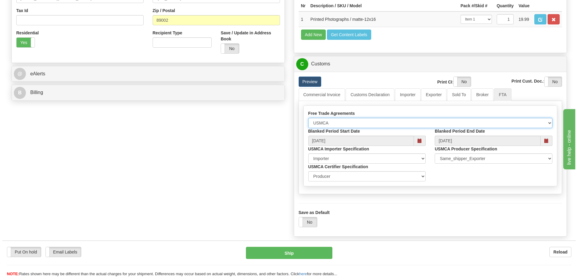
scroll to position [241, 0]
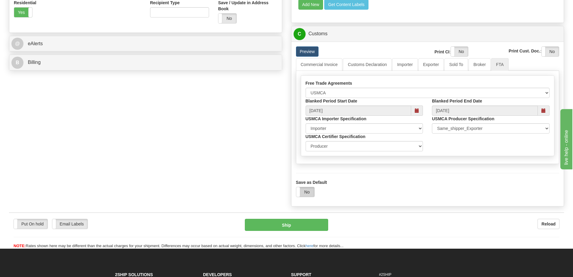
click at [305, 193] on label "No" at bounding box center [306, 192] width 18 height 10
click at [301, 226] on button "Ship" at bounding box center [286, 225] width 83 height 12
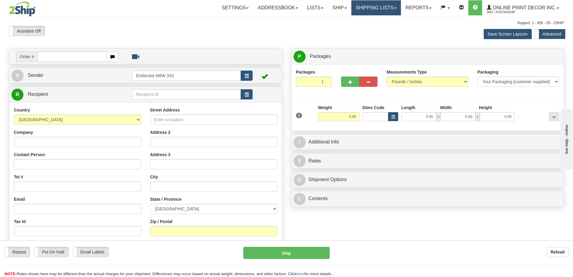
click at [377, 9] on link "Shipping lists" at bounding box center [377, 7] width 50 height 15
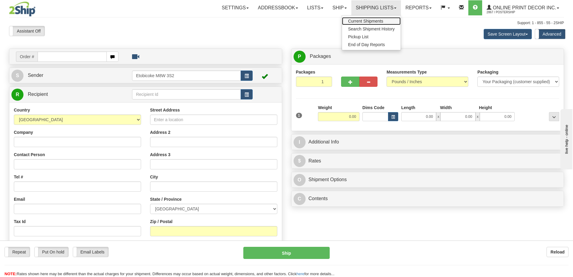
click at [366, 22] on span "Current Shipments" at bounding box center [365, 21] width 35 height 5
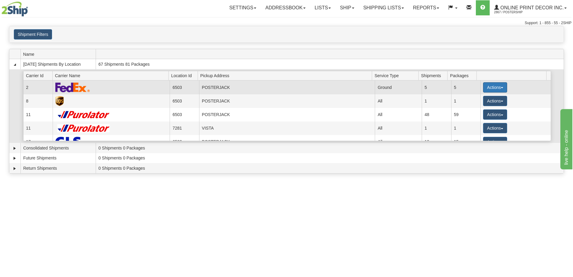
click at [486, 86] on button "Actions" at bounding box center [495, 87] width 24 height 10
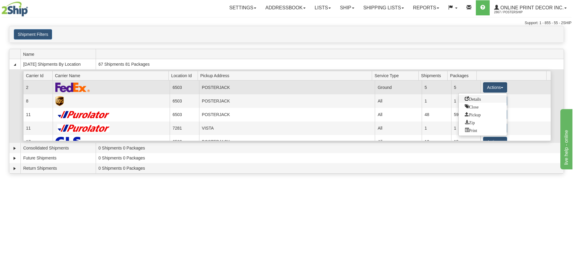
click at [478, 97] on span "Details" at bounding box center [473, 98] width 16 height 4
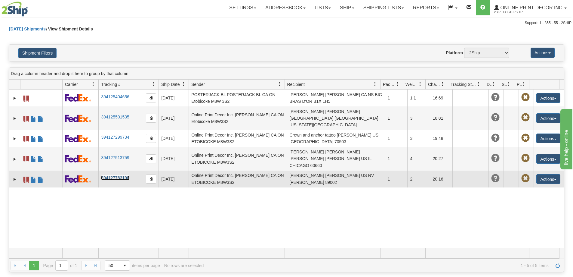
click at [117, 175] on link "394127783198" at bounding box center [115, 177] width 28 height 5
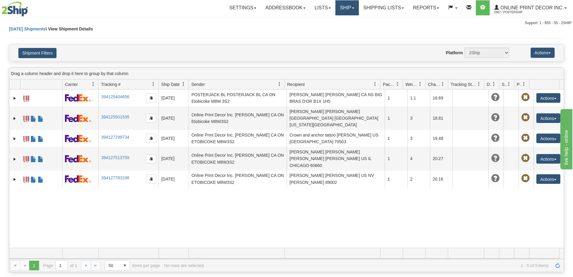
click at [346, 5] on link "Ship" at bounding box center [347, 7] width 23 height 15
click at [329, 19] on span "Ship Screen" at bounding box center [321, 21] width 23 height 5
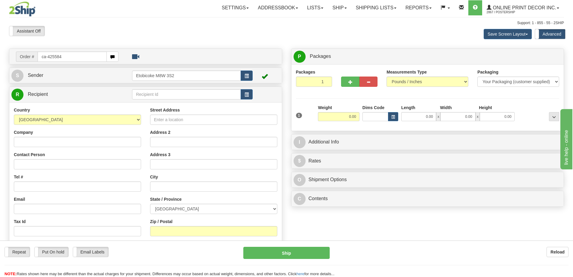
type input "ca-425584"
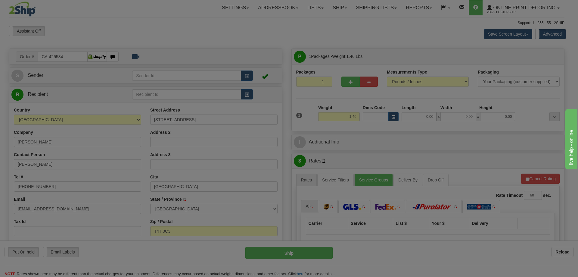
type input "ROCKY MOUNTAIN HOUSE"
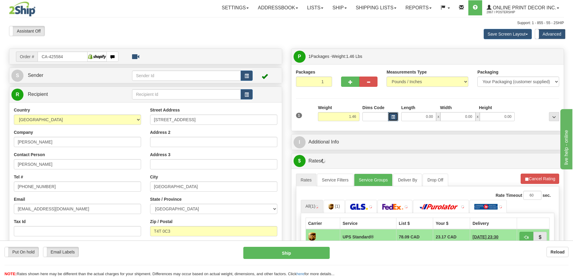
click at [395, 117] on span "button" at bounding box center [394, 116] width 4 height 3
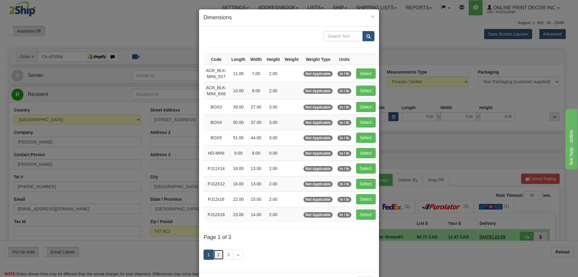
click at [221, 253] on link "2" at bounding box center [218, 254] width 10 height 10
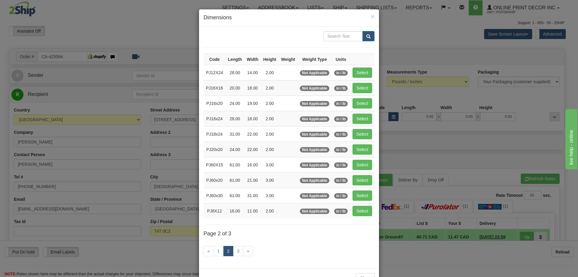
click at [231, 249] on link "2" at bounding box center [228, 251] width 10 height 10
click at [233, 248] on link "3" at bounding box center [238, 251] width 10 height 10
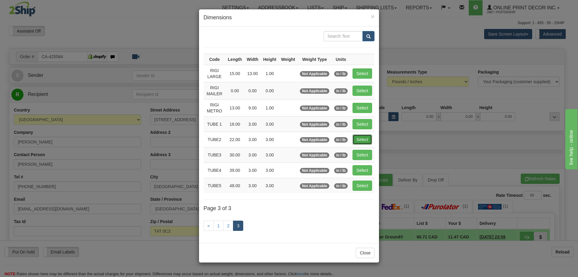
click at [363, 139] on button "Select" at bounding box center [363, 139] width 20 height 10
type input "TUBE2"
type input "22.00"
type input "3.00"
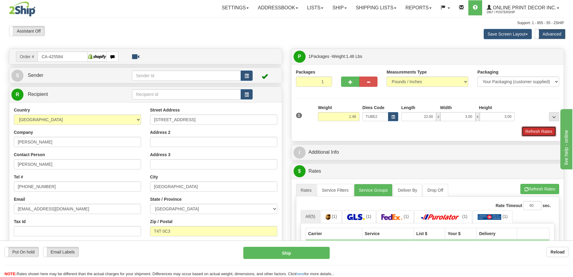
click at [530, 132] on button "Refresh Rates" at bounding box center [539, 131] width 35 height 10
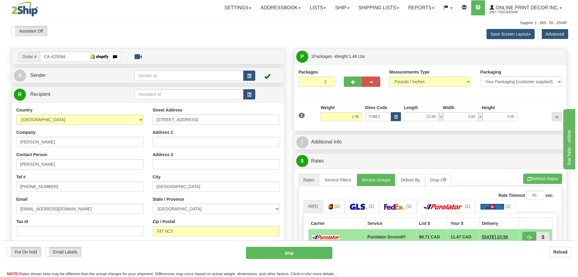
scroll to position [90, 0]
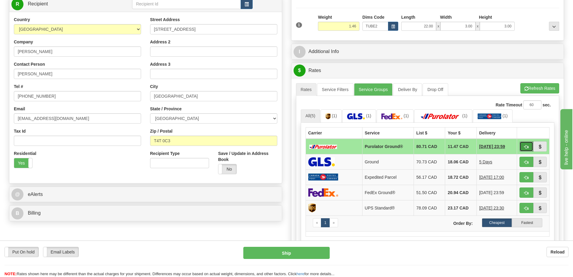
click at [525, 144] on button "button" at bounding box center [527, 146] width 14 height 10
type input "260"
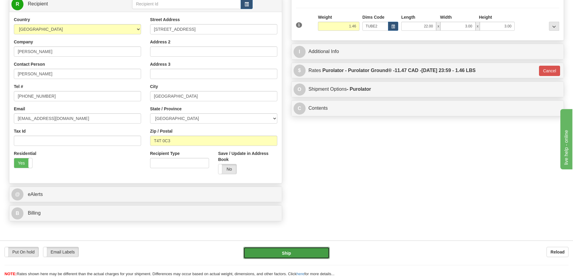
click at [315, 247] on button "Ship" at bounding box center [287, 253] width 86 height 12
